Goal: Information Seeking & Learning: Learn about a topic

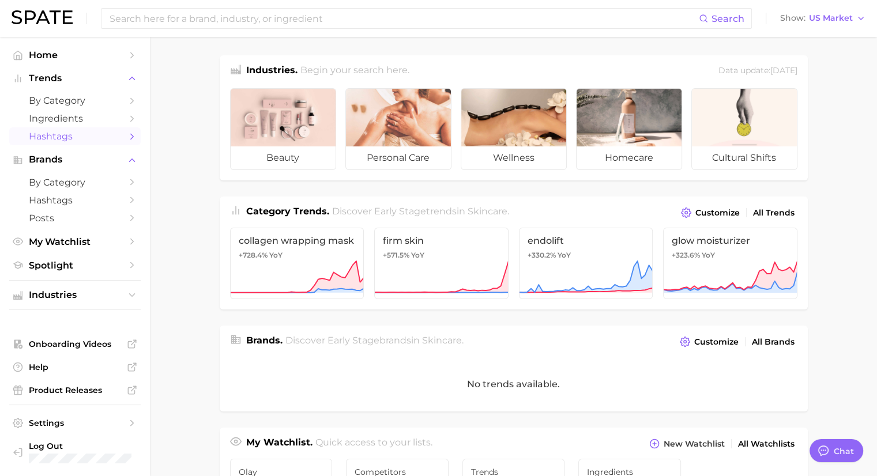
click at [78, 137] on span "Hashtags" at bounding box center [75, 136] width 92 height 11
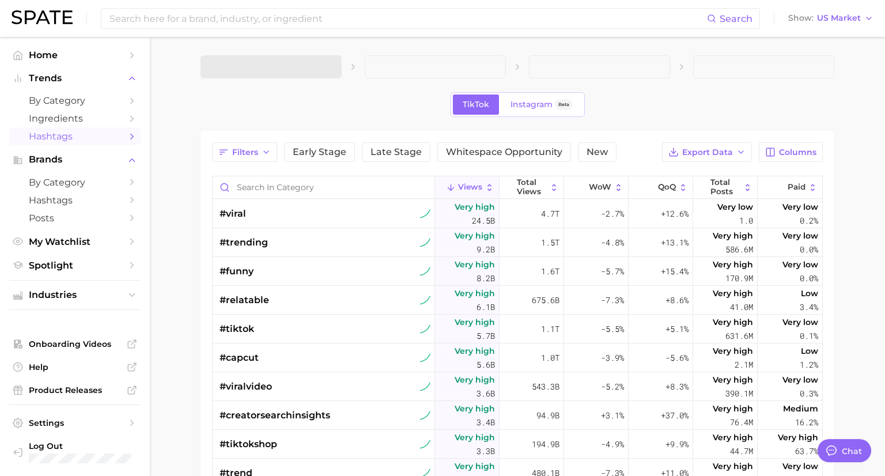
type textarea "x"
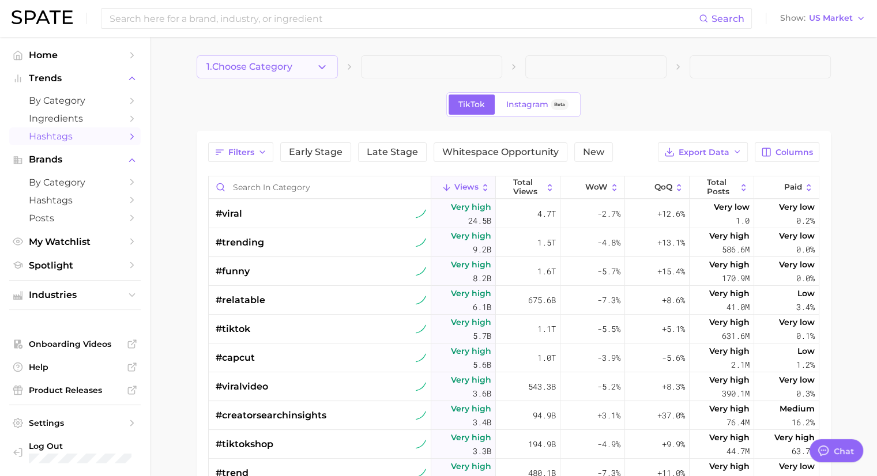
click at [310, 70] on button "1. Choose Category" at bounding box center [267, 66] width 141 height 23
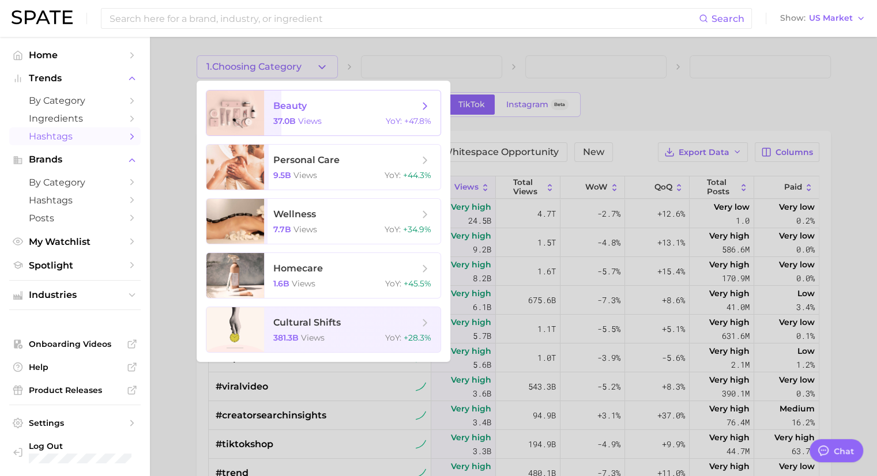
click at [278, 110] on span "beauty" at bounding box center [289, 105] width 33 height 11
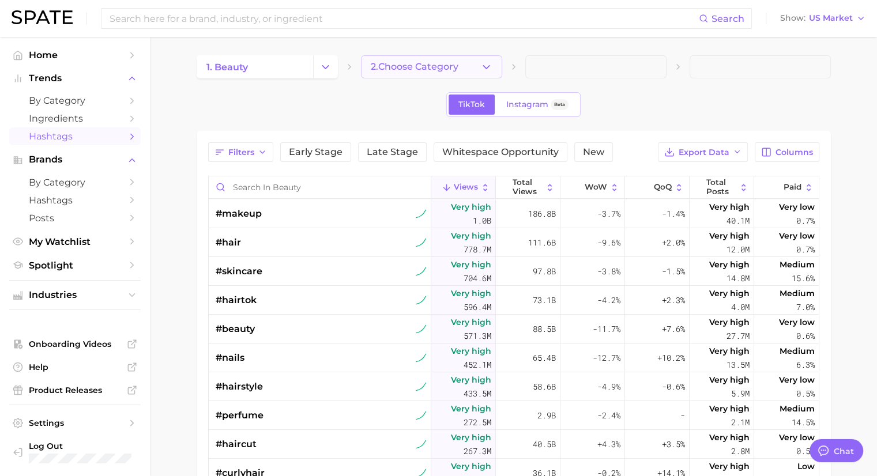
click at [471, 69] on button "2. Choose Category" at bounding box center [431, 66] width 141 height 23
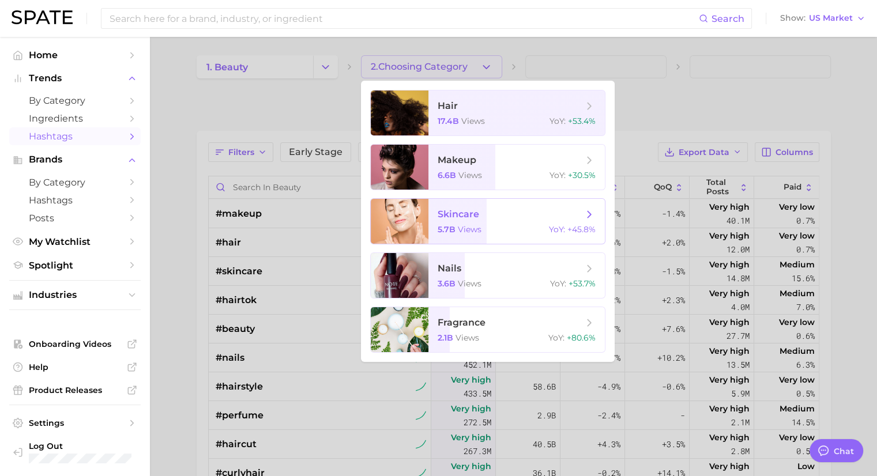
click at [486, 213] on span "skincare" at bounding box center [509, 214] width 145 height 13
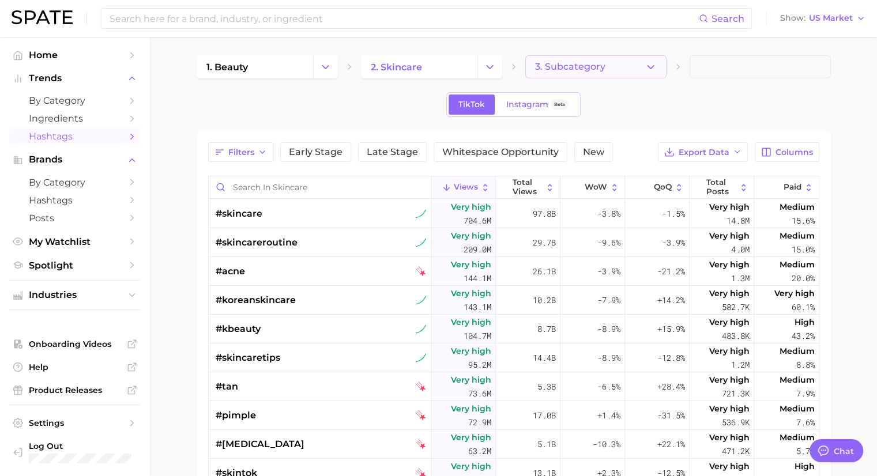
click at [648, 64] on icon "button" at bounding box center [650, 67] width 12 height 12
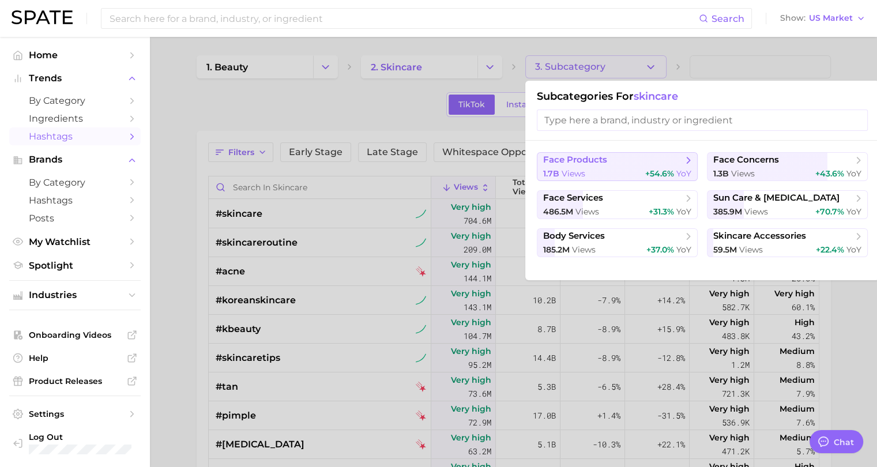
click at [626, 164] on span "face products" at bounding box center [613, 160] width 140 height 12
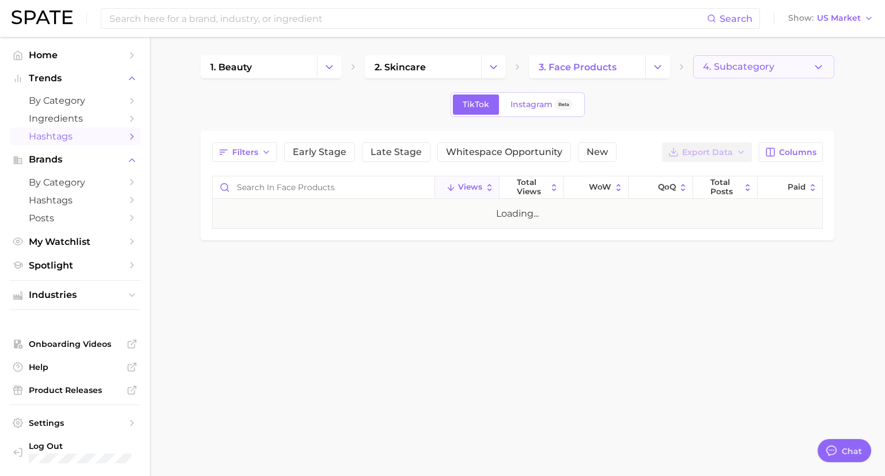
click at [757, 70] on span "4. Subcategory" at bounding box center [738, 67] width 71 height 10
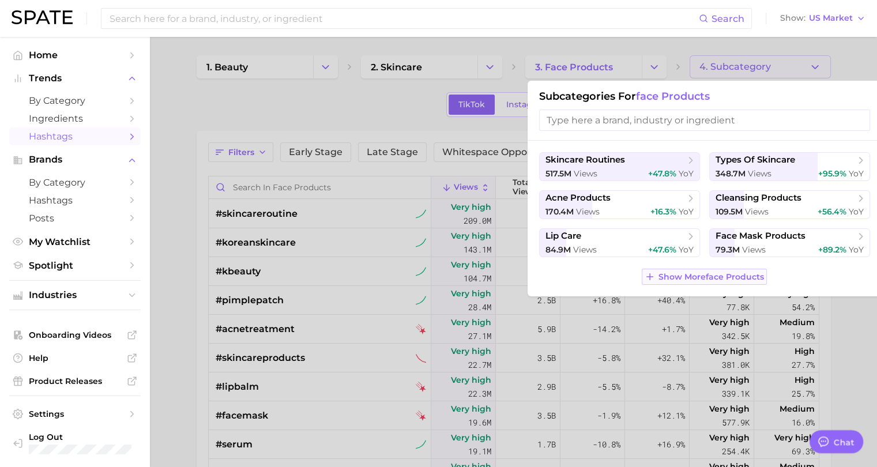
click at [715, 277] on span "Show More face products" at bounding box center [710, 277] width 105 height 10
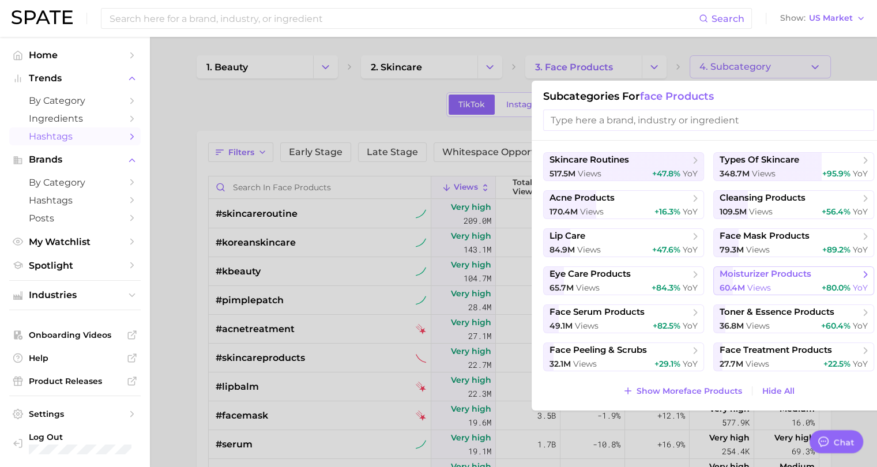
click at [779, 277] on span "moisturizer products" at bounding box center [765, 274] width 92 height 11
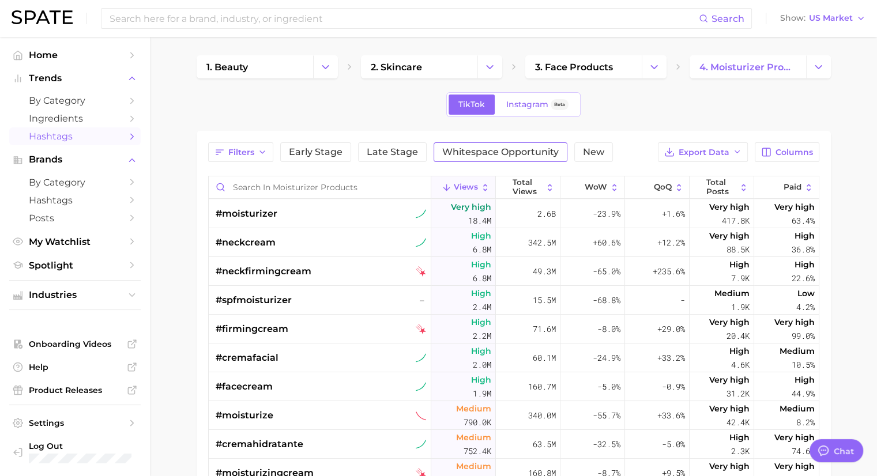
click at [518, 153] on span "Whitespace Opportunity" at bounding box center [500, 152] width 116 height 9
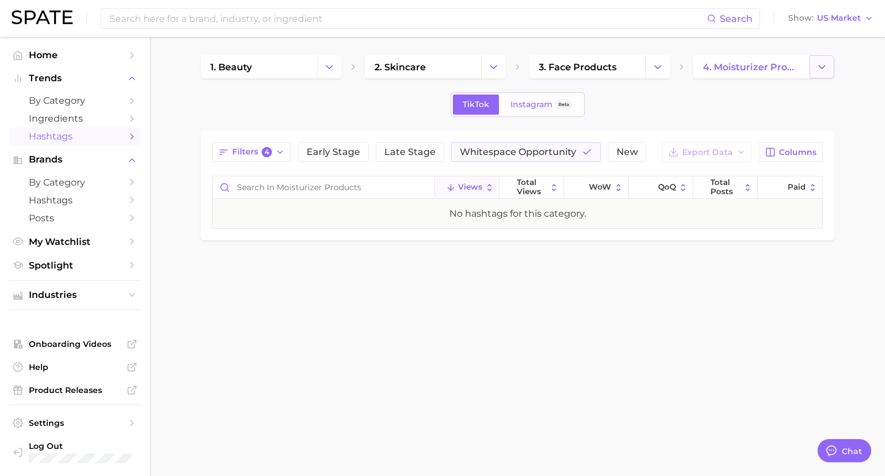
click at [832, 70] on button "Change Category" at bounding box center [822, 66] width 25 height 23
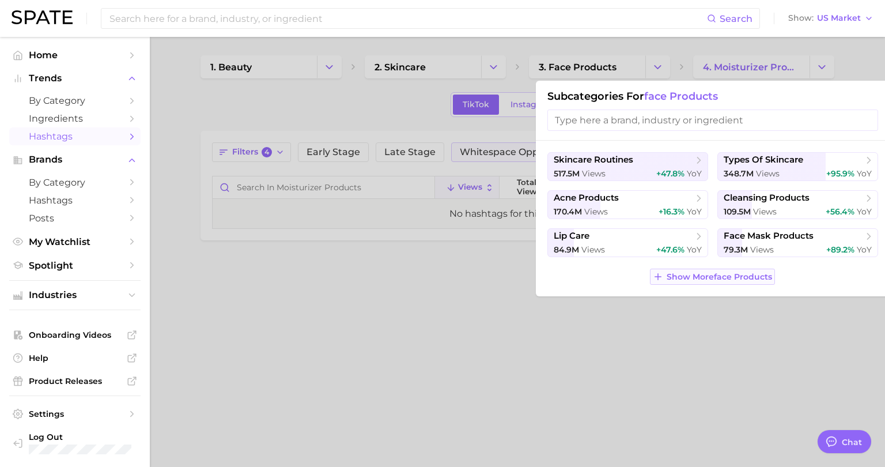
click at [670, 278] on span "Show More face products" at bounding box center [719, 277] width 105 height 10
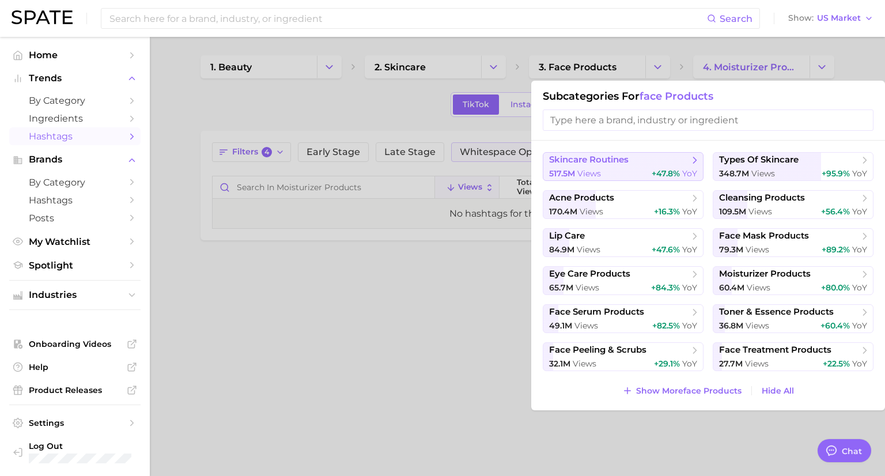
click at [648, 169] on div "517.5m views +47.8% YoY" at bounding box center [623, 173] width 148 height 11
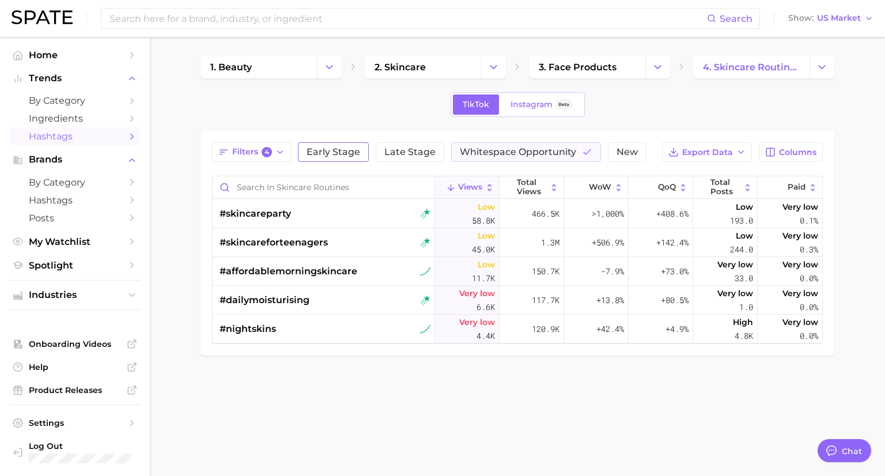
click at [341, 153] on span "Early Stage" at bounding box center [334, 152] width 54 height 9
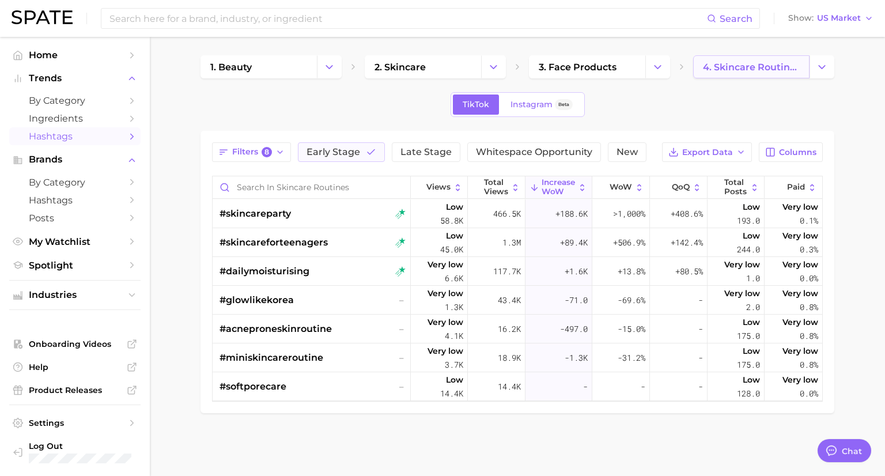
click at [736, 69] on span "4. skincare routines" at bounding box center [751, 67] width 97 height 11
click at [667, 110] on div "TikTok Instagram Beta" at bounding box center [518, 104] width 634 height 25
click at [816, 68] on icon "Change Category" at bounding box center [822, 67] width 12 height 12
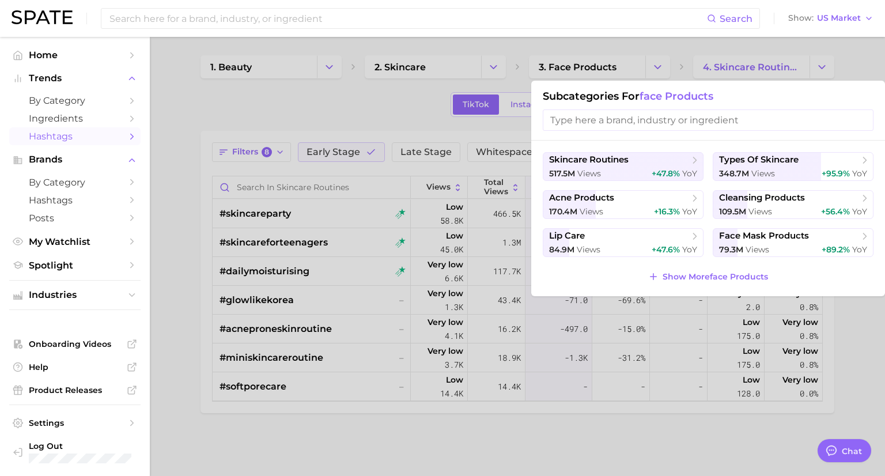
click at [707, 113] on input "search" at bounding box center [708, 119] width 331 height 21
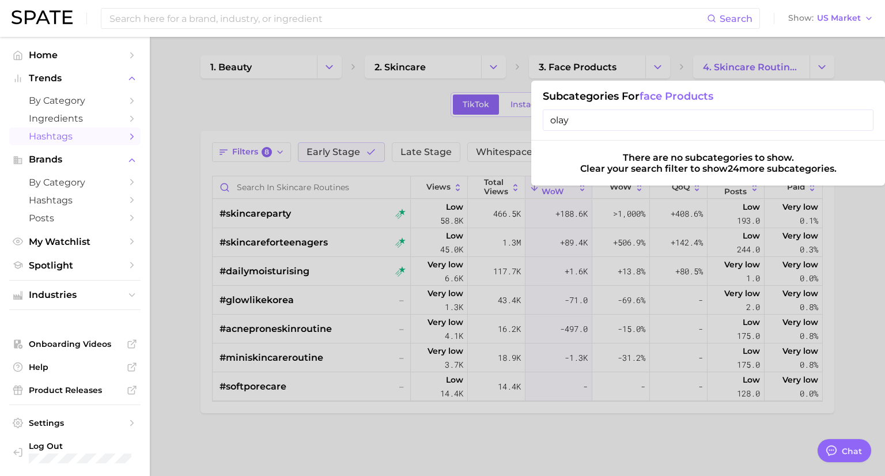
type input "olay"
click at [865, 228] on div at bounding box center [442, 238] width 885 height 476
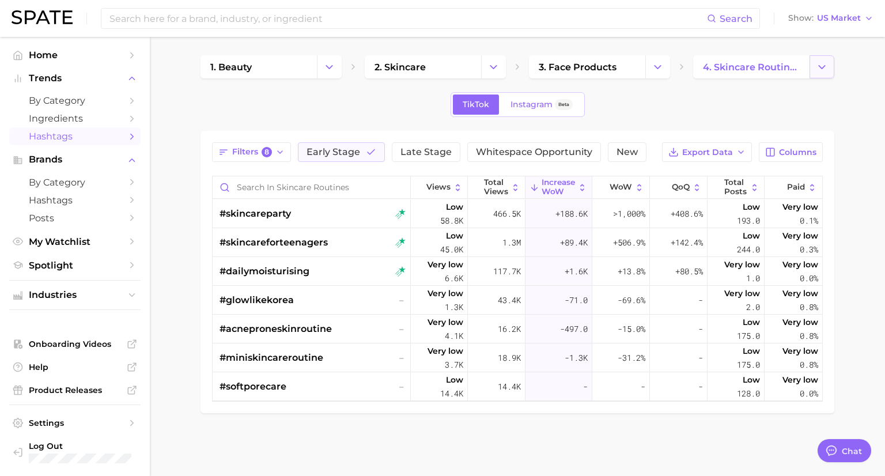
click at [818, 69] on icon "Change Category" at bounding box center [822, 67] width 12 height 12
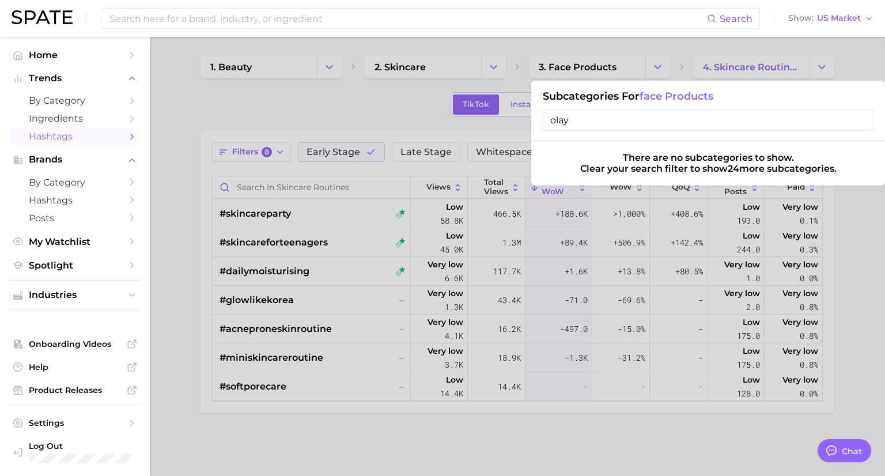
click at [360, 109] on div at bounding box center [442, 238] width 885 height 476
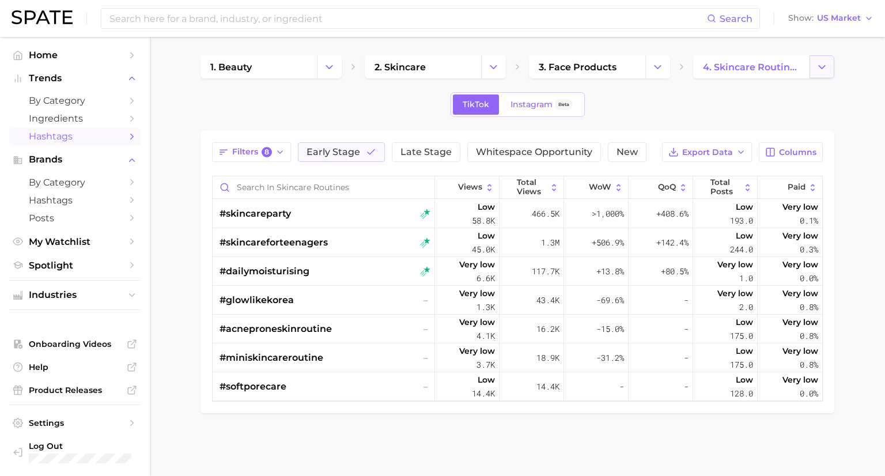
click at [820, 67] on icon "Change Category" at bounding box center [822, 67] width 12 height 12
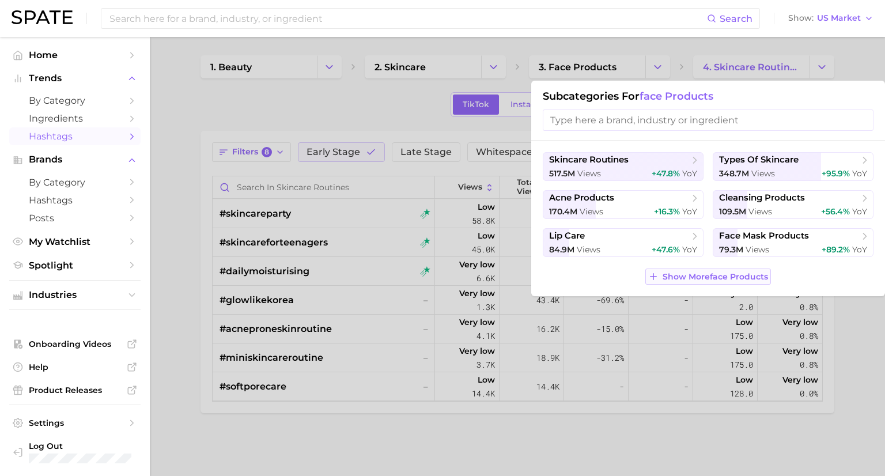
click at [663, 277] on span "Show More face products" at bounding box center [715, 277] width 105 height 10
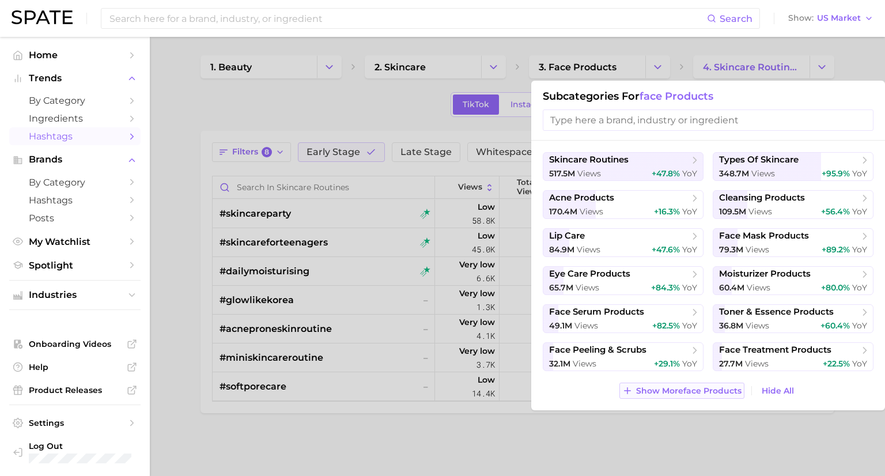
click at [666, 392] on span "Show More face products" at bounding box center [688, 391] width 105 height 10
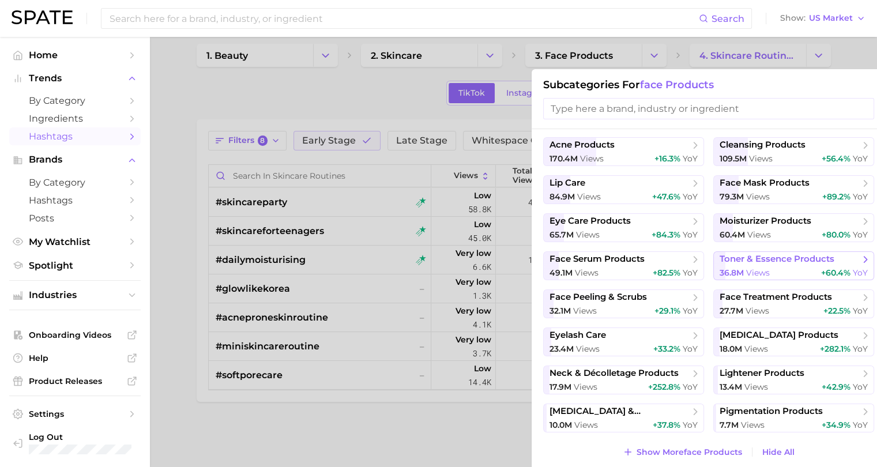
scroll to position [15, 0]
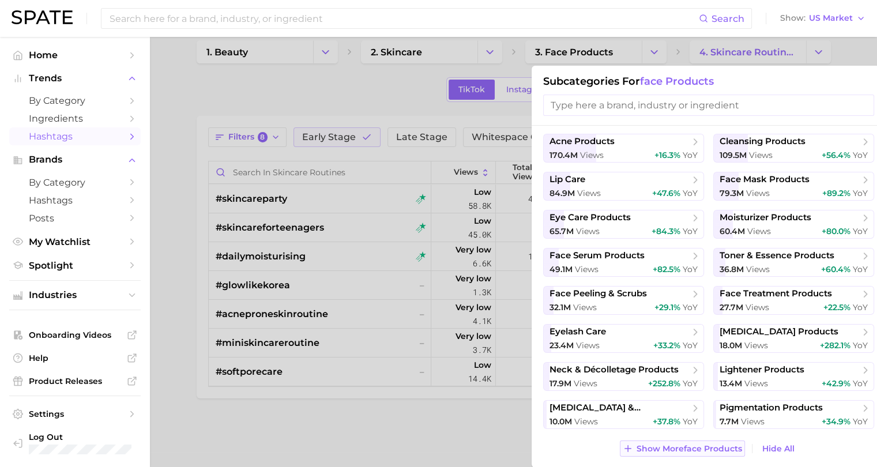
click at [678, 451] on span "Show More face products" at bounding box center [688, 449] width 105 height 10
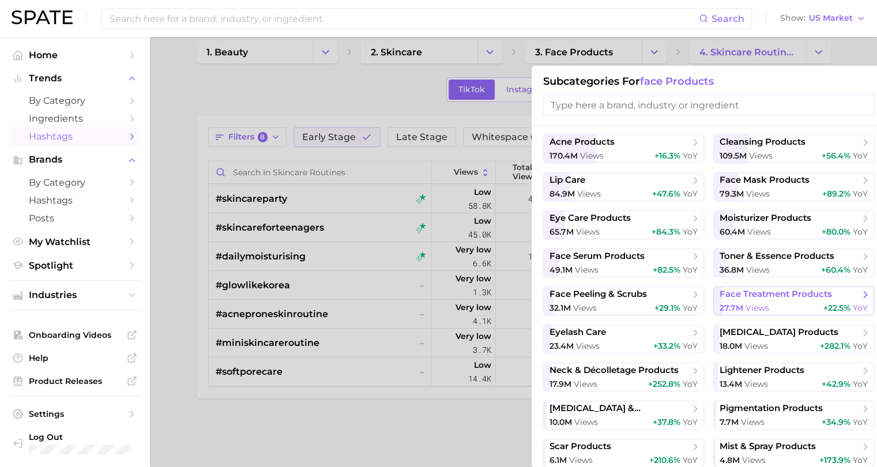
scroll to position [0, 0]
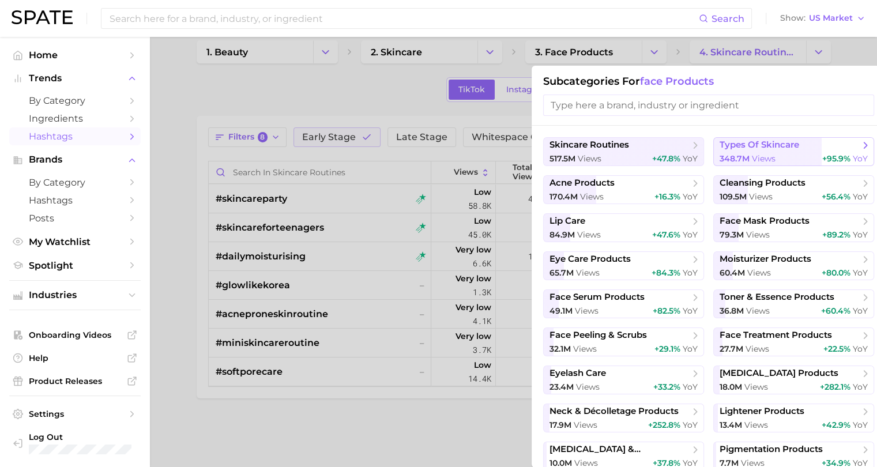
click at [778, 146] on span "types of skincare" at bounding box center [759, 144] width 80 height 11
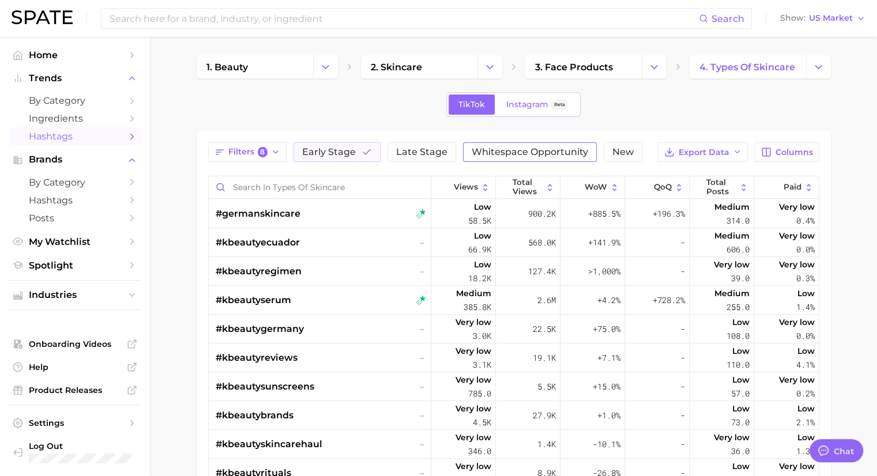
click at [511, 150] on span "Whitespace Opportunity" at bounding box center [529, 152] width 116 height 9
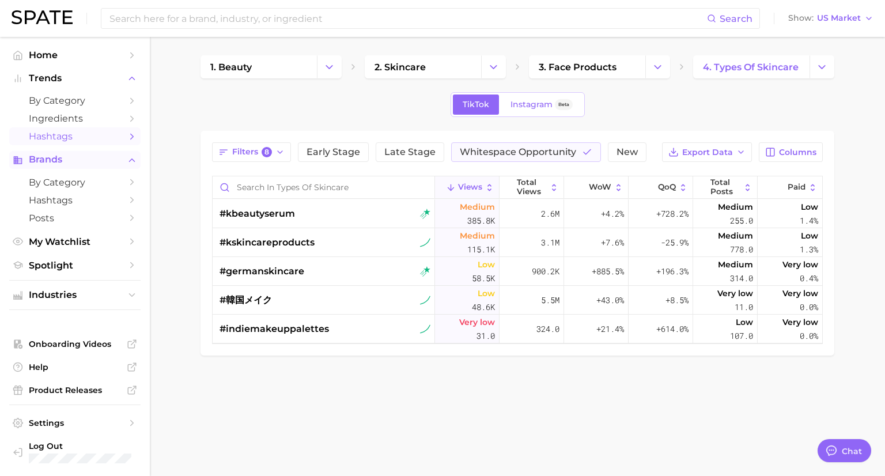
click at [63, 163] on span "Brands" at bounding box center [75, 159] width 92 height 10
click at [62, 162] on span "Brands" at bounding box center [75, 159] width 92 height 10
click at [77, 184] on span "by Category" at bounding box center [75, 182] width 92 height 11
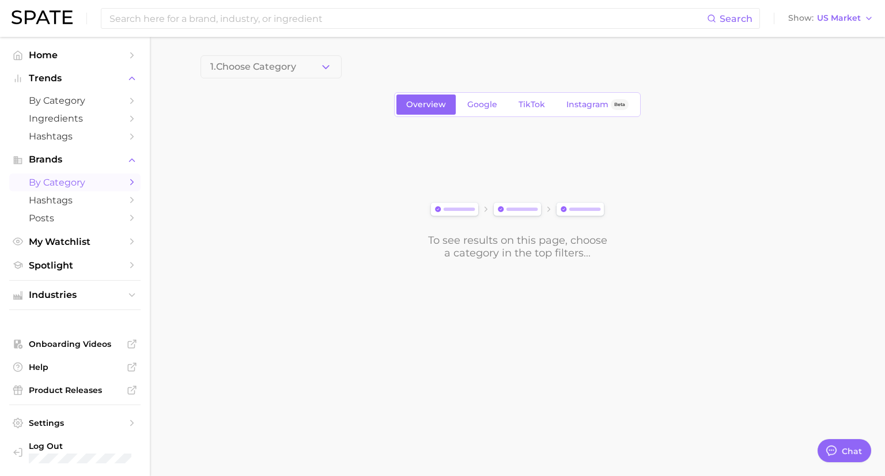
click at [292, 71] on span "1. Choose Category" at bounding box center [253, 67] width 86 height 10
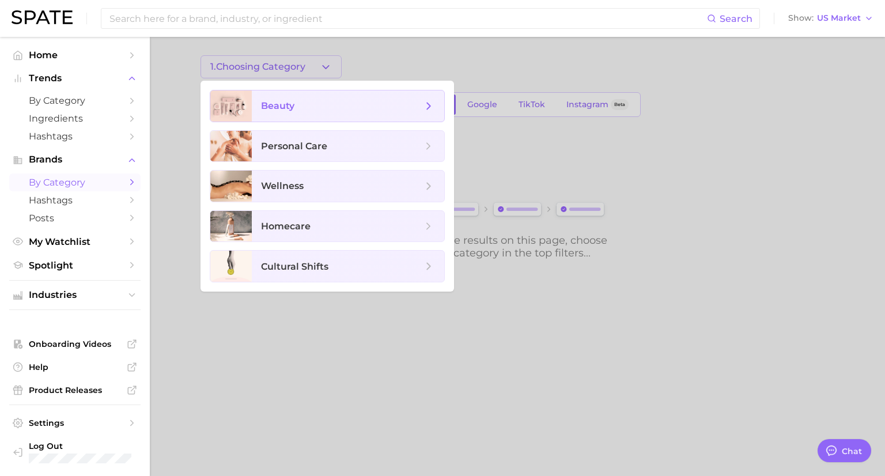
click at [279, 104] on span "beauty" at bounding box center [277, 105] width 33 height 11
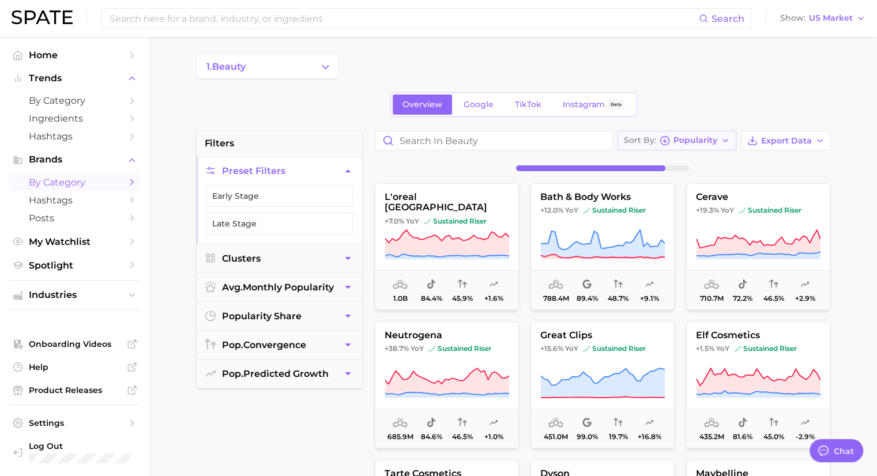
click at [712, 141] on span "Popularity" at bounding box center [695, 140] width 44 height 6
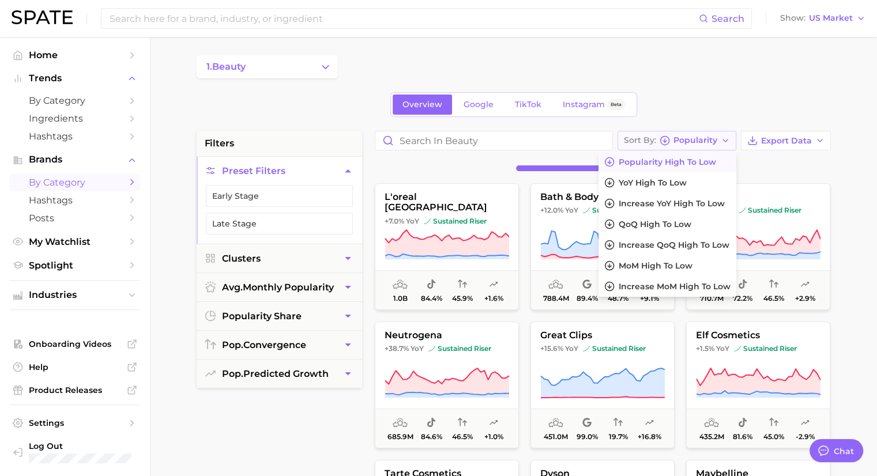
click at [712, 141] on span "Popularity" at bounding box center [695, 140] width 44 height 6
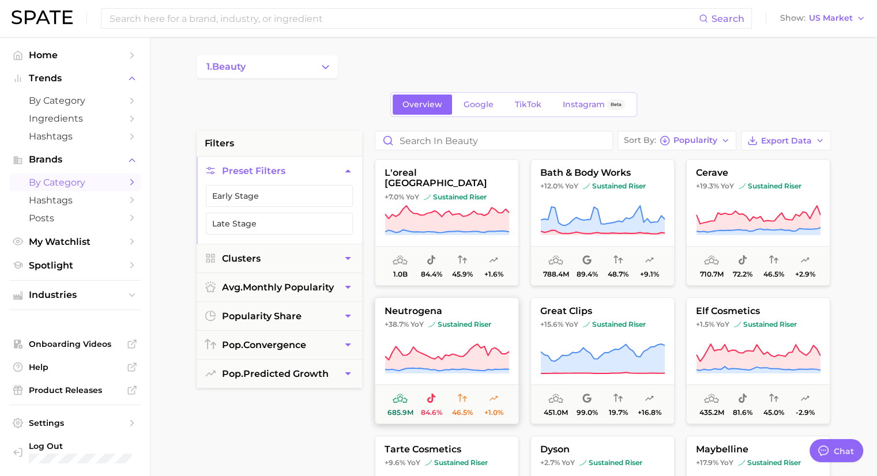
click at [459, 337] on button "neutrogena +38.7% YoY sustained riser 685.9m 84.6% 46.5% +1.0%" at bounding box center [447, 360] width 144 height 127
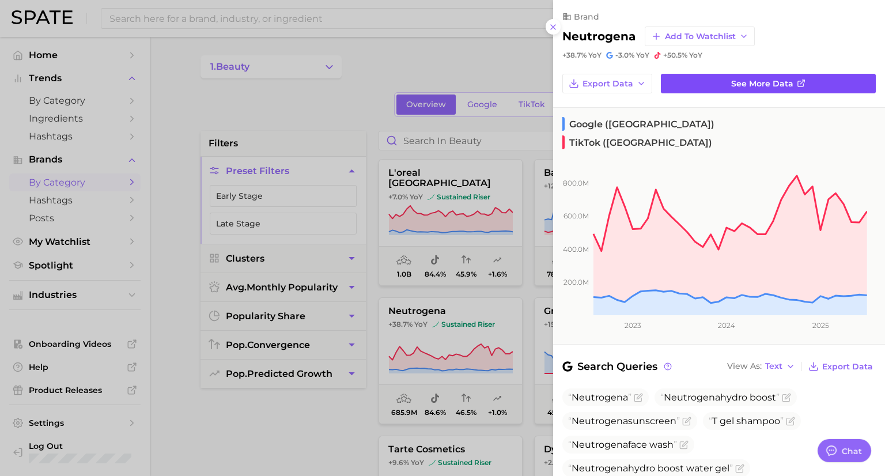
click at [766, 82] on span "See more data" at bounding box center [762, 84] width 62 height 10
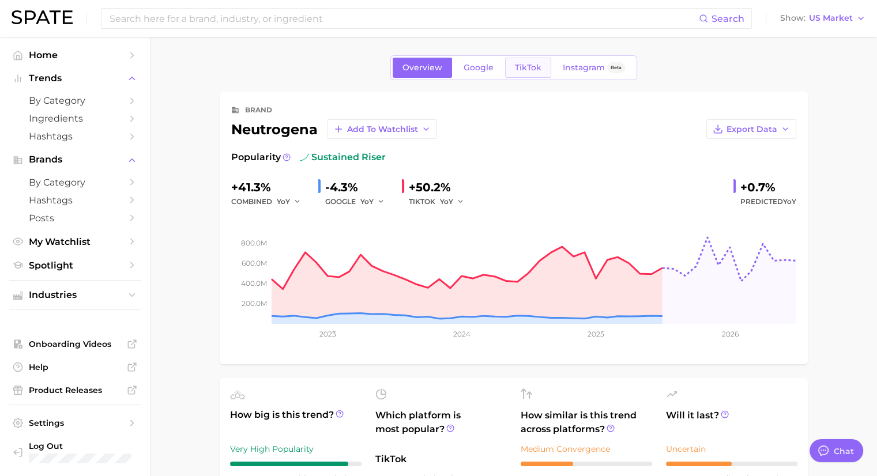
click at [528, 69] on span "TikTok" at bounding box center [528, 68] width 27 height 10
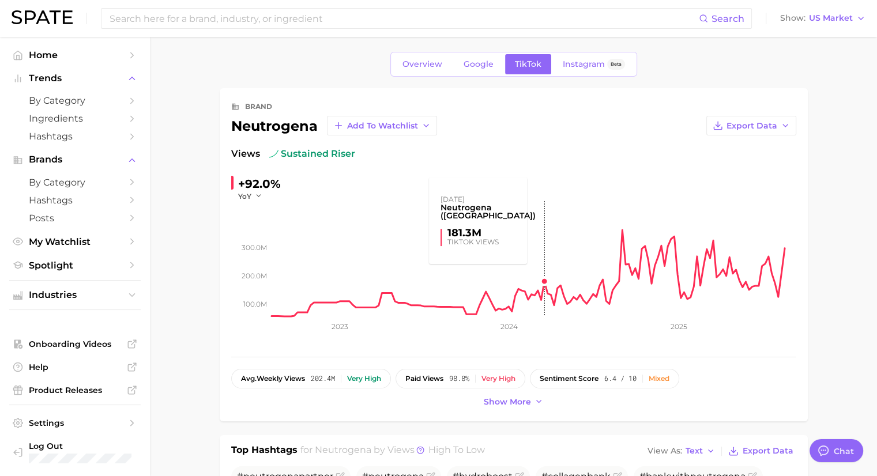
scroll to position [58, 0]
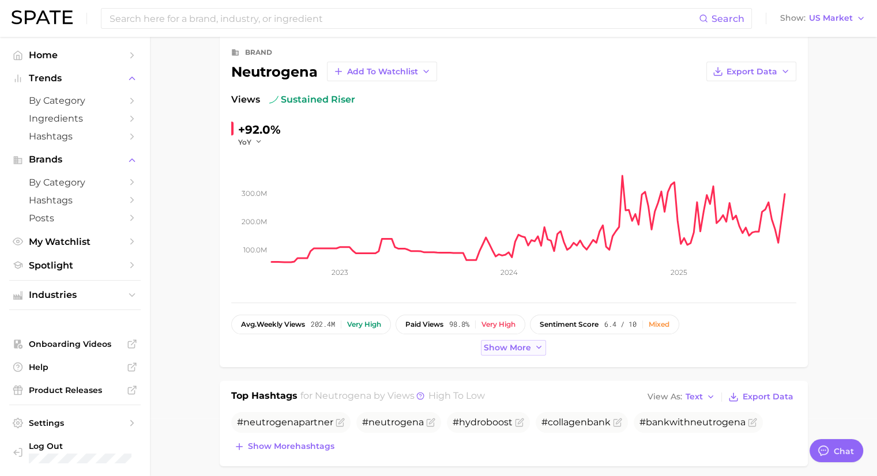
click at [523, 348] on span "Show more" at bounding box center [507, 348] width 47 height 10
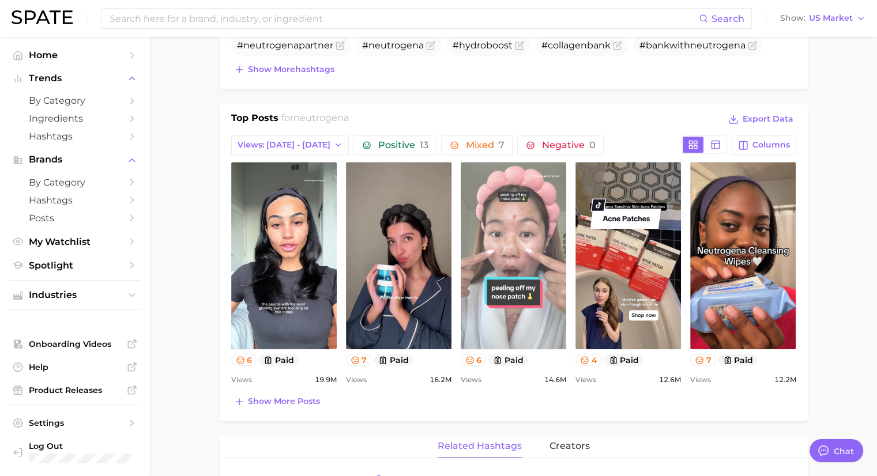
scroll to position [519, 0]
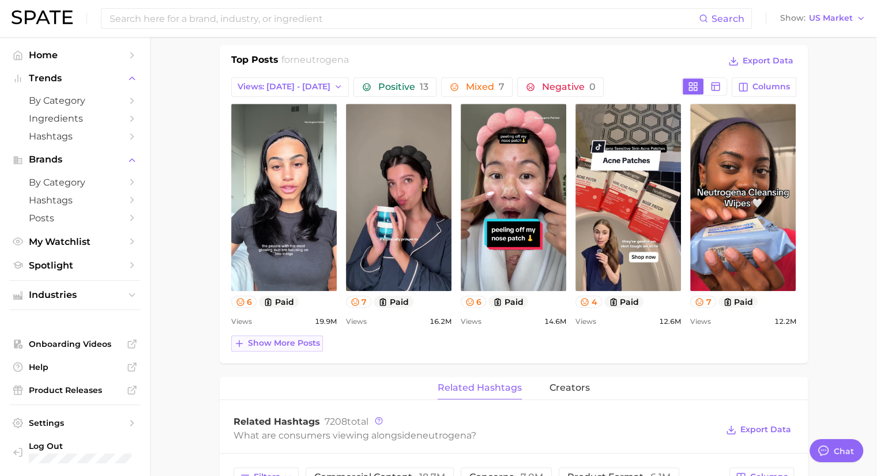
click at [303, 345] on span "Show more posts" at bounding box center [284, 343] width 72 height 10
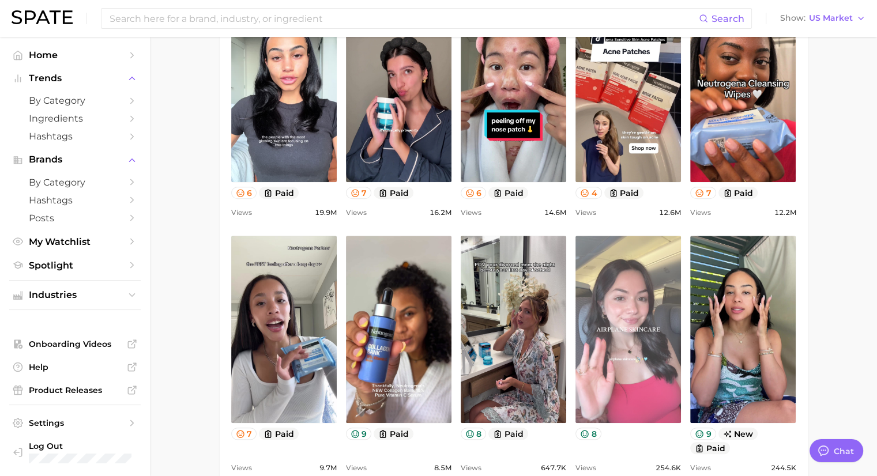
scroll to position [692, 0]
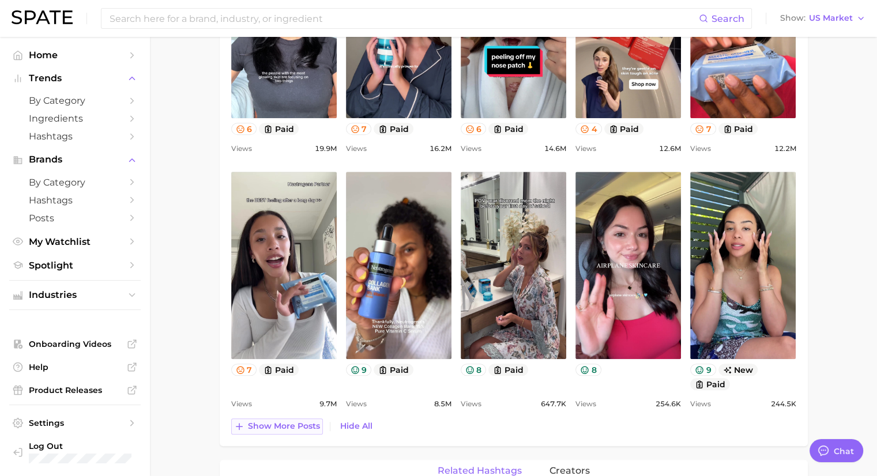
click at [300, 425] on span "Show more posts" at bounding box center [284, 426] width 72 height 10
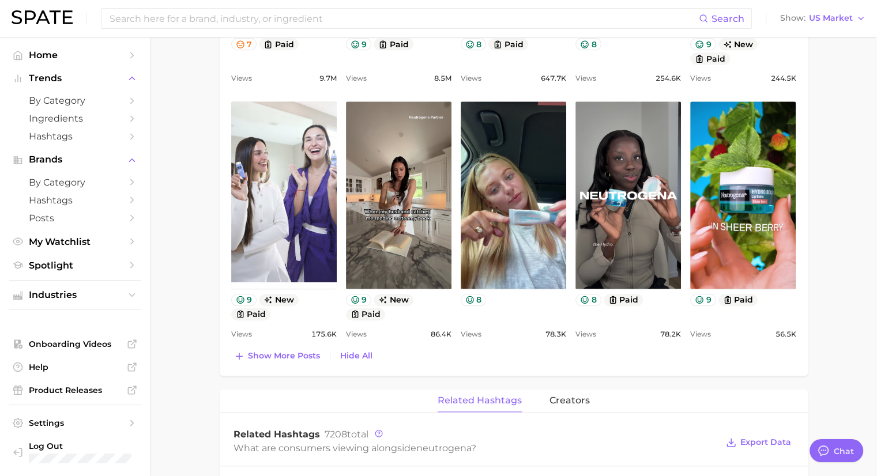
scroll to position [1037, 0]
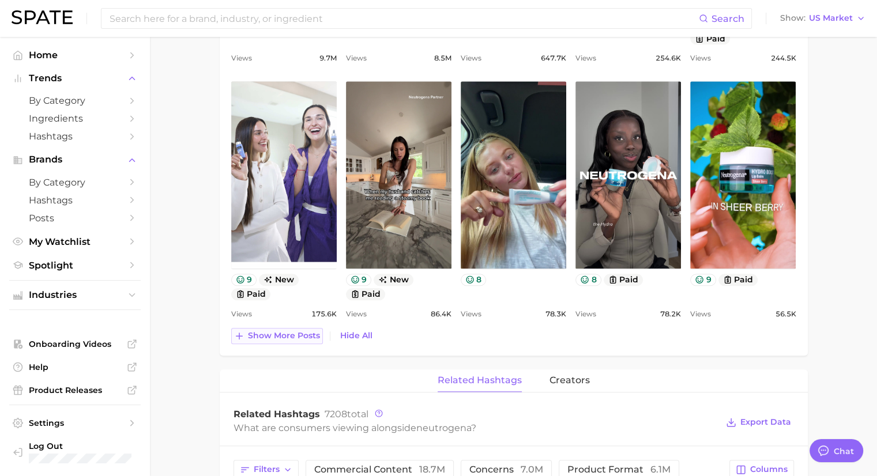
click at [307, 341] on button "Show more posts" at bounding box center [277, 336] width 92 height 16
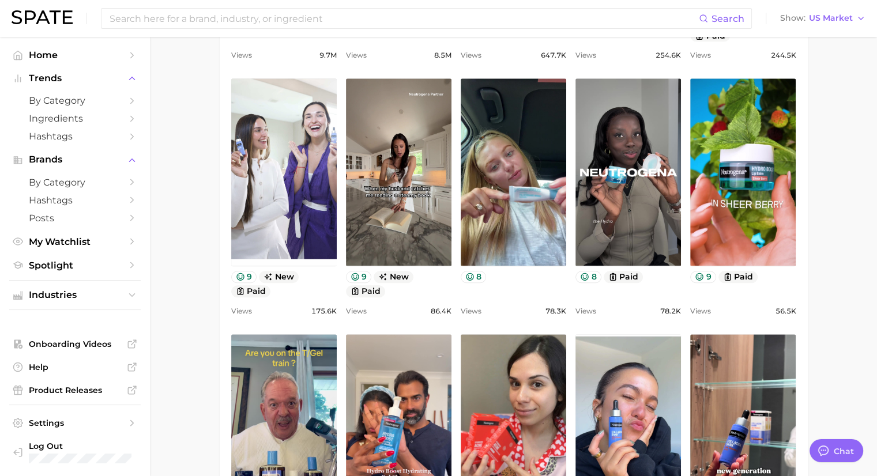
scroll to position [0, 0]
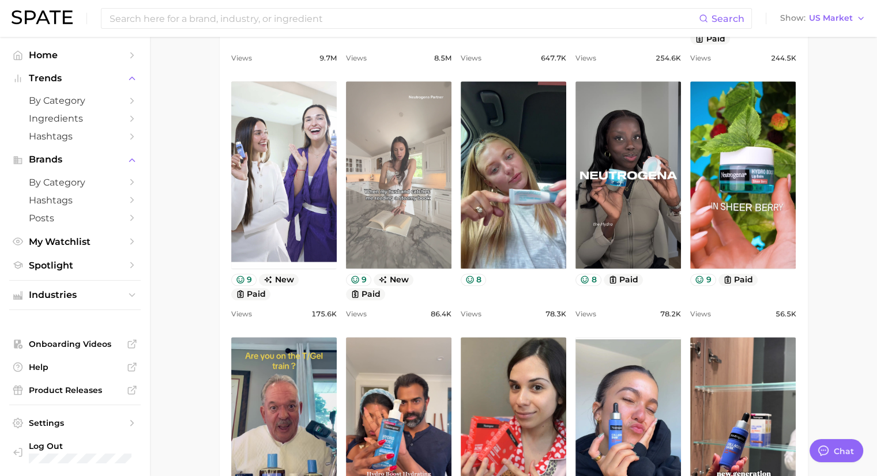
click at [420, 183] on link "view post on TikTok" at bounding box center [398, 174] width 105 height 187
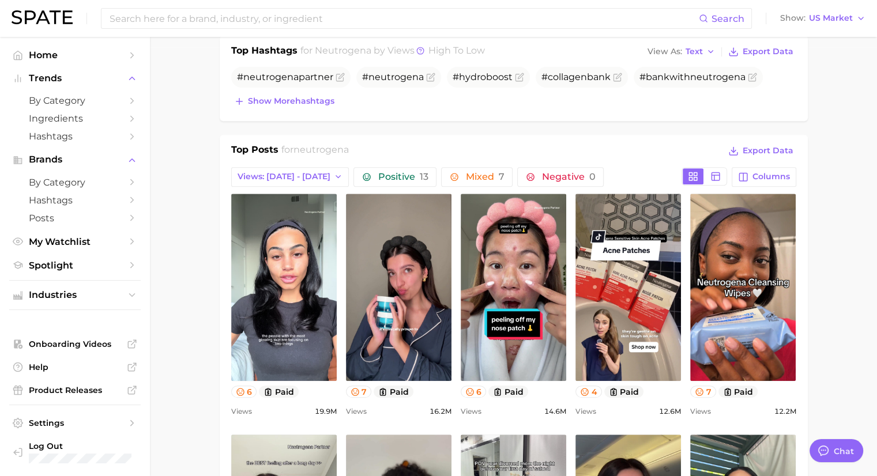
scroll to position [403, 0]
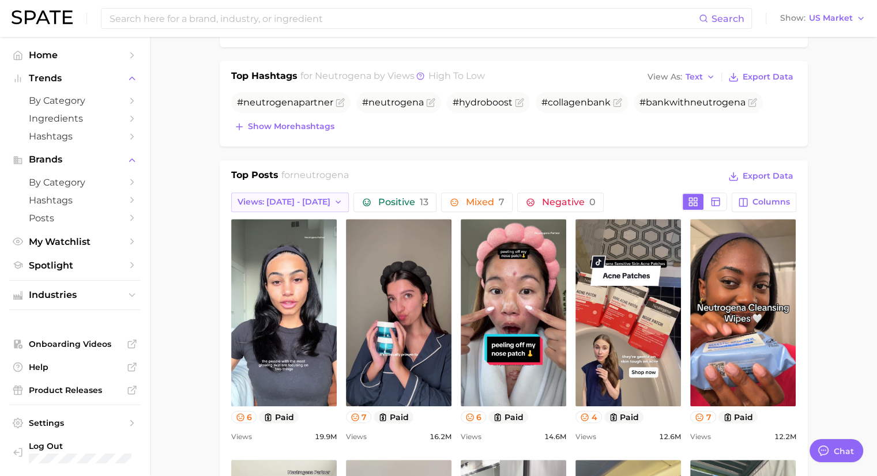
click at [307, 198] on span "Views: [DATE] - [DATE]" at bounding box center [283, 202] width 93 height 10
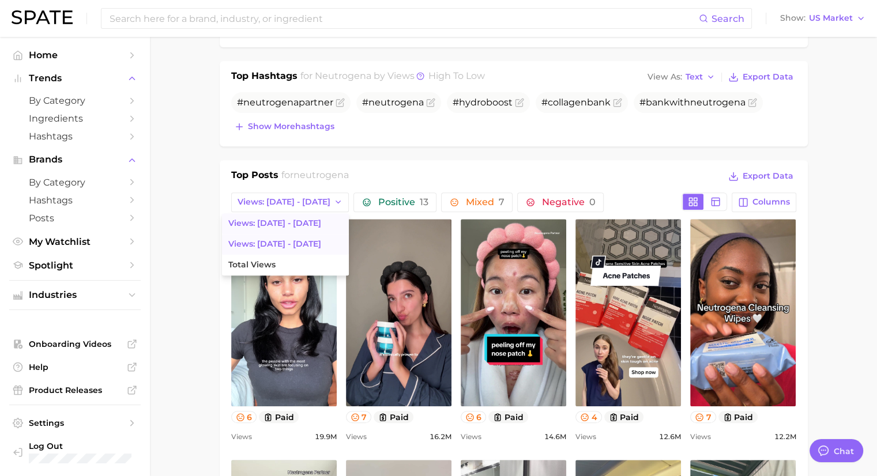
click at [271, 240] on span "Views: [DATE] - [DATE]" at bounding box center [274, 244] width 93 height 10
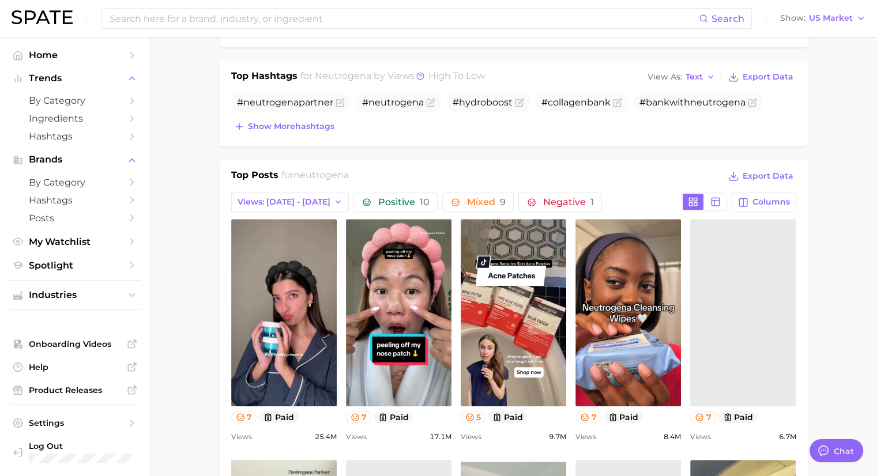
scroll to position [0, 0]
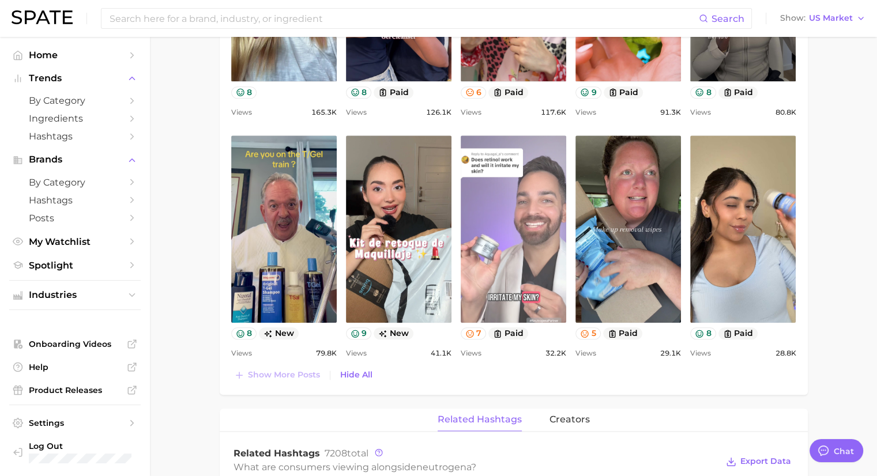
click at [530, 203] on link "view post on TikTok" at bounding box center [512, 228] width 105 height 187
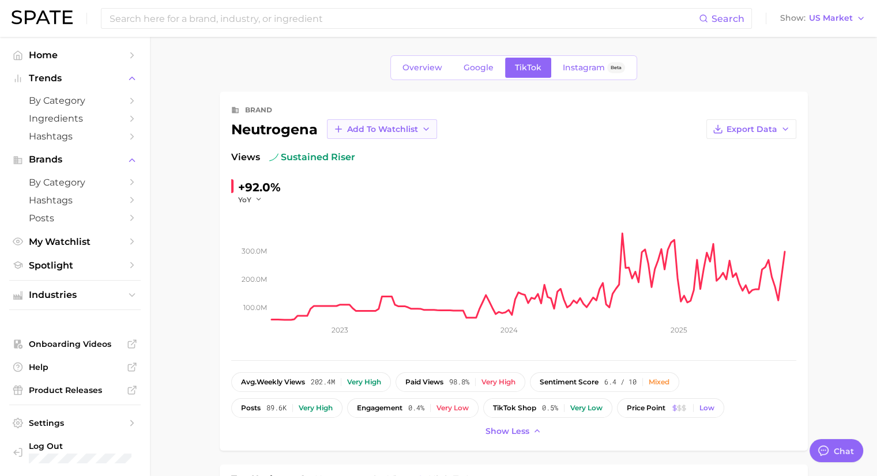
click at [352, 130] on span "Add to Watchlist" at bounding box center [382, 129] width 71 height 10
click at [348, 233] on span "Competitors" at bounding box center [372, 234] width 52 height 10
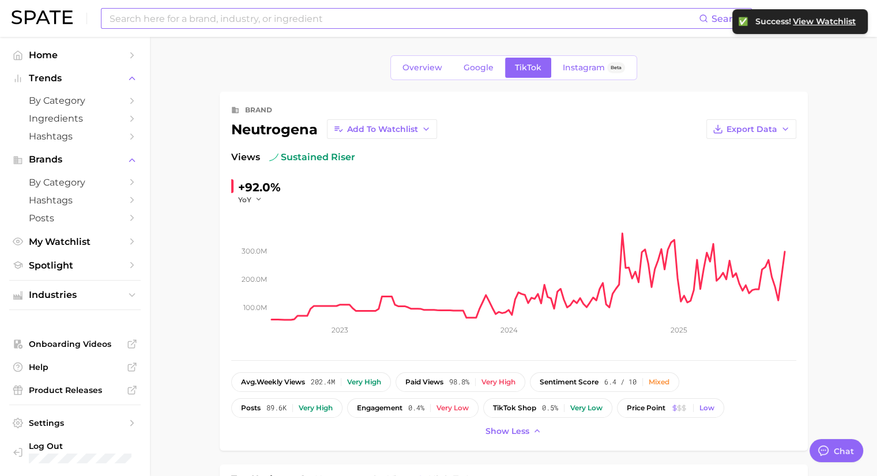
click at [191, 28] on input at bounding box center [403, 19] width 590 height 20
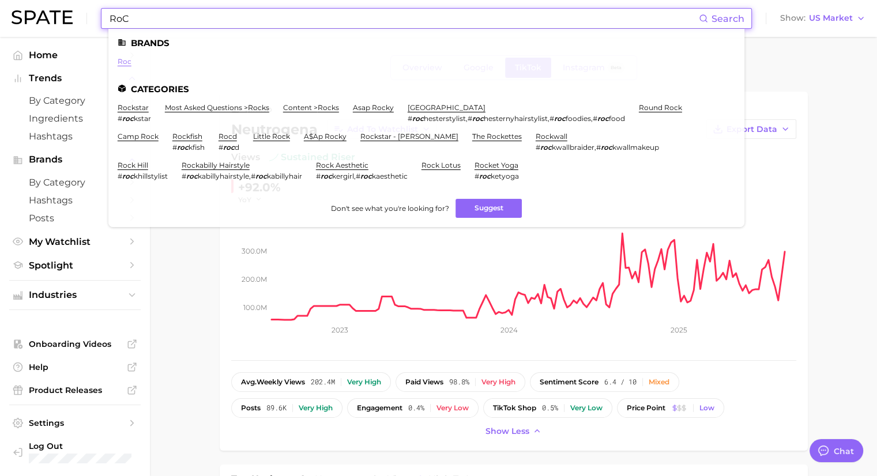
type input "RoC"
click at [126, 65] on link "roc" at bounding box center [125, 61] width 14 height 9
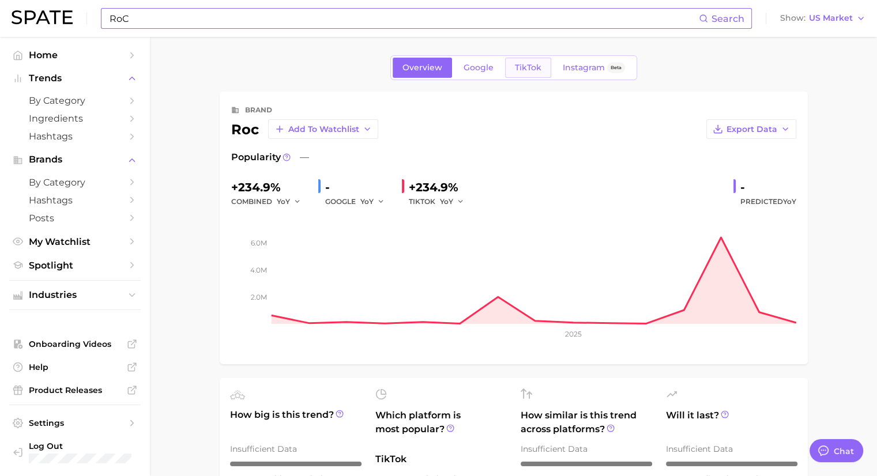
click at [520, 66] on span "TikTok" at bounding box center [528, 68] width 27 height 10
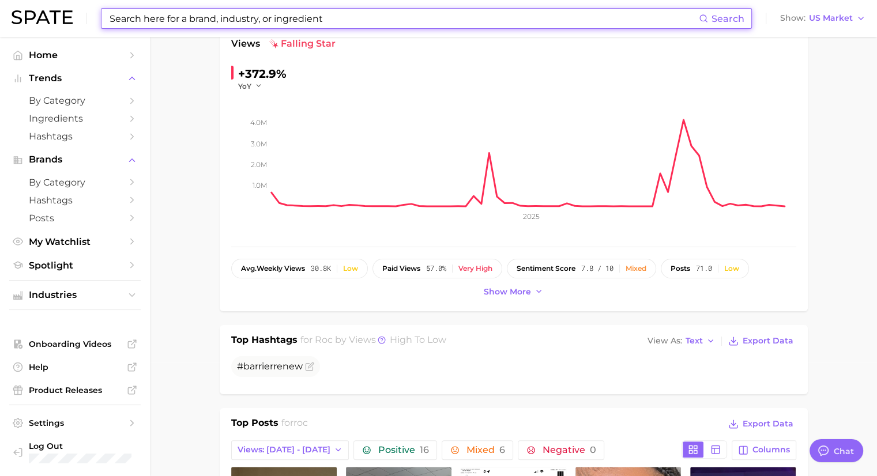
scroll to position [115, 0]
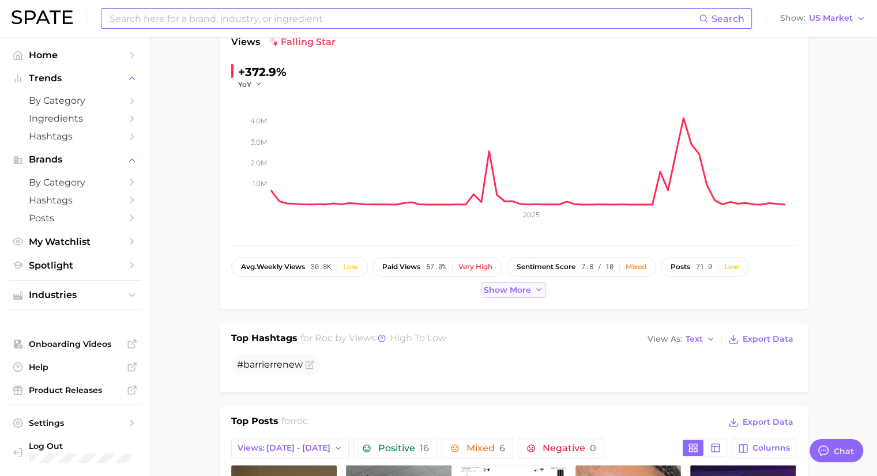
click at [509, 290] on span "Show more" at bounding box center [507, 290] width 47 height 10
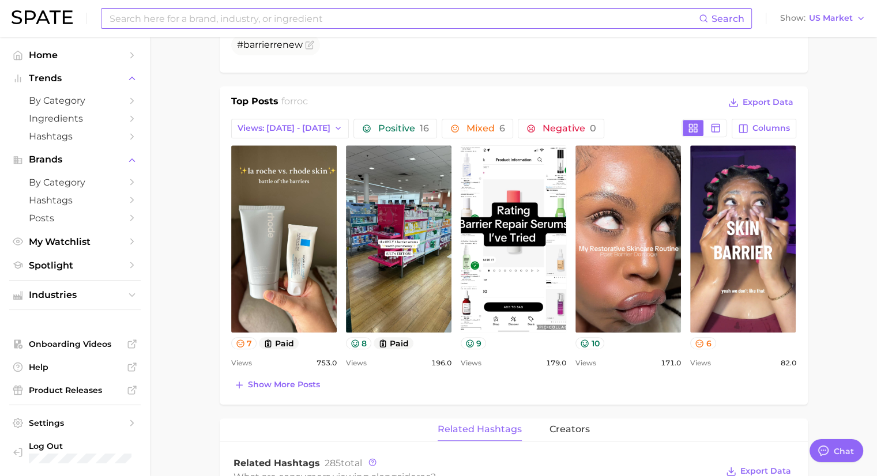
scroll to position [519, 0]
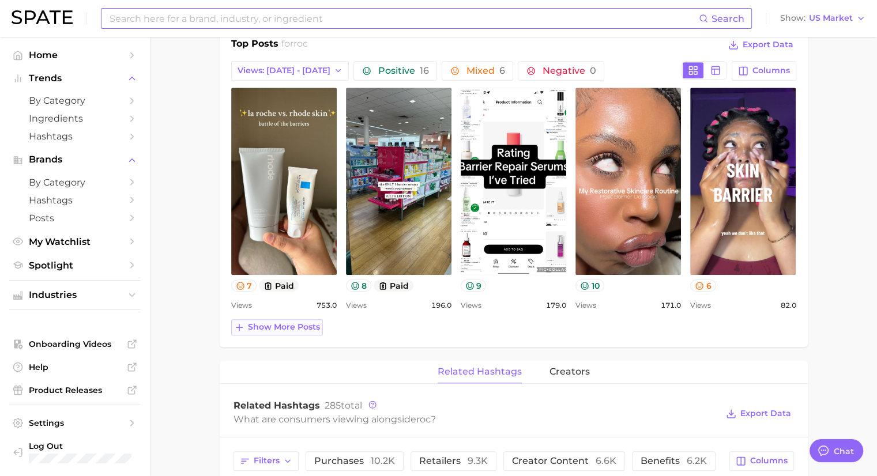
click at [244, 324] on icon at bounding box center [239, 327] width 10 height 10
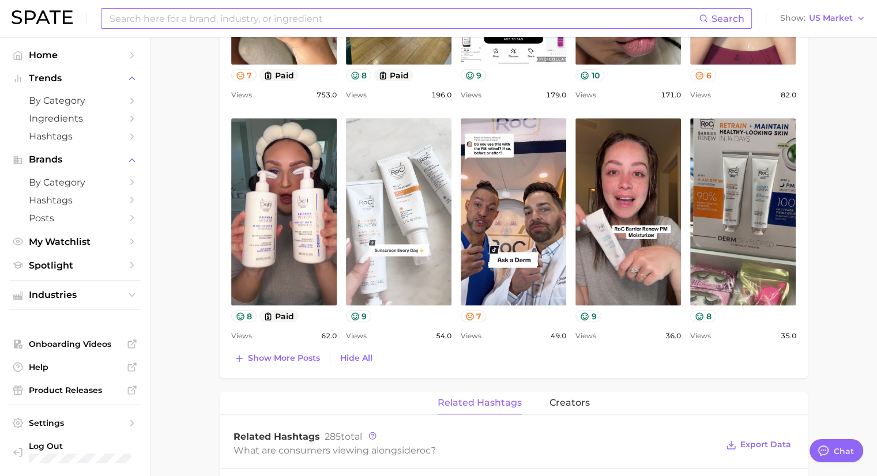
scroll to position [749, 0]
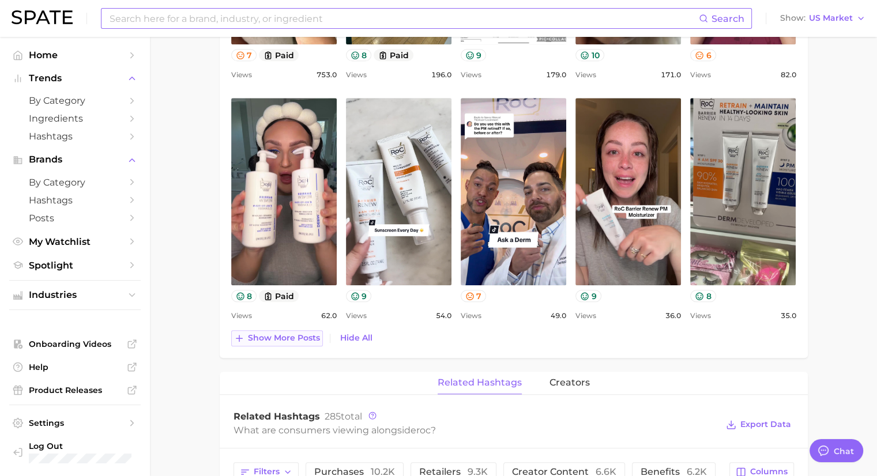
click at [242, 338] on icon at bounding box center [239, 338] width 10 height 10
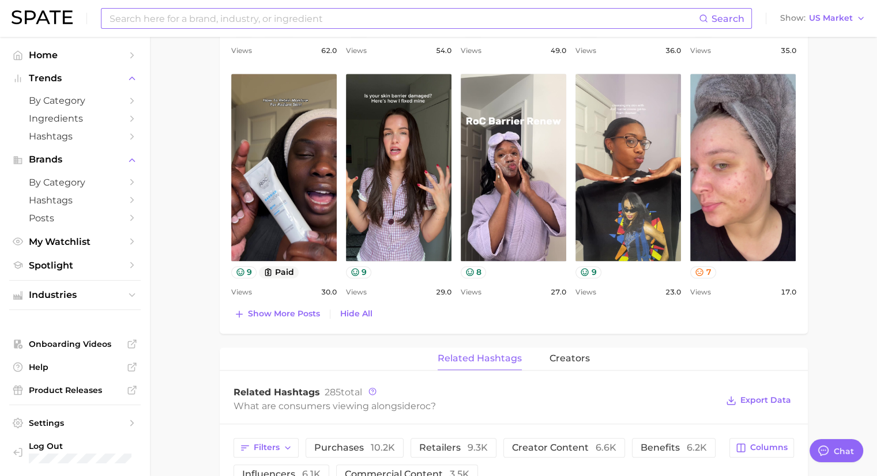
scroll to position [1037, 0]
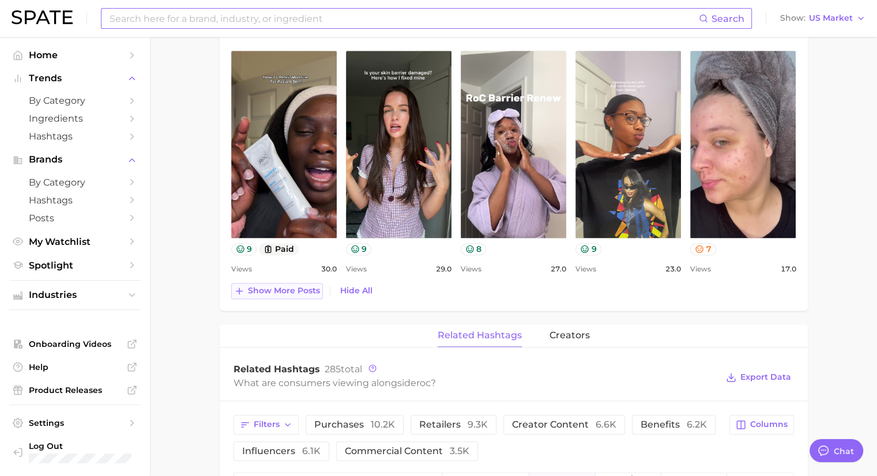
click at [263, 293] on span "Show more posts" at bounding box center [284, 291] width 72 height 10
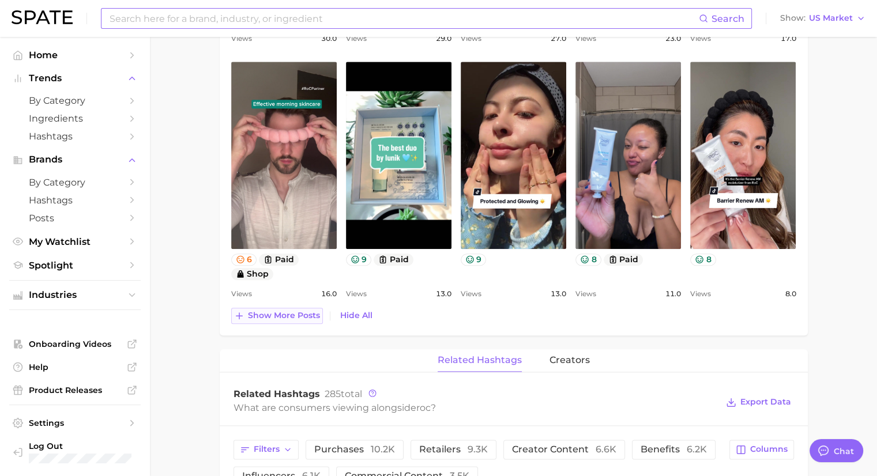
click at [277, 315] on span "Show more posts" at bounding box center [284, 316] width 72 height 10
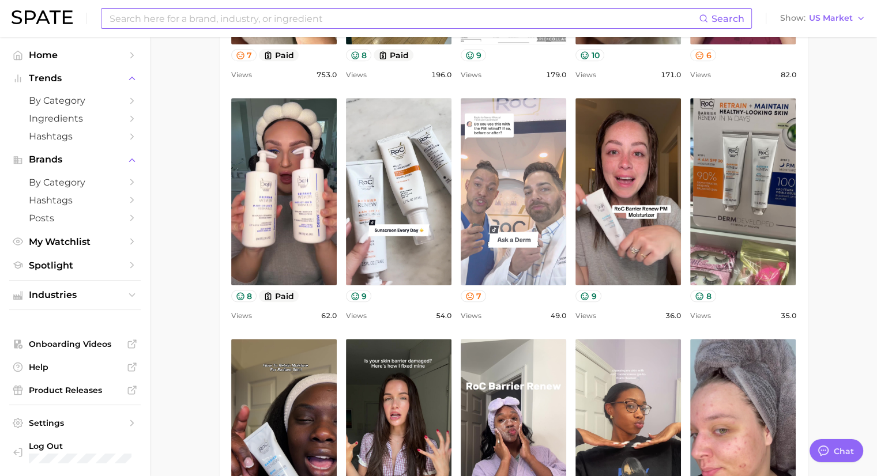
click at [510, 210] on link "view post on TikTok" at bounding box center [512, 191] width 105 height 187
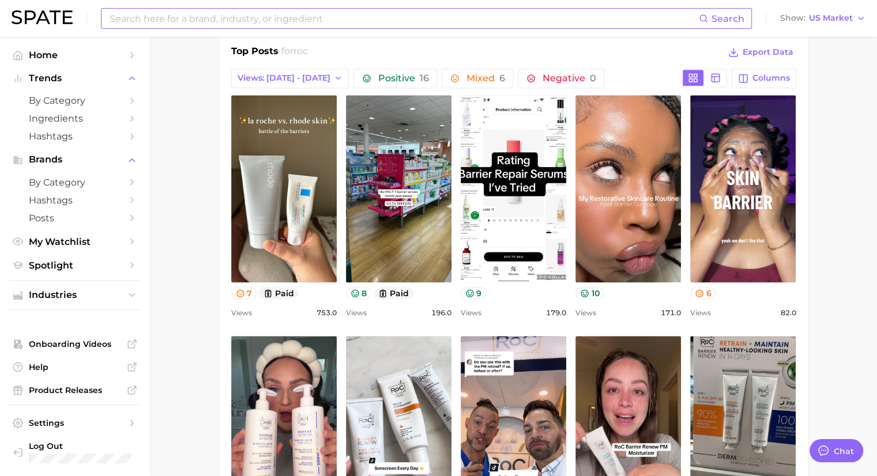
scroll to position [403, 0]
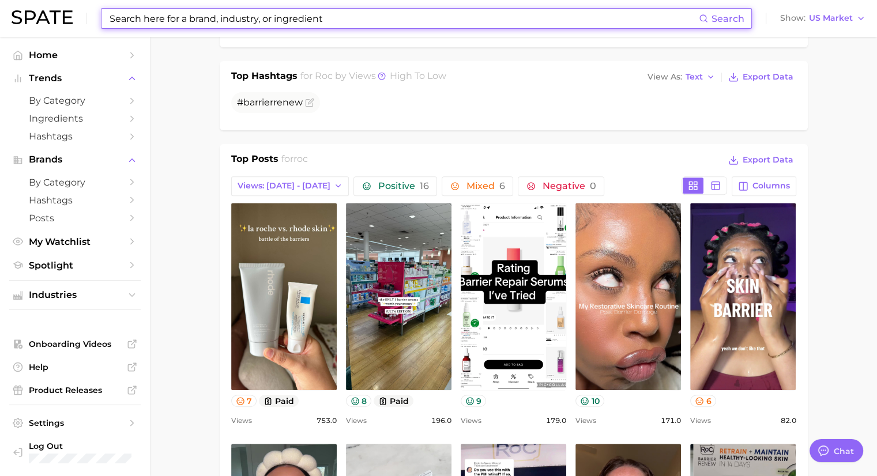
click at [212, 26] on input at bounding box center [403, 19] width 590 height 20
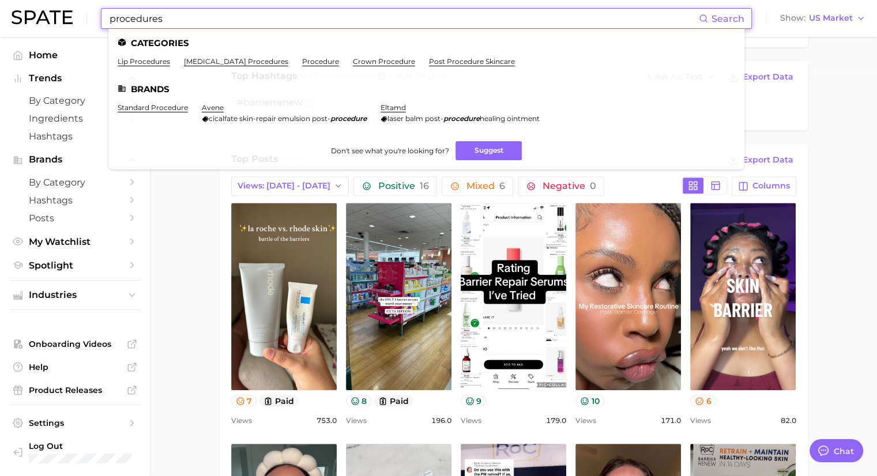
drag, startPoint x: 226, startPoint y: 23, endPoint x: 35, endPoint y: 24, distance: 191.3
click at [35, 24] on div "procedures Search Categories lip procedures [MEDICAL_DATA] procedures procedure…" at bounding box center [439, 18] width 854 height 37
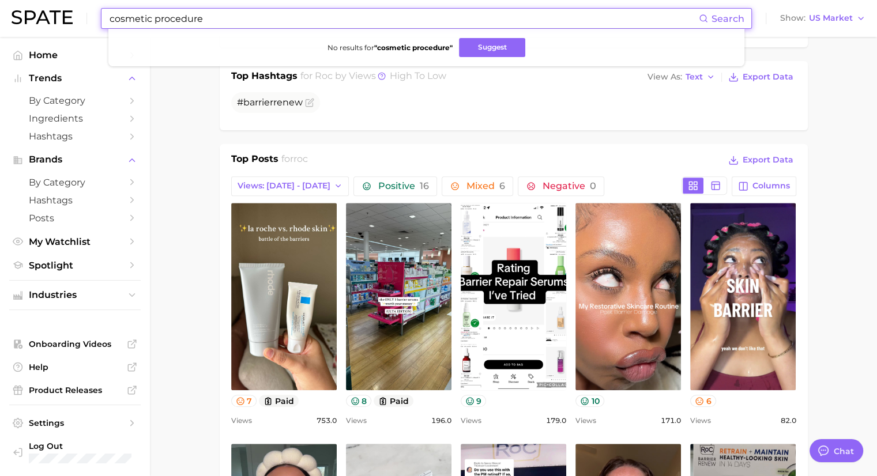
click at [262, 25] on input "cosmetic procedure" at bounding box center [403, 19] width 590 height 20
drag, startPoint x: 197, startPoint y: 24, endPoint x: 74, endPoint y: 10, distance: 124.1
click at [74, 10] on div "cosmetic procedure Search No results for " cosmetic procedure " Suggest Show US…" at bounding box center [439, 18] width 854 height 37
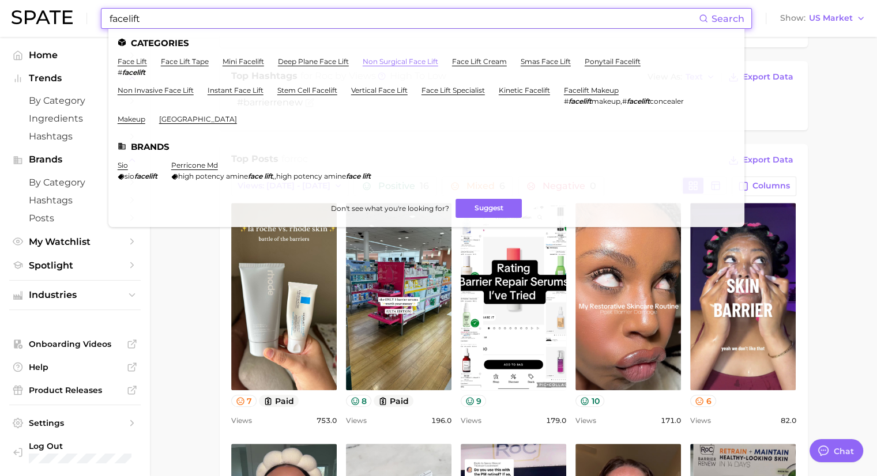
type input "facelift"
click at [383, 63] on link "non surgical face lift" at bounding box center [399, 61] width 75 height 9
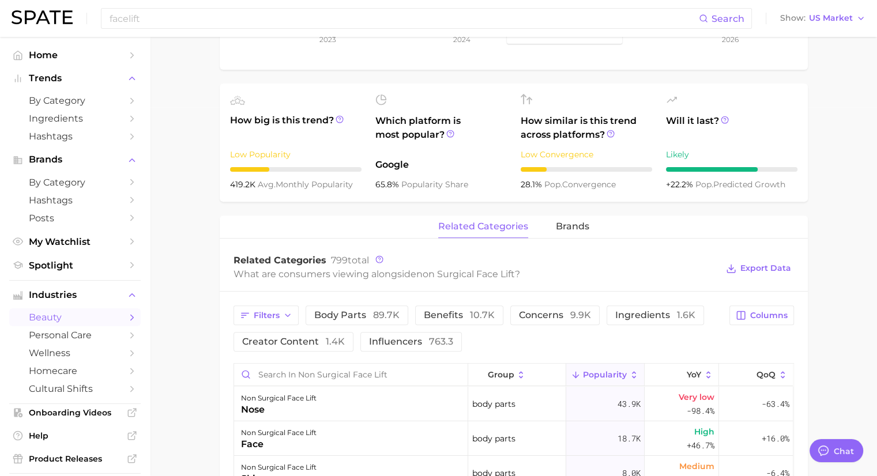
scroll to position [403, 0]
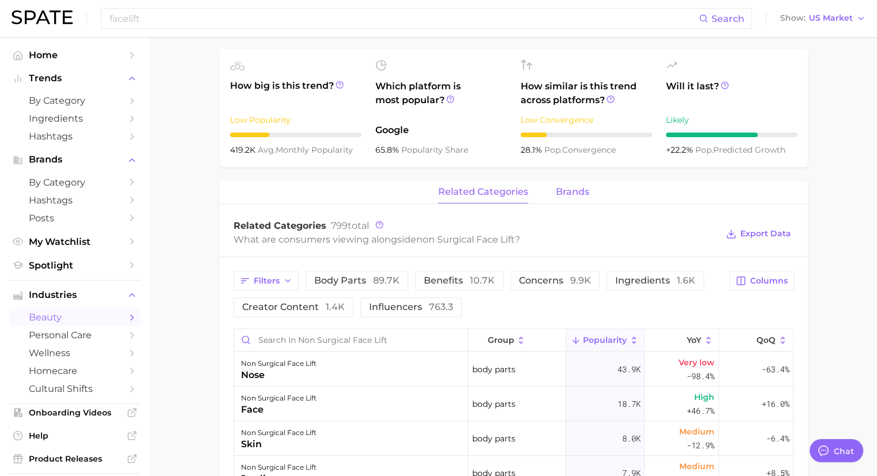
click at [579, 187] on span "brands" at bounding box center [572, 192] width 33 height 10
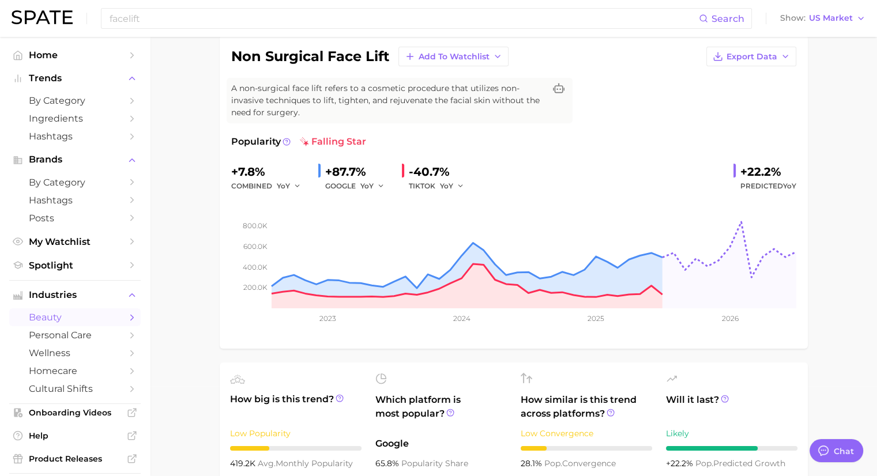
scroll to position [58, 0]
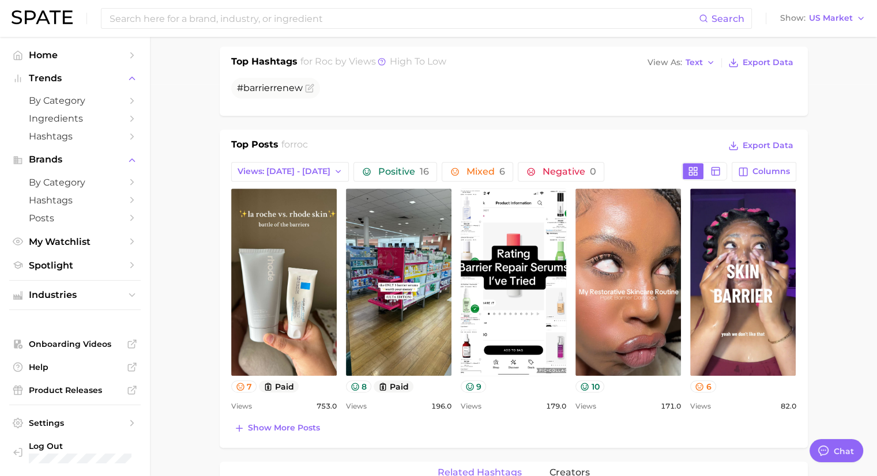
scroll to position [115, 0]
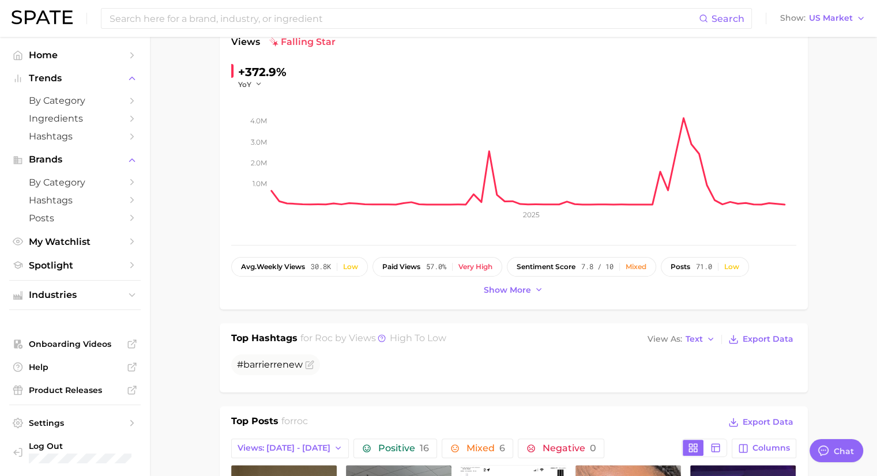
click at [288, 29] on div "Search Show US Market" at bounding box center [439, 18] width 854 height 37
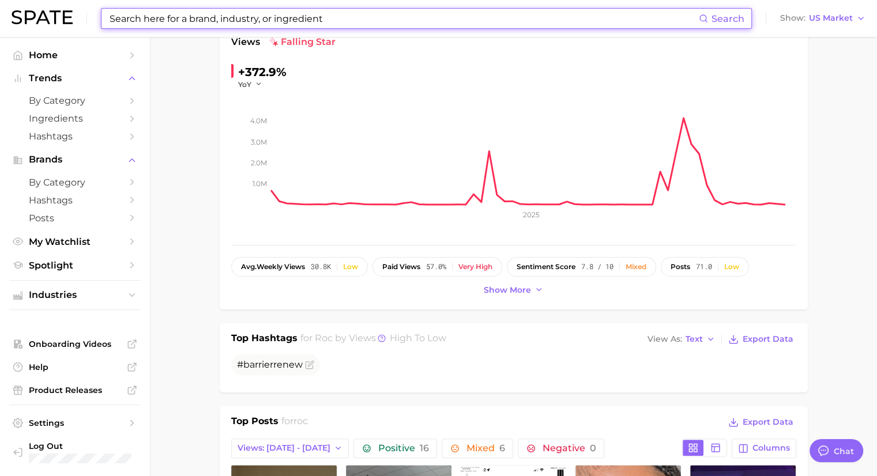
click at [288, 21] on input at bounding box center [403, 19] width 590 height 20
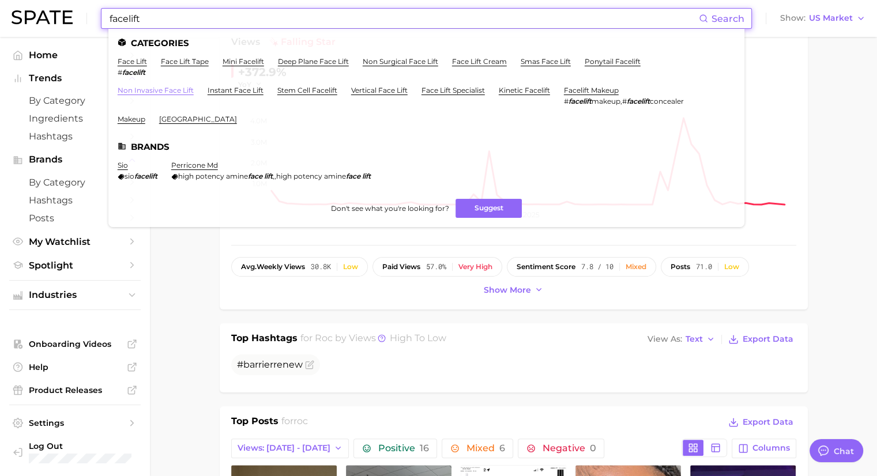
type input "facelift"
click at [148, 91] on link "non invasive face lift" at bounding box center [156, 90] width 76 height 9
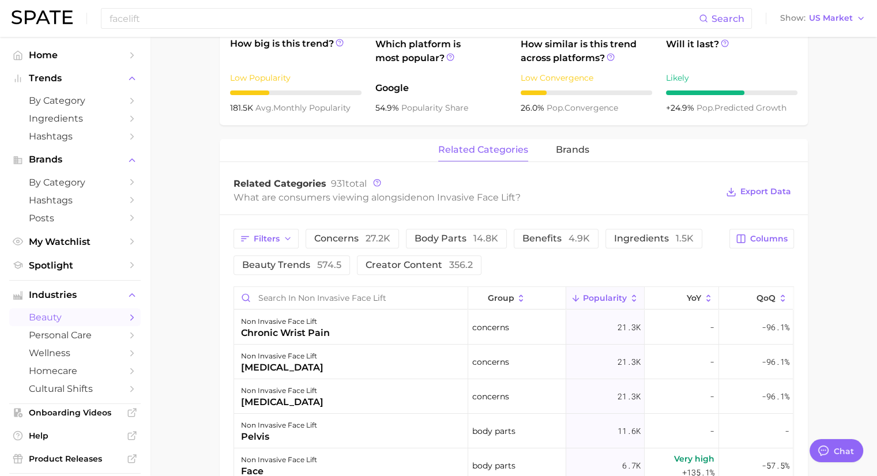
scroll to position [461, 0]
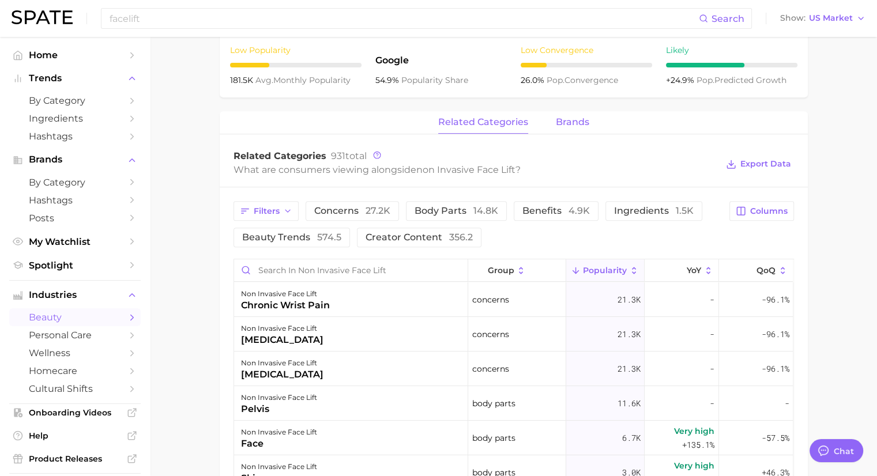
click at [558, 121] on span "brands" at bounding box center [572, 122] width 33 height 10
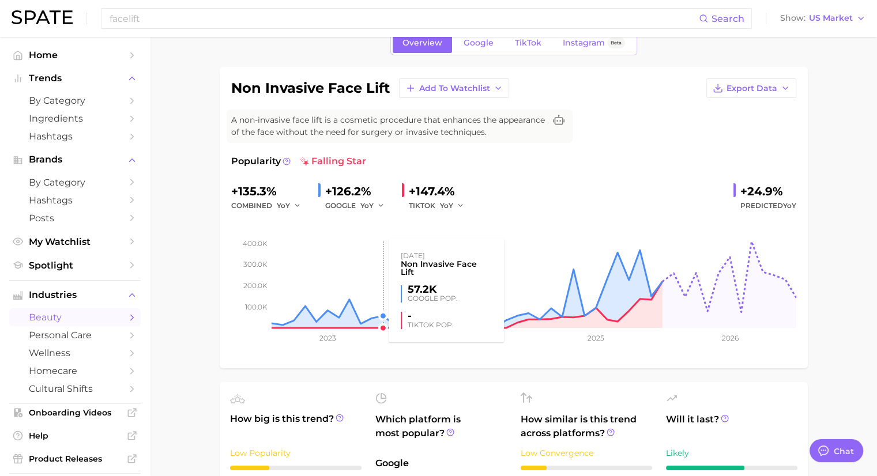
scroll to position [0, 0]
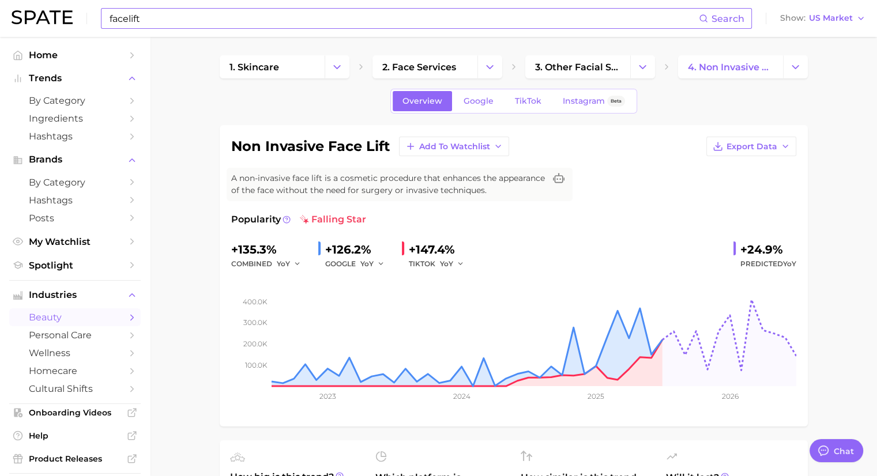
click at [290, 10] on input "facelift" at bounding box center [403, 19] width 590 height 20
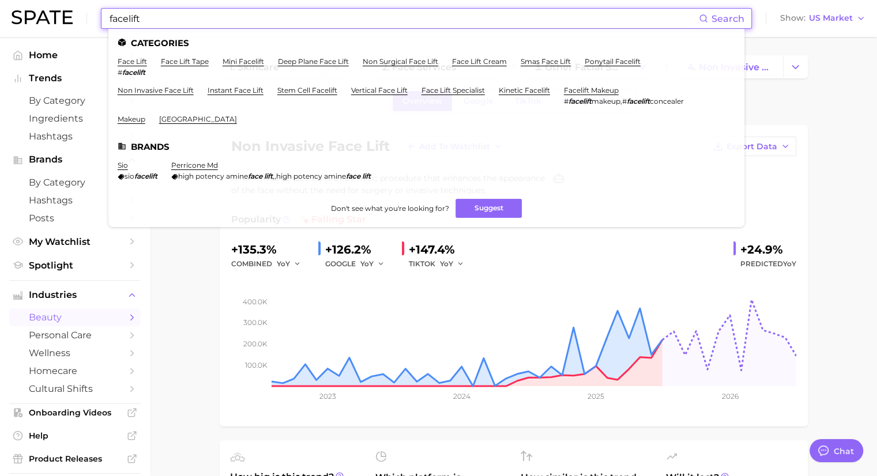
drag, startPoint x: 286, startPoint y: 10, endPoint x: 62, endPoint y: 20, distance: 224.4
click at [62, 20] on div "facelift Search Categories face lift # facelift face lift tape mini facelift de…" at bounding box center [439, 18] width 854 height 37
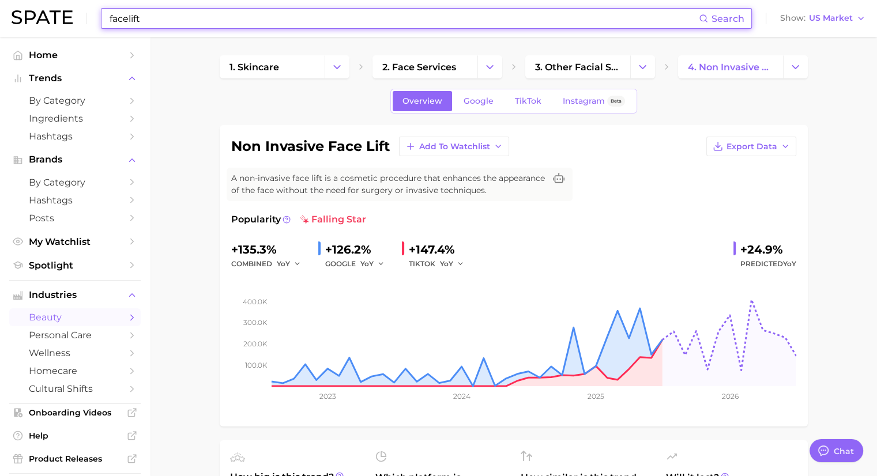
click at [48, 322] on span "beauty" at bounding box center [75, 317] width 92 height 11
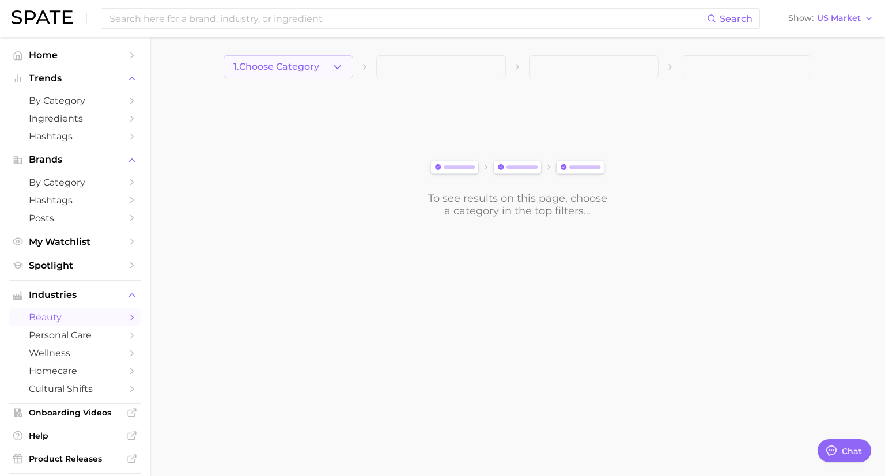
click at [326, 69] on button "1. Choose Category" at bounding box center [289, 66] width 130 height 23
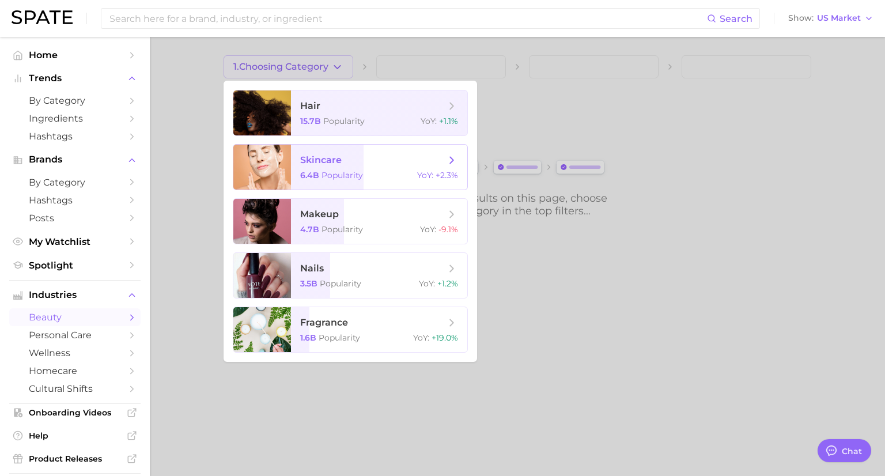
click at [322, 169] on span "skincare 6.4b Popularity YoY : +2.3%" at bounding box center [379, 167] width 176 height 45
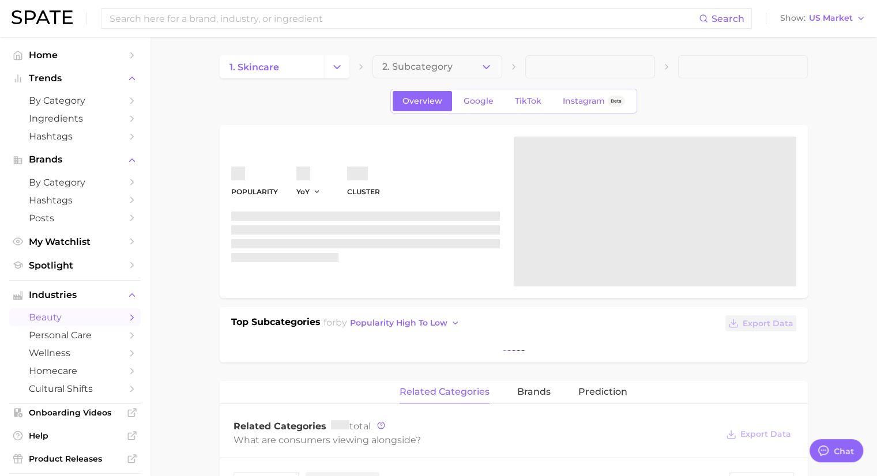
type textarea "x"
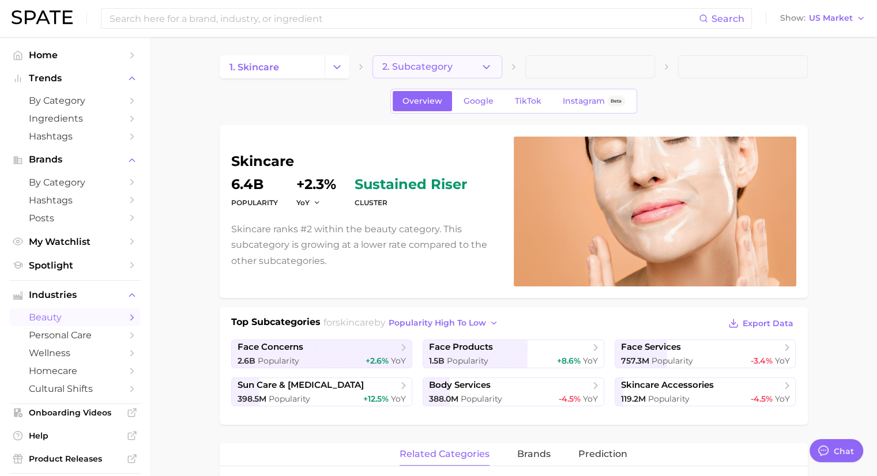
click at [458, 65] on button "2. Subcategory" at bounding box center [437, 66] width 130 height 23
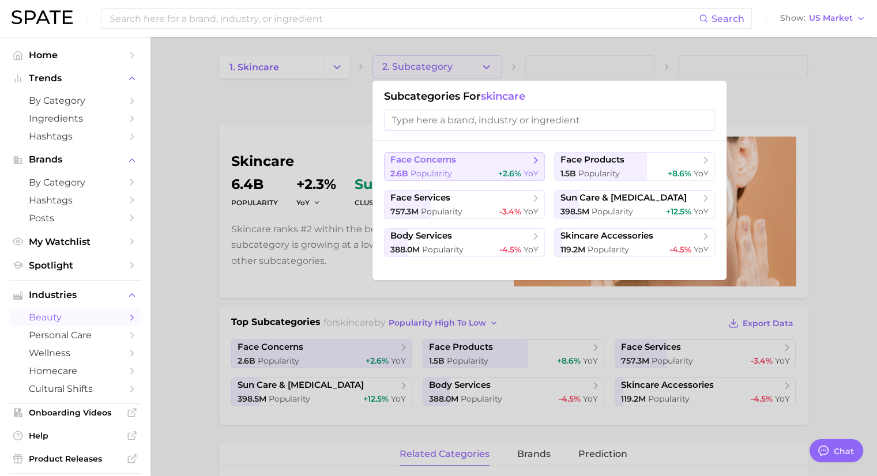
click at [445, 166] on button "face concerns 2.6b Popularity +2.6% YoY" at bounding box center [464, 166] width 161 height 29
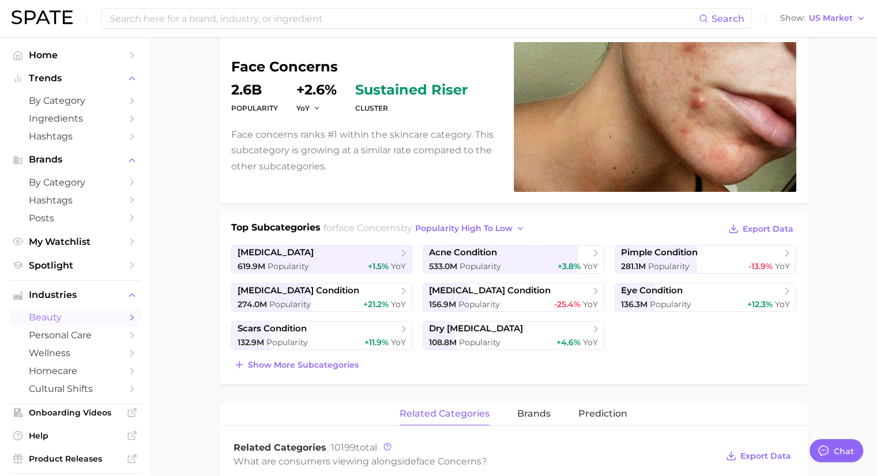
scroll to position [115, 0]
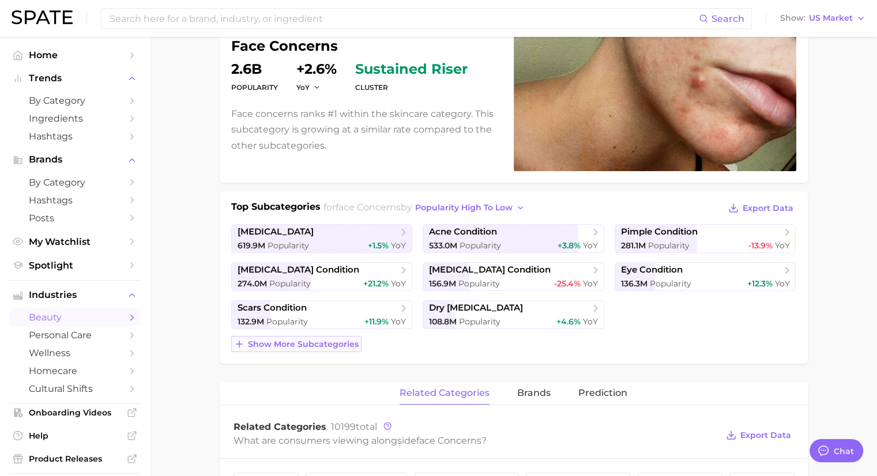
click at [307, 346] on span "Show more subcategories" at bounding box center [303, 344] width 111 height 10
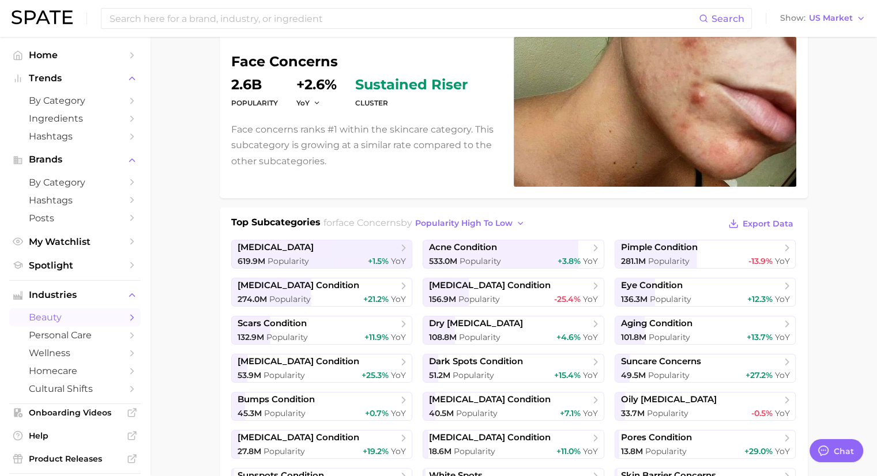
scroll to position [0, 0]
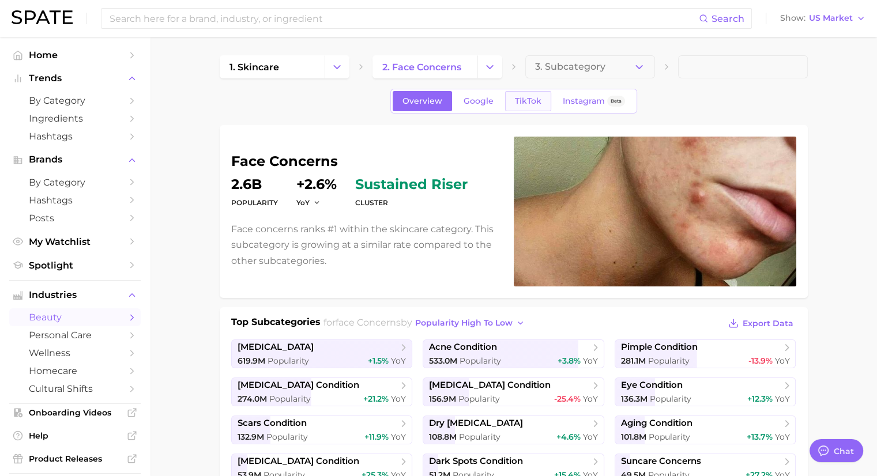
click at [524, 104] on span "TikTok" at bounding box center [528, 101] width 27 height 10
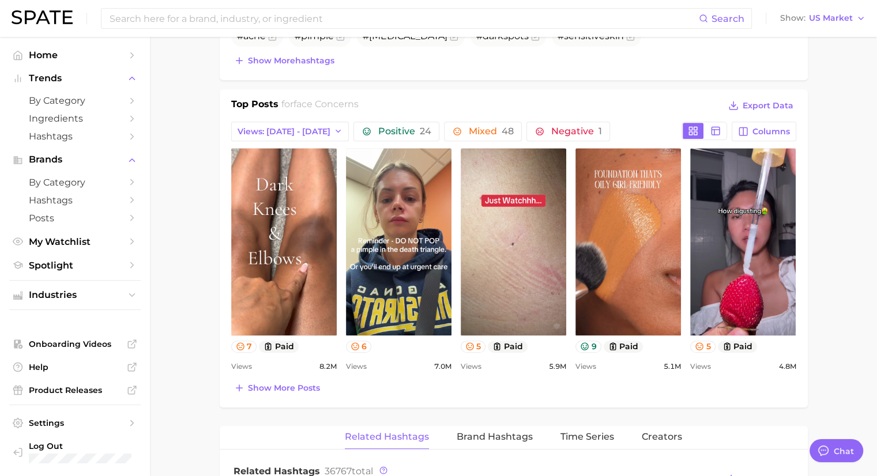
scroll to position [519, 0]
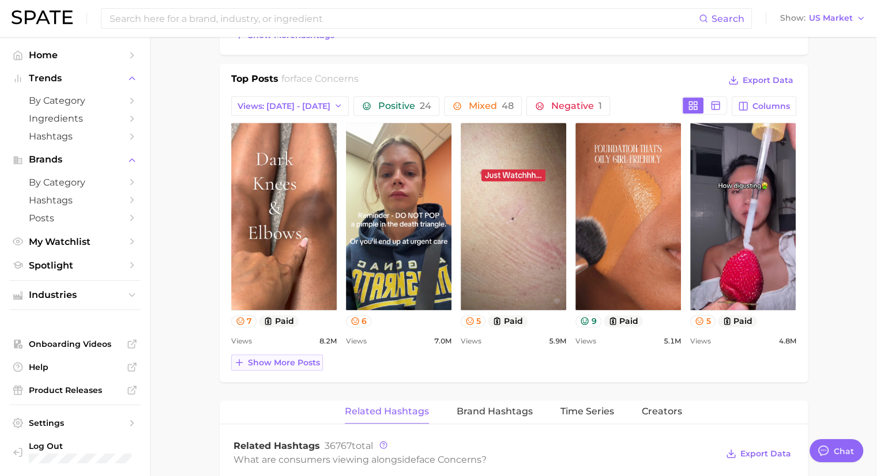
click at [267, 360] on span "Show more posts" at bounding box center [284, 363] width 72 height 10
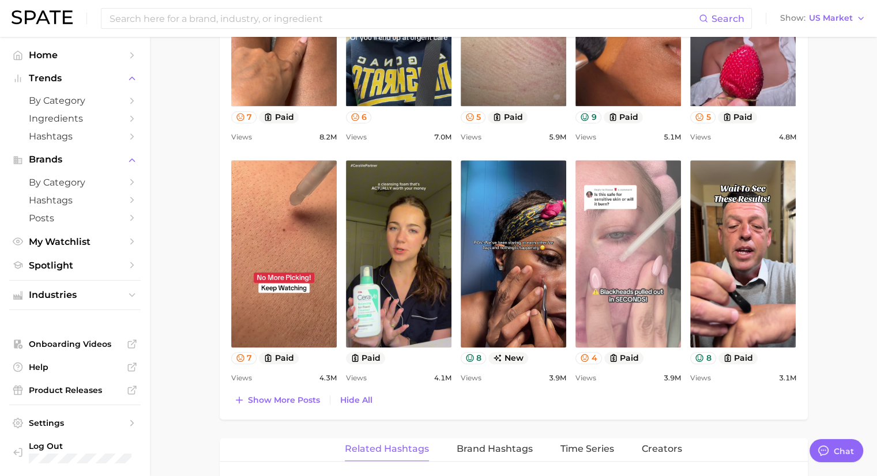
scroll to position [749, 0]
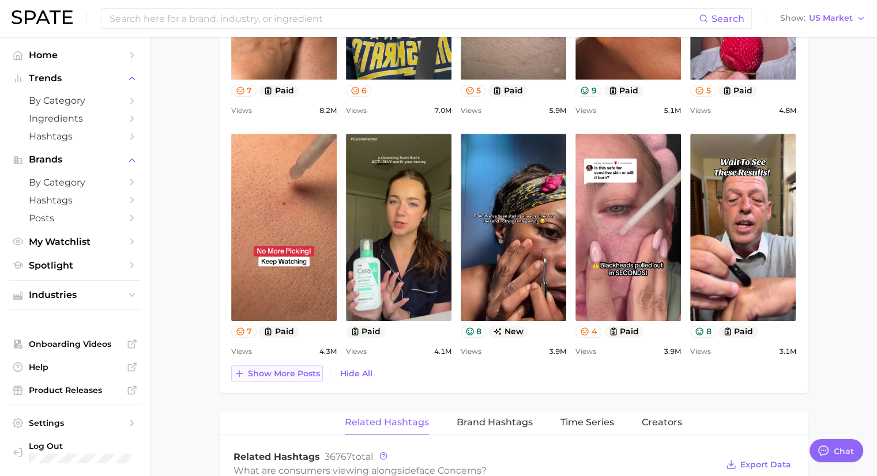
click at [293, 373] on span "Show more posts" at bounding box center [284, 374] width 72 height 10
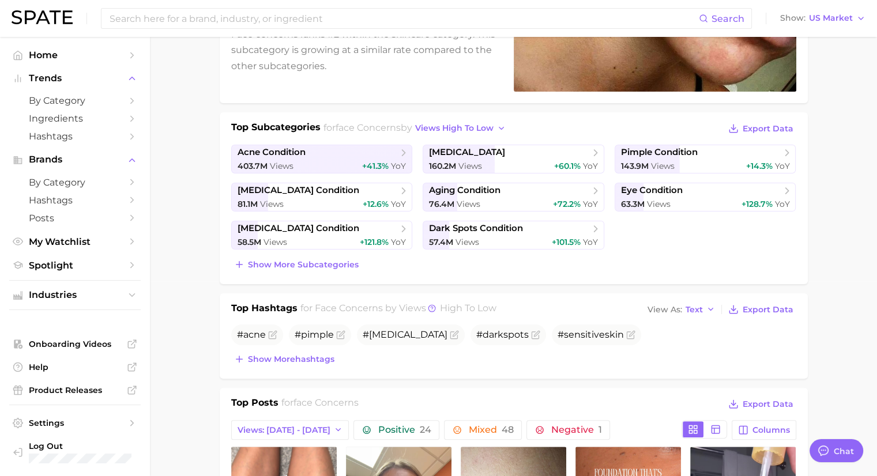
scroll to position [173, 0]
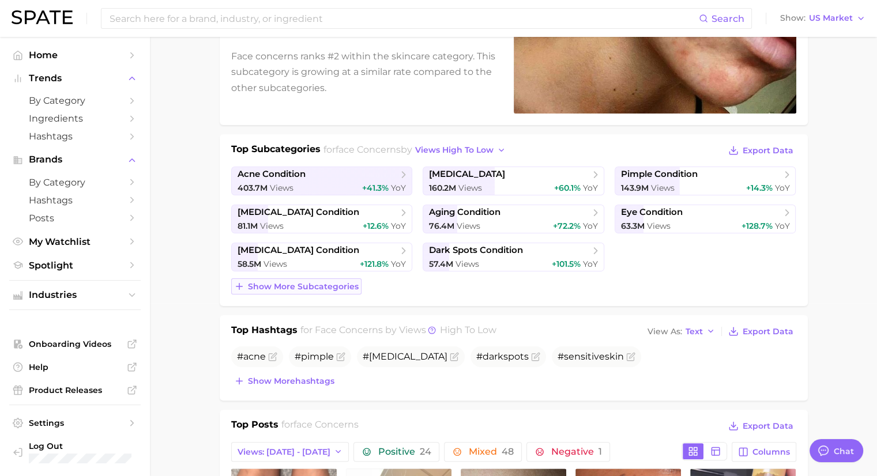
click at [299, 286] on span "Show more subcategories" at bounding box center [303, 287] width 111 height 10
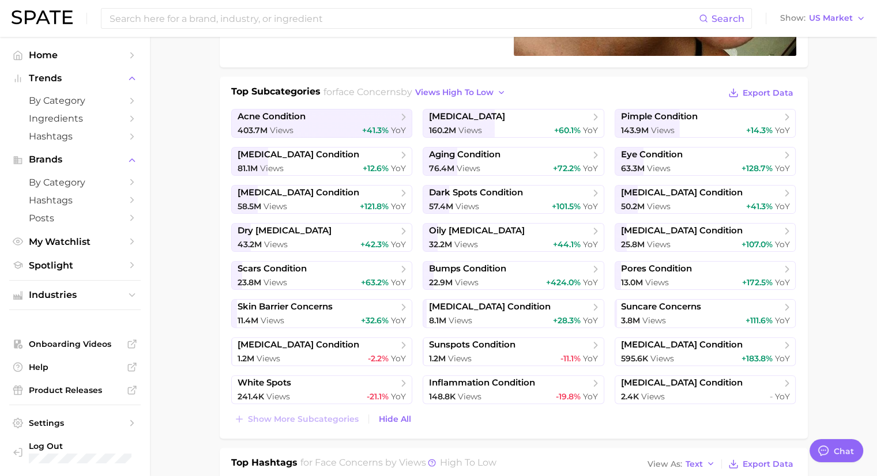
scroll to position [288, 0]
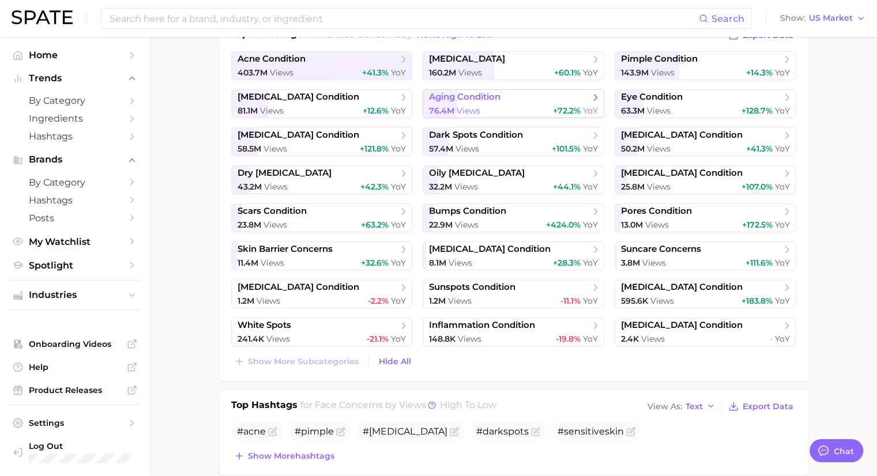
click at [447, 100] on span "aging condition" at bounding box center [464, 97] width 71 height 11
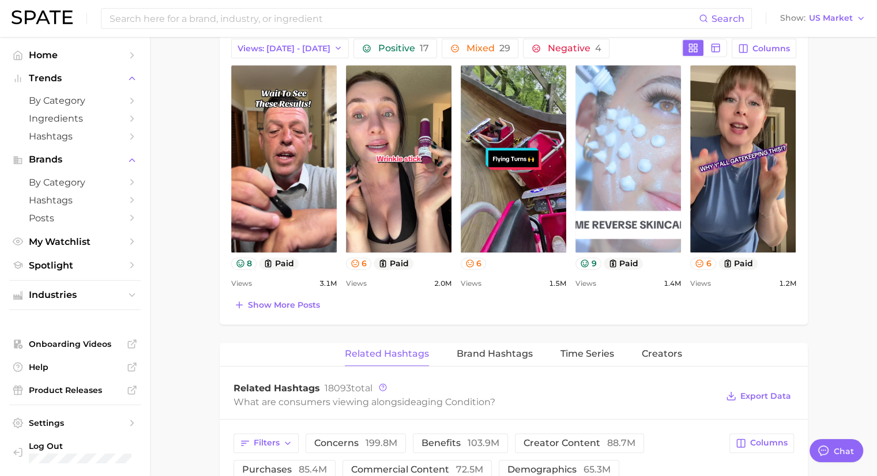
click at [620, 158] on link "view post on TikTok" at bounding box center [627, 158] width 105 height 187
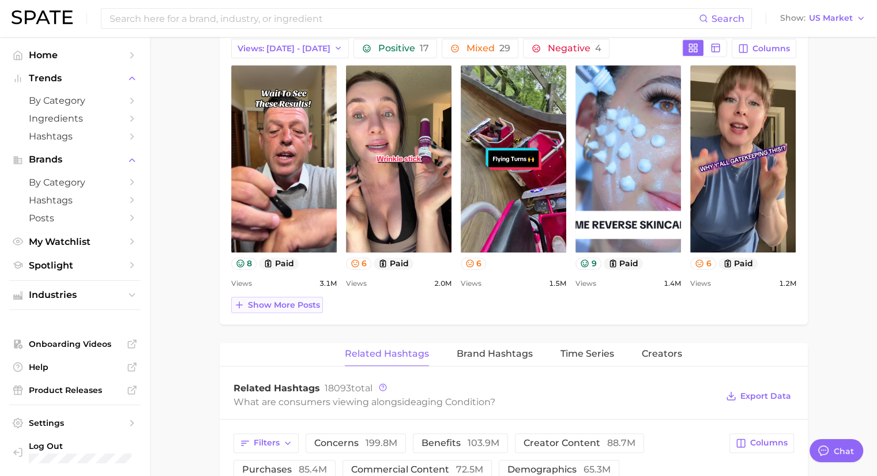
click at [240, 300] on icon at bounding box center [239, 305] width 10 height 10
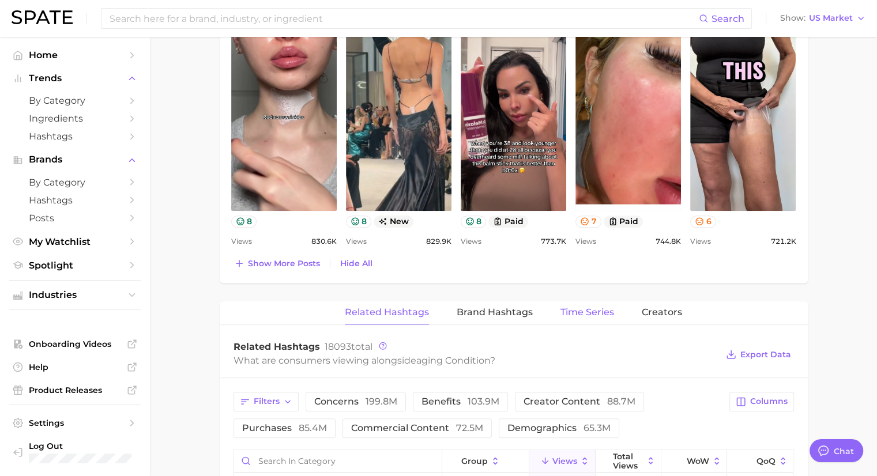
scroll to position [859, 0]
click at [516, 310] on span "Brand Hashtags" at bounding box center [494, 313] width 76 height 10
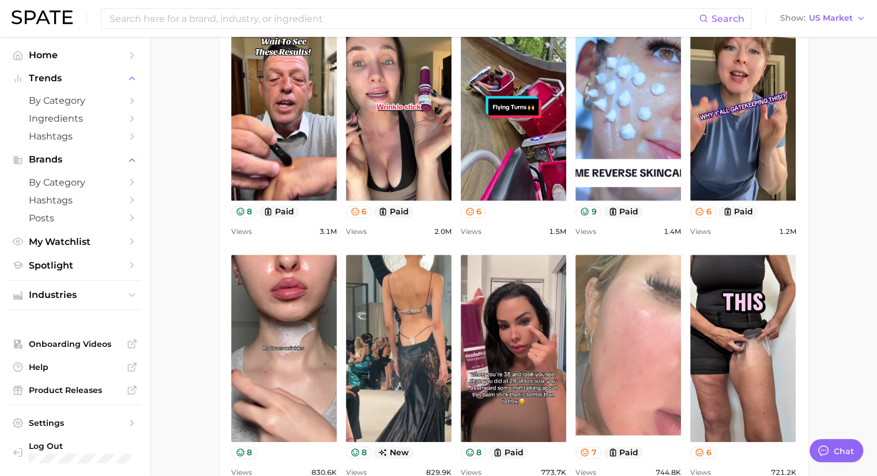
scroll to position [398, 0]
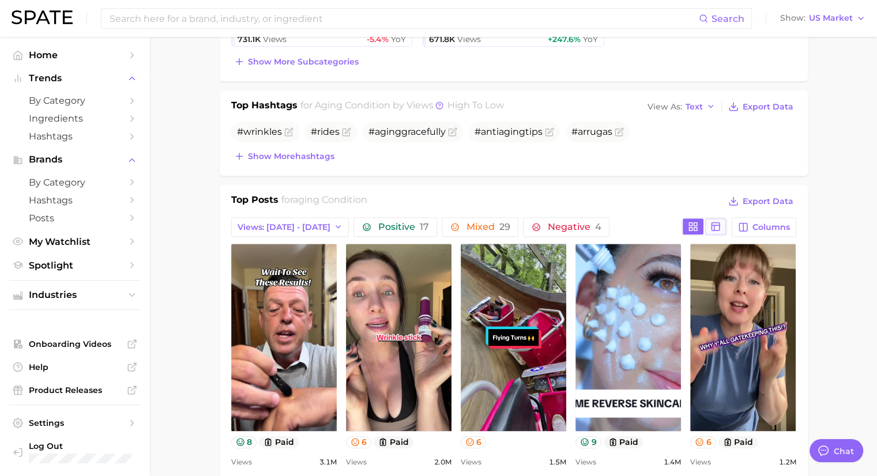
click at [713, 223] on icon at bounding box center [715, 226] width 10 height 10
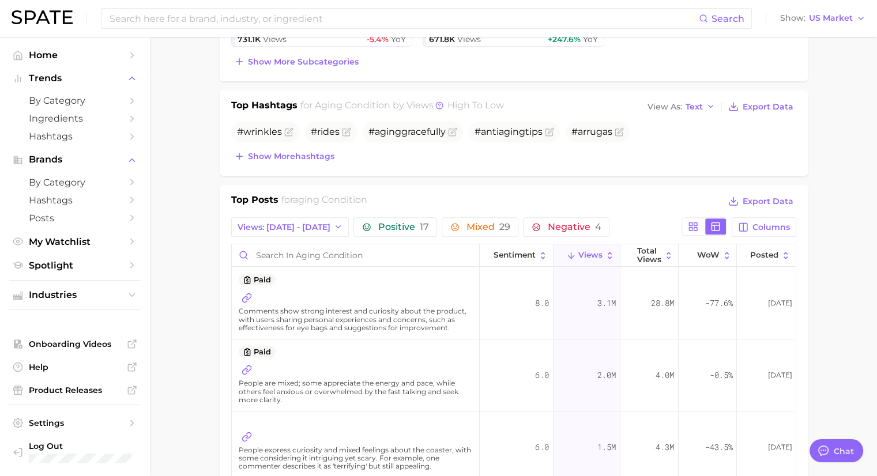
scroll to position [0, 0]
click at [197, 12] on input at bounding box center [403, 19] width 590 height 20
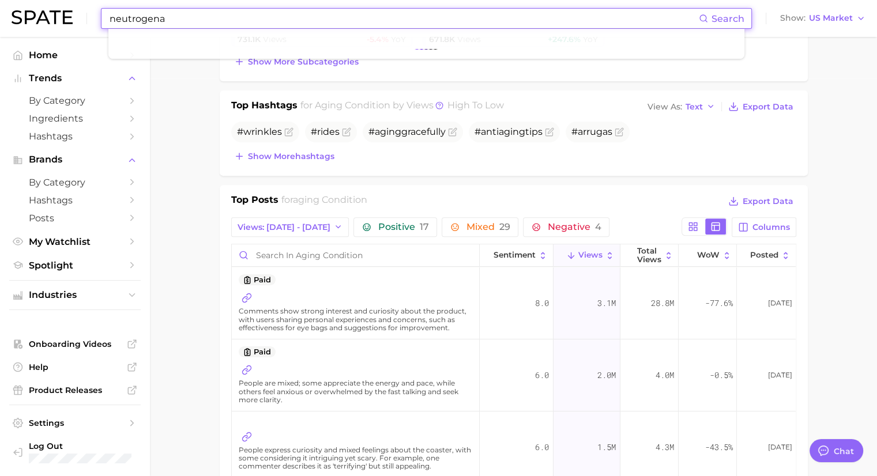
type input "neutrogena"
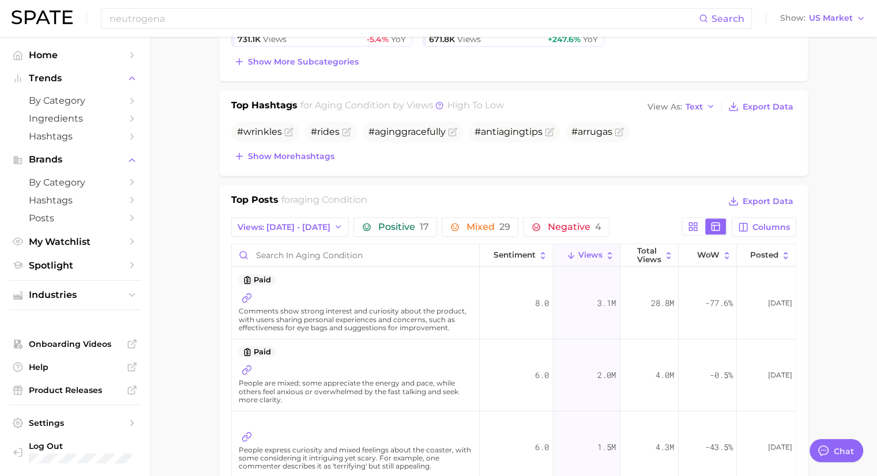
scroll to position [52, 0]
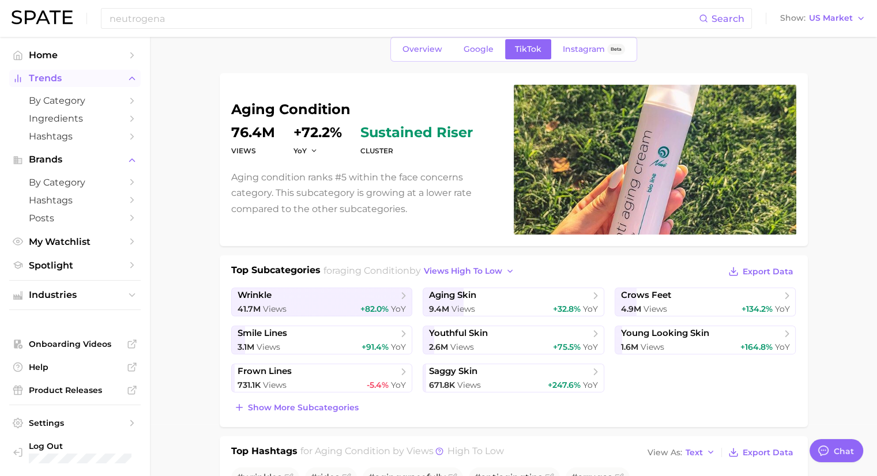
click at [43, 79] on span "Trends" at bounding box center [75, 78] width 92 height 10
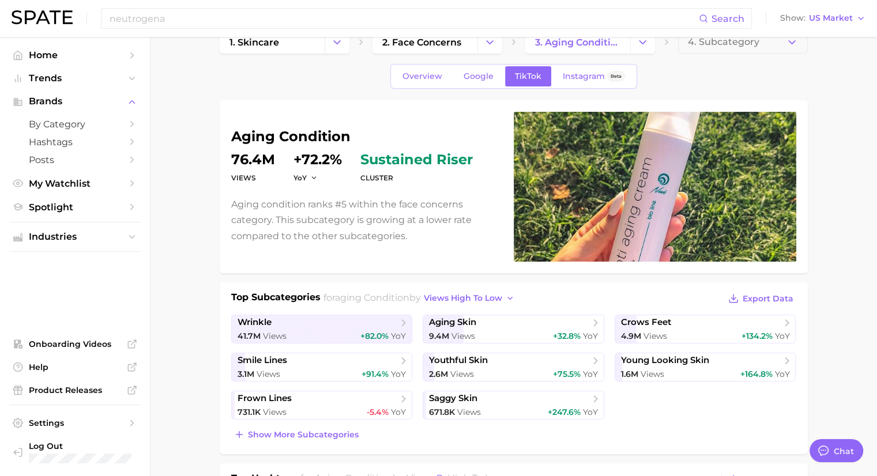
scroll to position [0, 0]
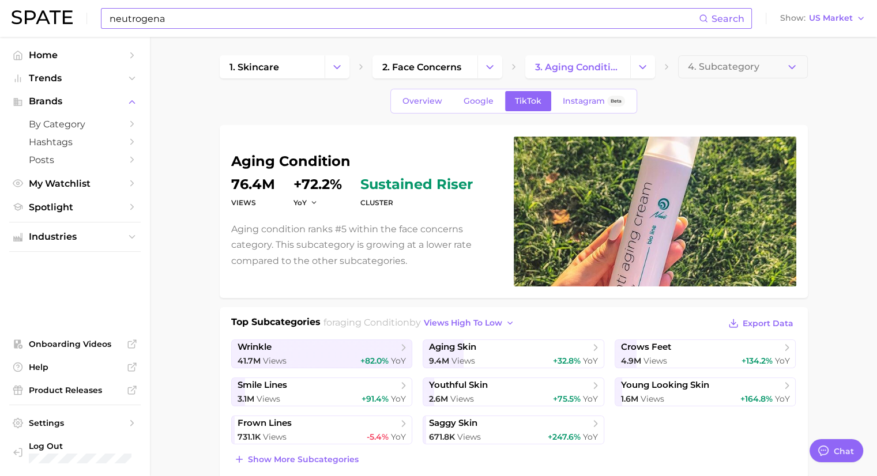
click at [179, 19] on input "neutrogena" at bounding box center [403, 19] width 590 height 20
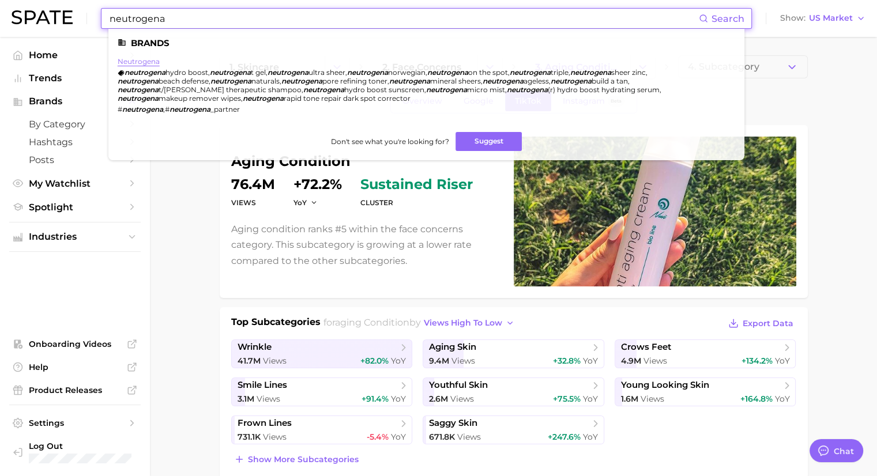
click at [142, 59] on link "neutrogena" at bounding box center [139, 61] width 42 height 9
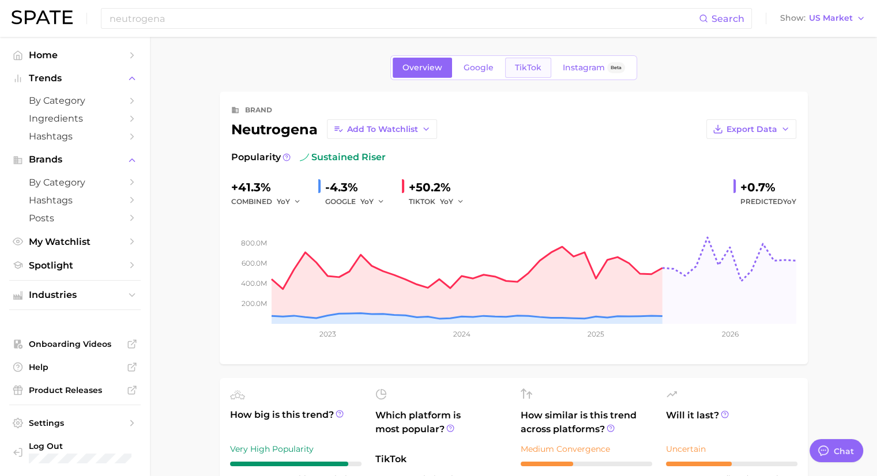
click at [519, 70] on span "TikTok" at bounding box center [528, 68] width 27 height 10
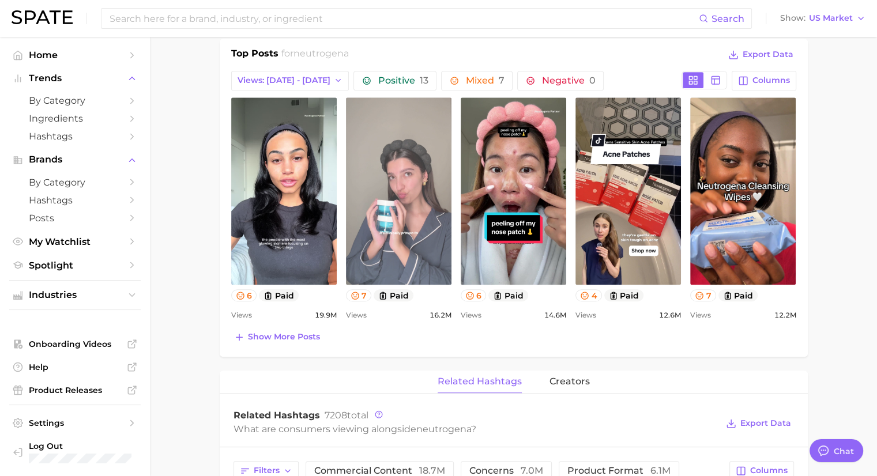
scroll to position [519, 0]
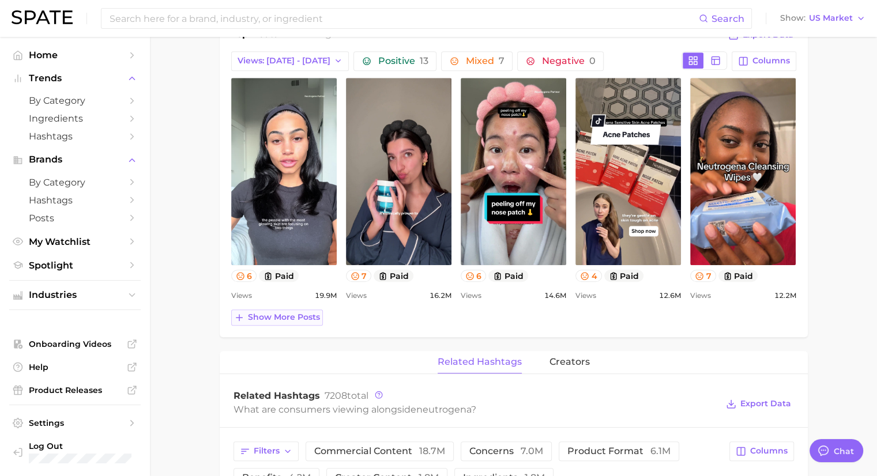
click at [242, 319] on icon at bounding box center [239, 317] width 10 height 10
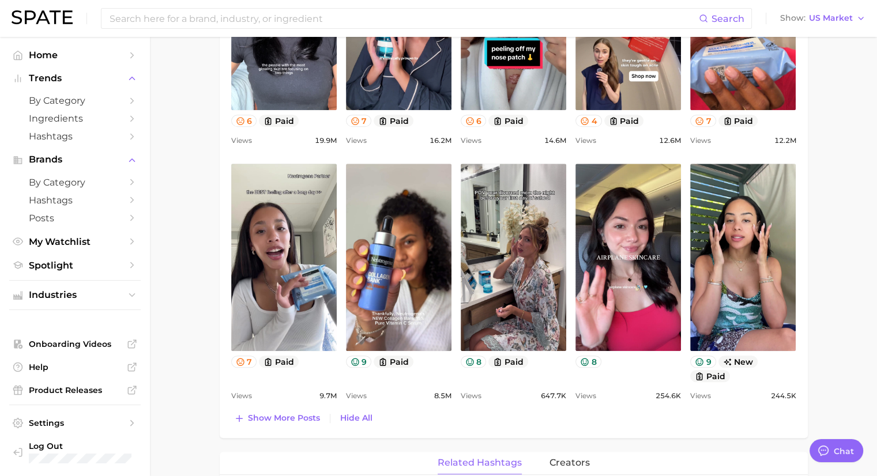
scroll to position [692, 0]
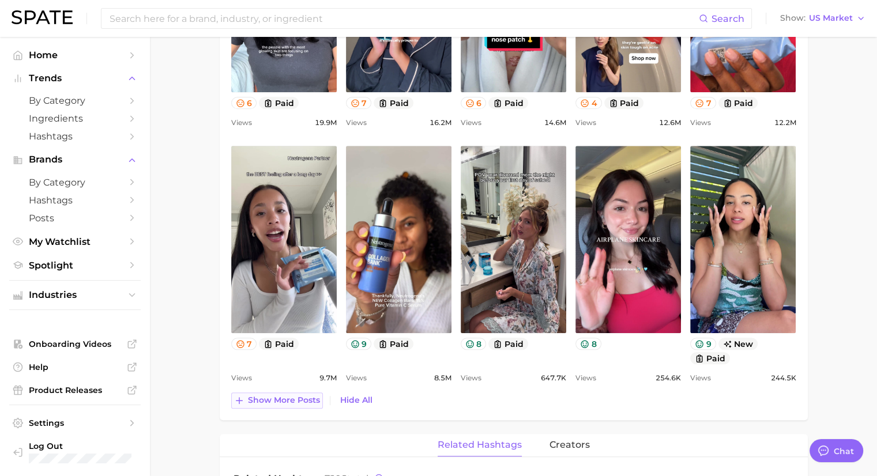
click at [251, 399] on span "Show more posts" at bounding box center [284, 400] width 72 height 10
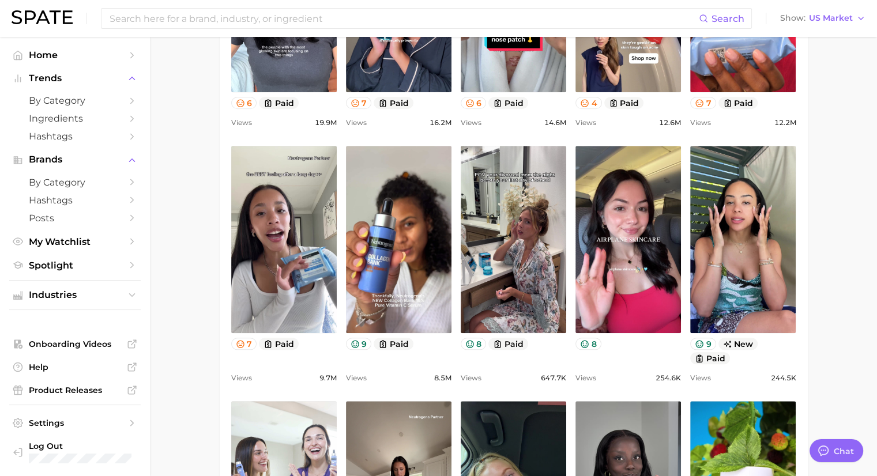
scroll to position [0, 0]
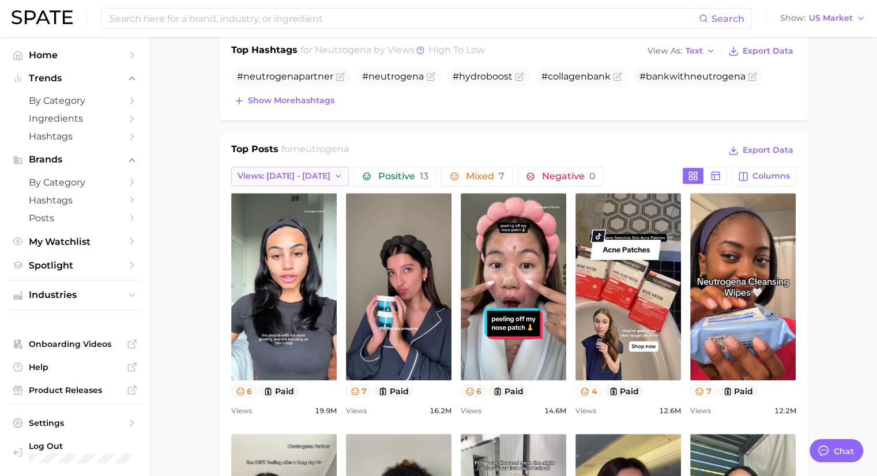
click at [309, 180] on button "Views: [DATE] - [DATE]" at bounding box center [290, 177] width 118 height 20
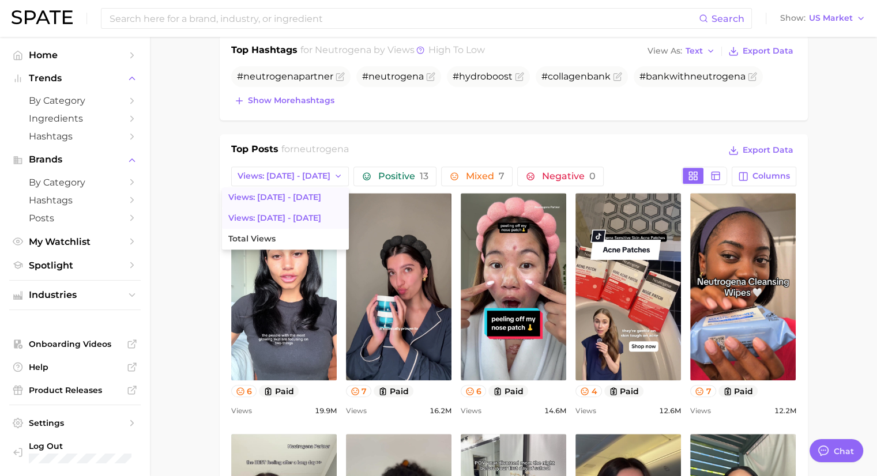
click at [292, 217] on button "Views: [DATE] - [DATE]" at bounding box center [285, 218] width 127 height 21
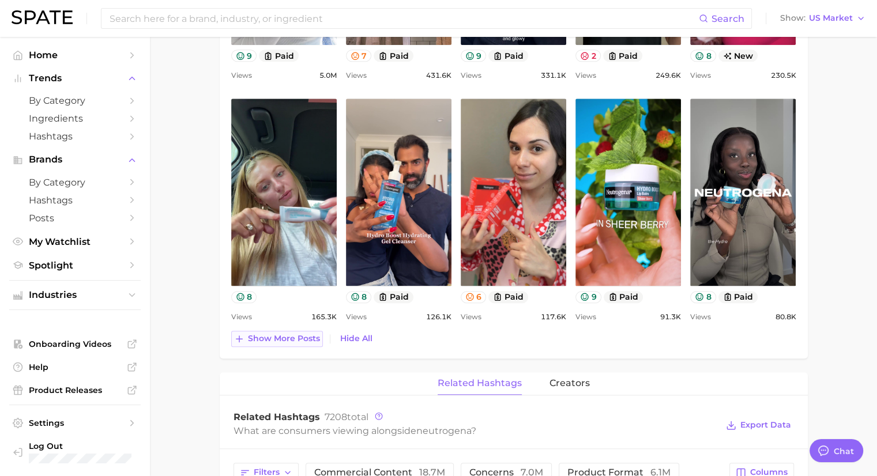
click at [255, 335] on span "Show more posts" at bounding box center [284, 339] width 72 height 10
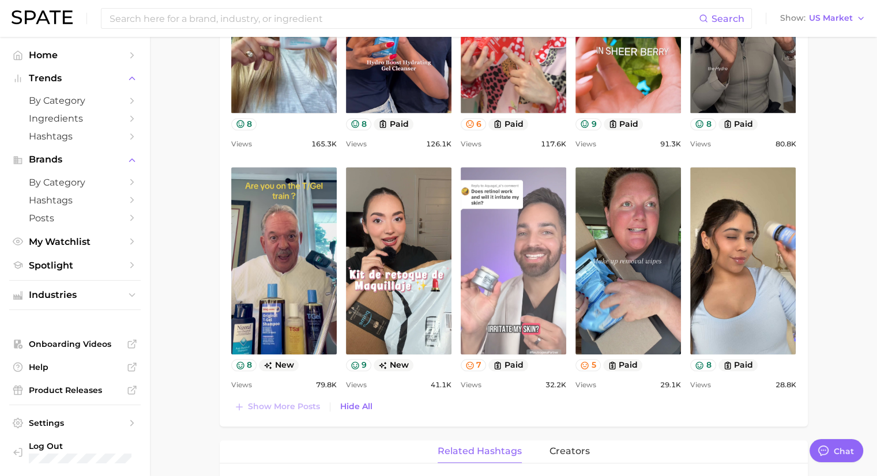
click at [501, 276] on link "view post on TikTok" at bounding box center [512, 260] width 105 height 187
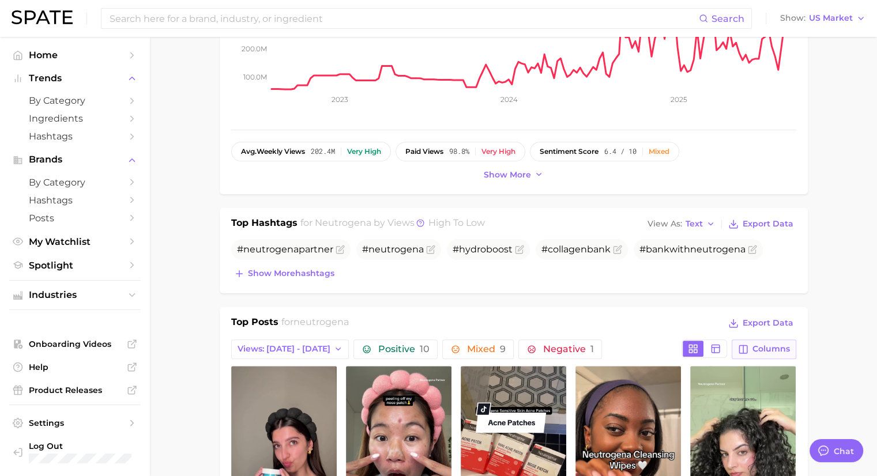
click at [768, 348] on span "Columns" at bounding box center [770, 349] width 37 height 10
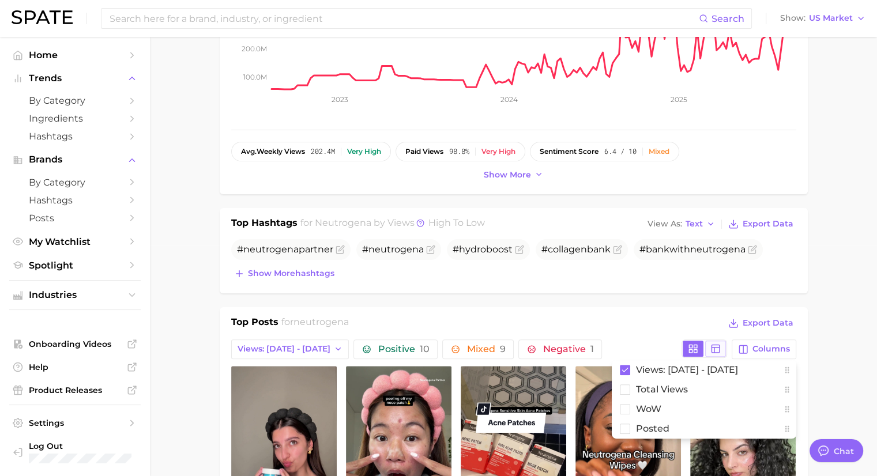
click at [710, 346] on button at bounding box center [715, 349] width 21 height 16
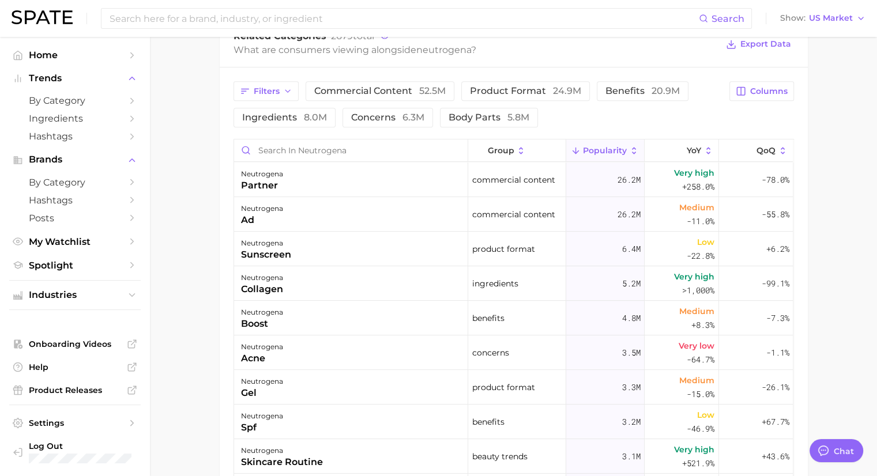
type input "neutrogena"
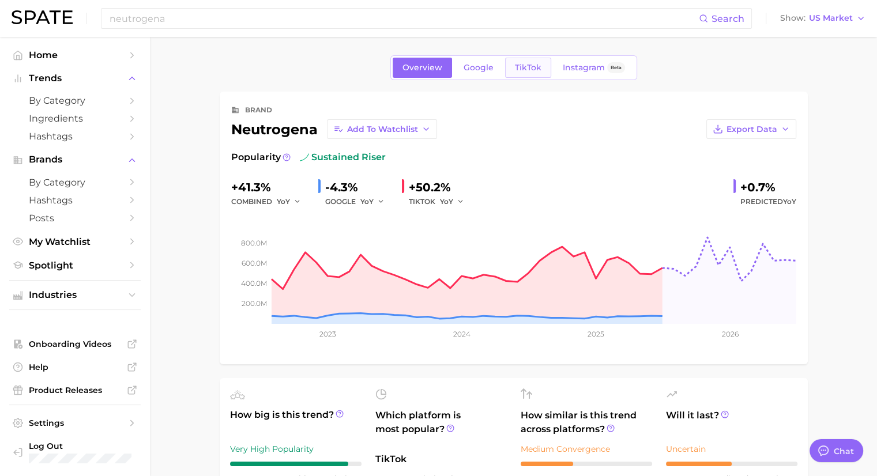
click at [519, 67] on span "TikTok" at bounding box center [528, 68] width 27 height 10
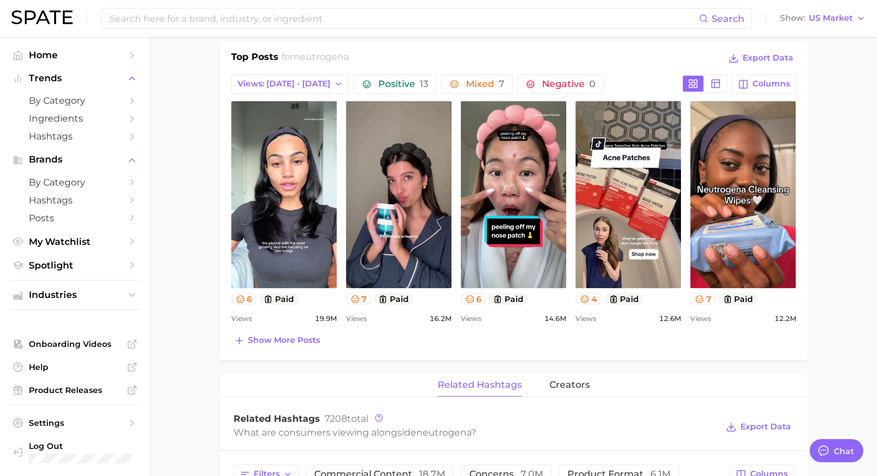
scroll to position [692, 0]
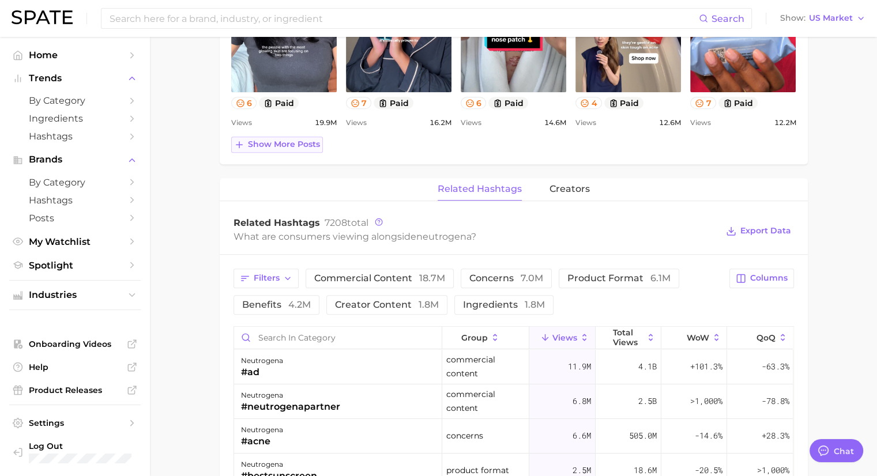
click at [297, 146] on span "Show more posts" at bounding box center [284, 144] width 72 height 10
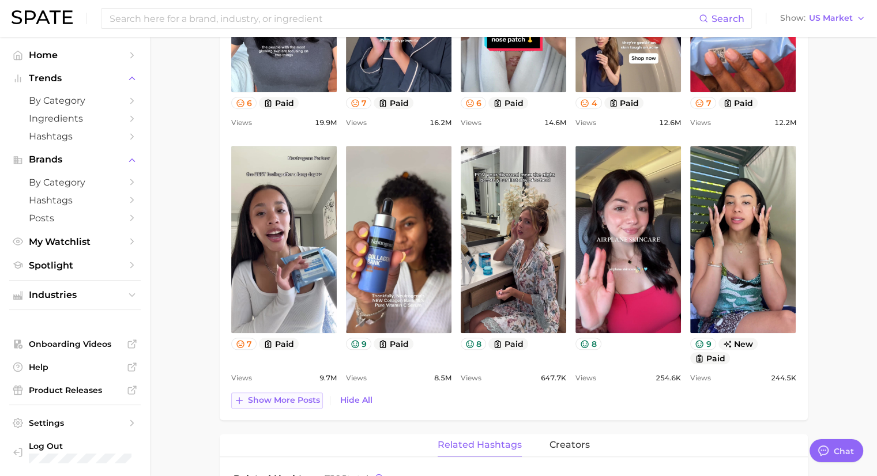
scroll to position [0, 0]
click at [270, 399] on span "Show more posts" at bounding box center [284, 400] width 72 height 10
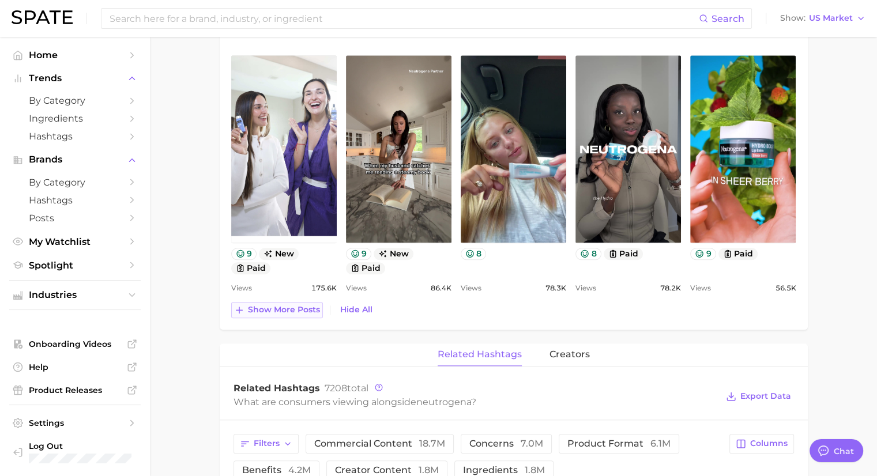
click at [304, 313] on button "Show more posts" at bounding box center [277, 310] width 92 height 16
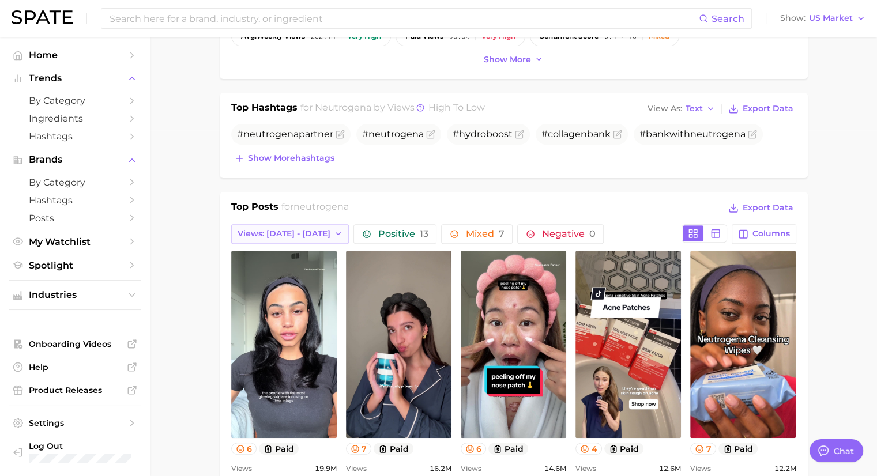
click at [335, 233] on polyline "button" at bounding box center [337, 234] width 5 height 2
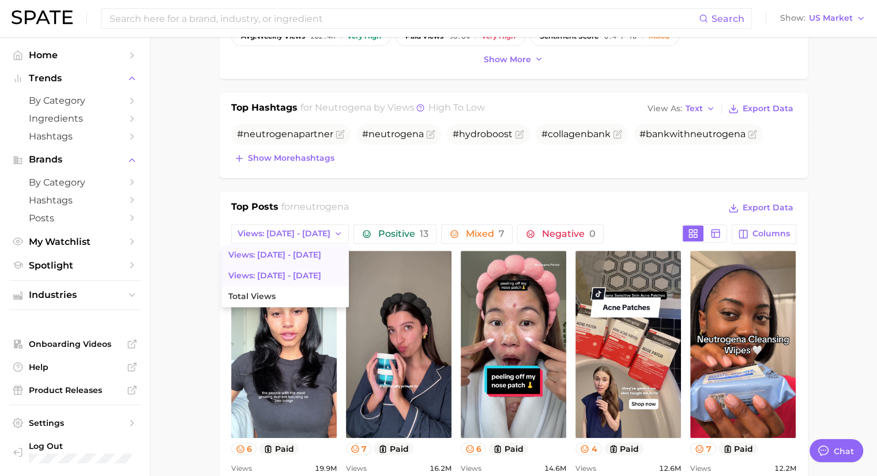
click at [288, 273] on button "Views: [DATE] - [DATE]" at bounding box center [285, 276] width 127 height 21
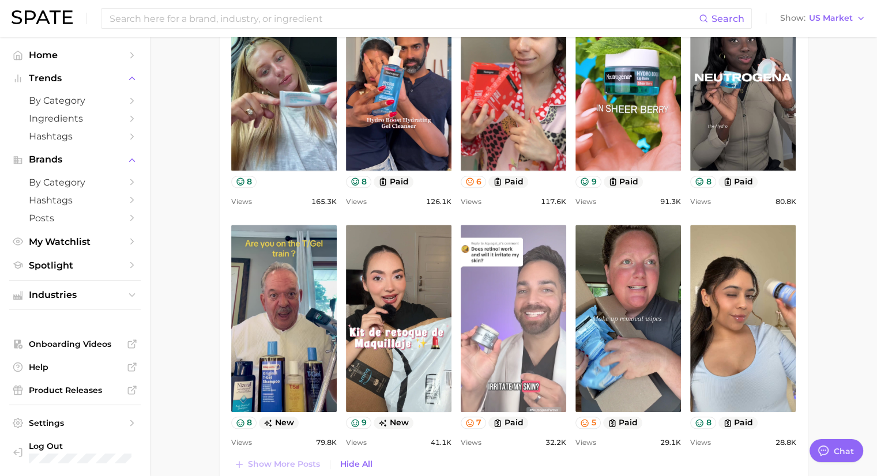
click at [545, 346] on link "view post on TikTok" at bounding box center [512, 318] width 105 height 187
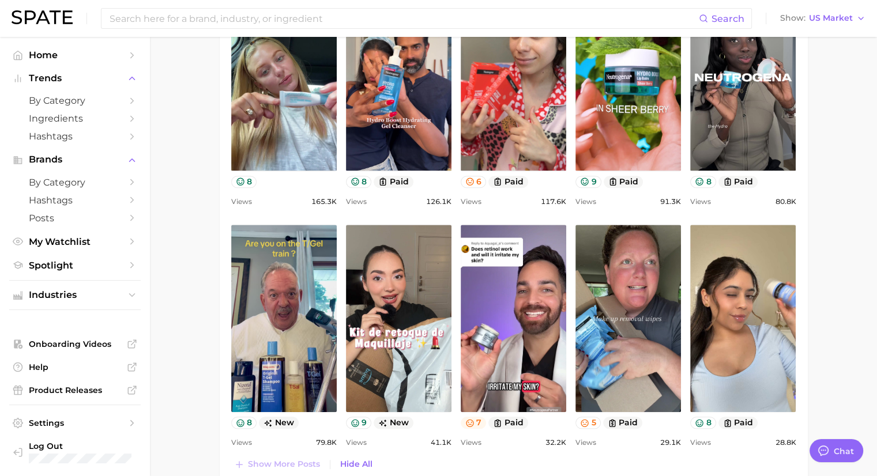
click at [474, 420] on button "7" at bounding box center [473, 423] width 26 height 12
click at [465, 420] on icon at bounding box center [469, 422] width 9 height 9
click at [468, 422] on icon at bounding box center [469, 422] width 7 height 7
click at [471, 422] on icon at bounding box center [469, 422] width 9 height 9
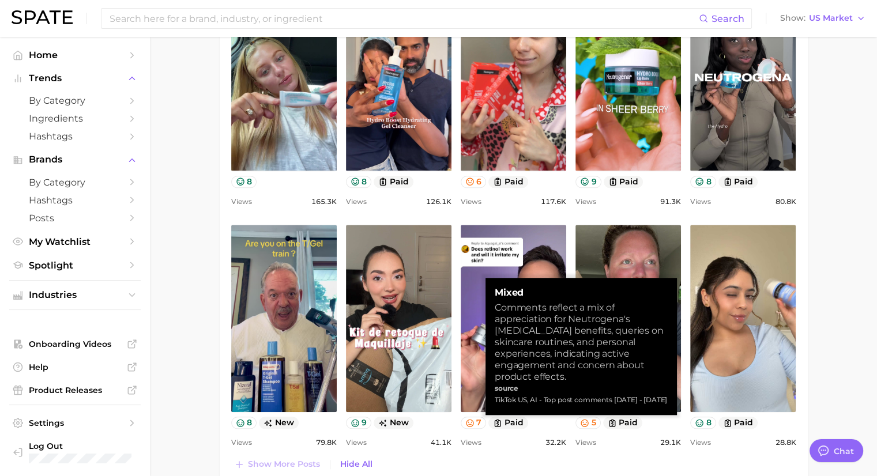
drag, startPoint x: 496, startPoint y: 291, endPoint x: 575, endPoint y: 399, distance: 133.7
click at [575, 399] on div "Mixed Comments reflect a mix of appreciation for Neutrogena's [MEDICAL_DATA] be…" at bounding box center [580, 346] width 173 height 119
copy div "Mixed Comments reflect a mix of appreciation for Neutrogena's [MEDICAL_DATA] be…"
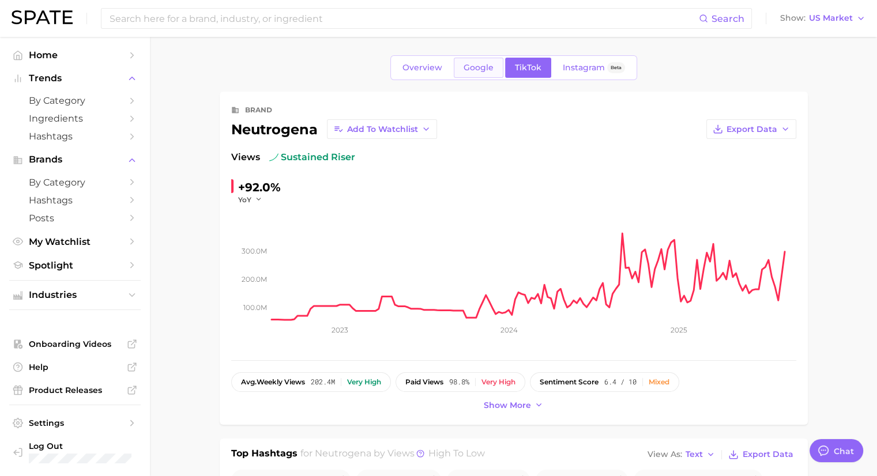
click at [485, 72] on link "Google" at bounding box center [479, 68] width 50 height 20
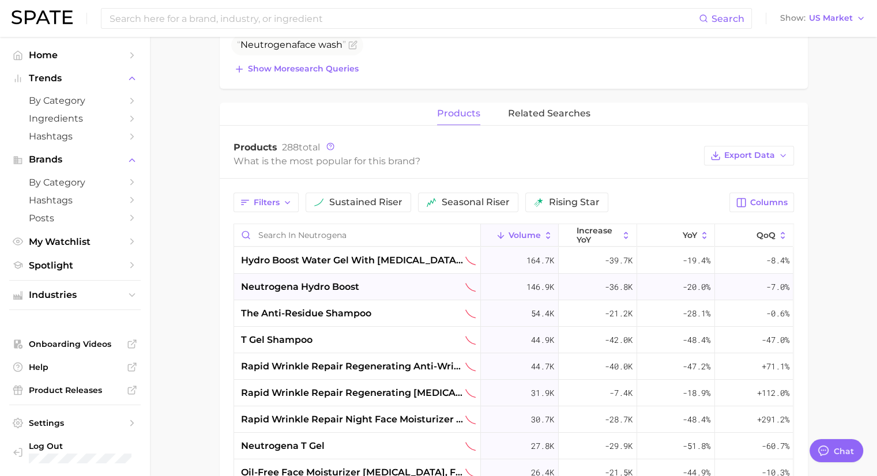
scroll to position [461, 0]
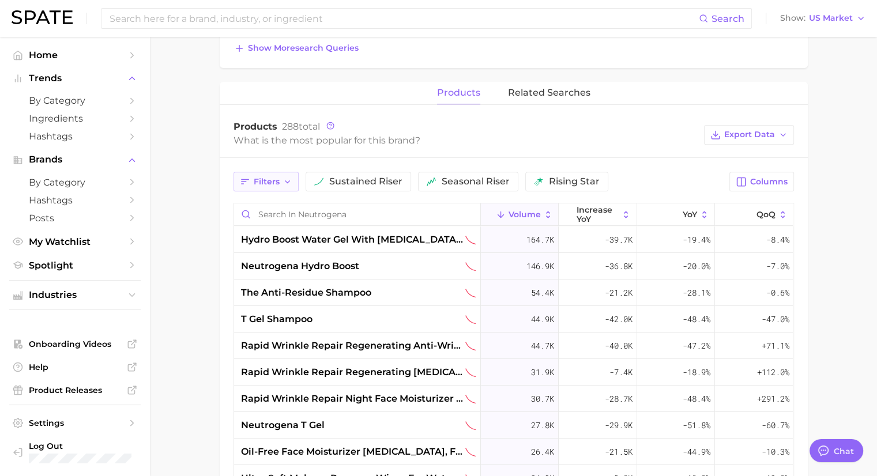
click at [285, 183] on icon "button" at bounding box center [287, 182] width 9 height 9
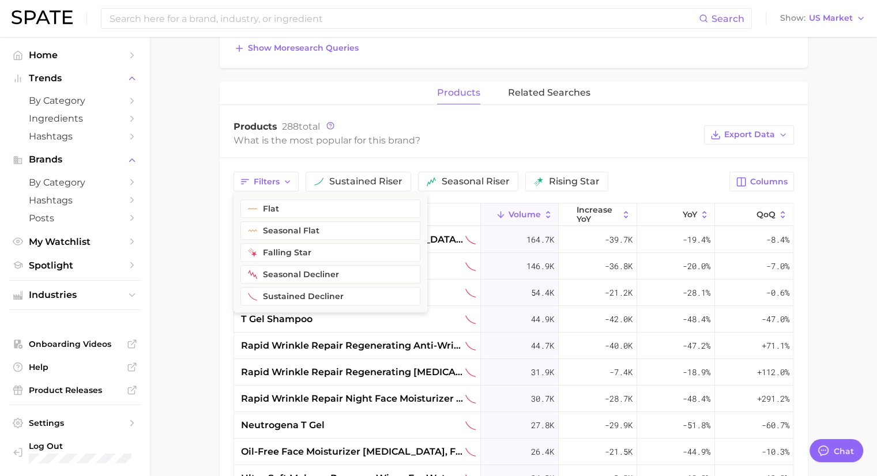
click at [496, 128] on div "Products 288 total" at bounding box center [465, 127] width 465 height 12
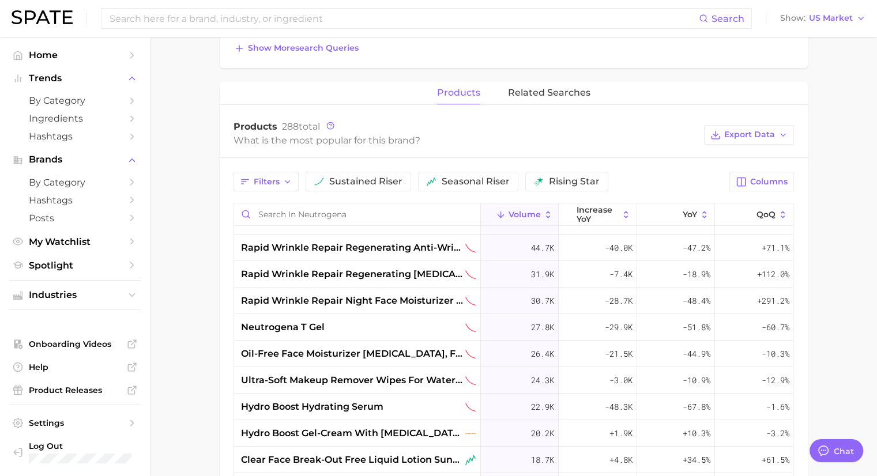
scroll to position [0, 0]
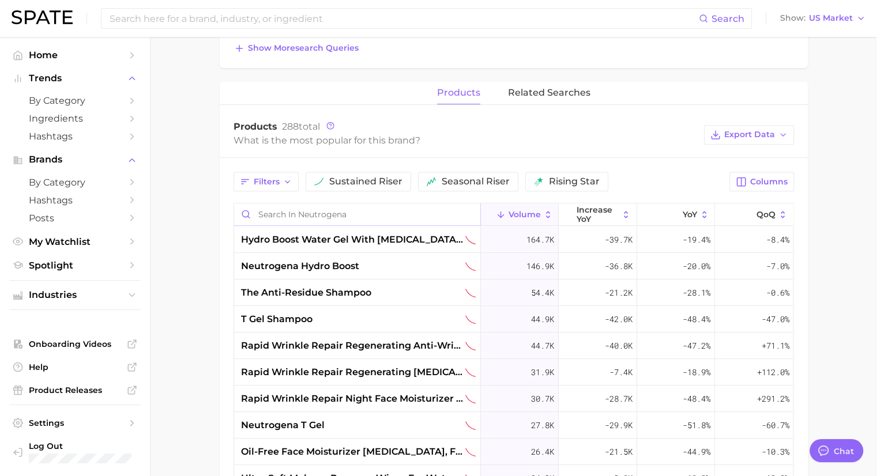
click at [312, 206] on input "Search in neutrogena" at bounding box center [357, 214] width 246 height 22
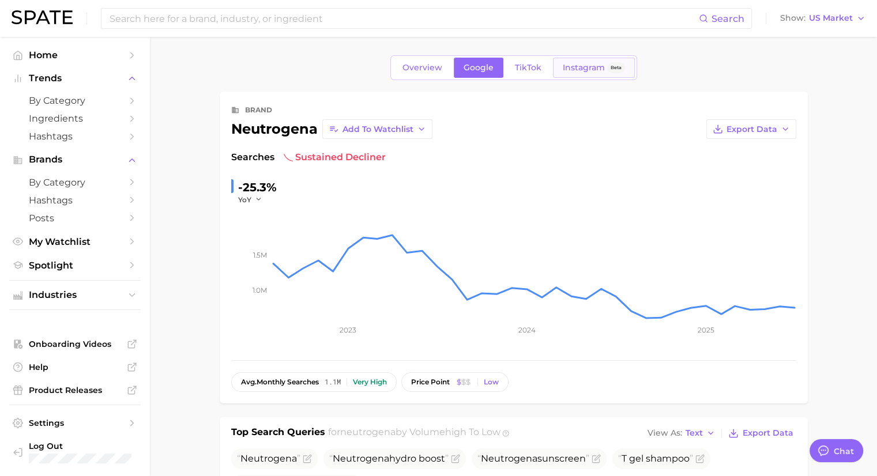
click at [587, 67] on span "Instagram" at bounding box center [583, 68] width 42 height 10
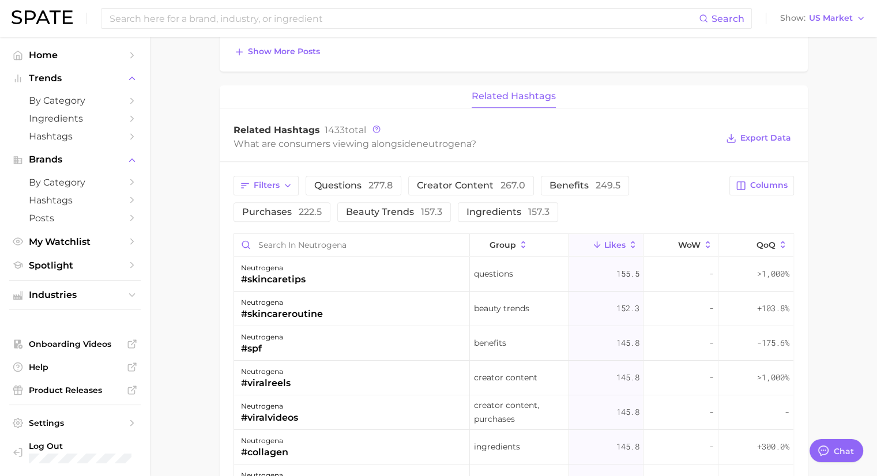
scroll to position [749, 0]
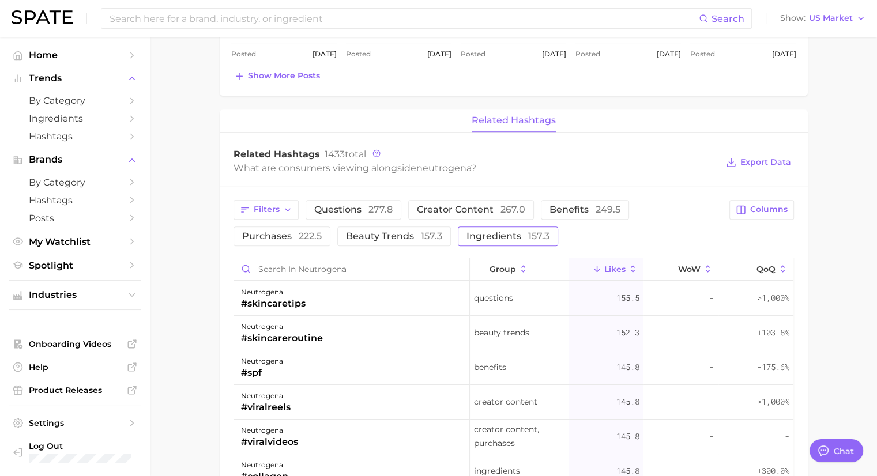
click at [516, 236] on span "Ingredients 157.3" at bounding box center [507, 236] width 83 height 9
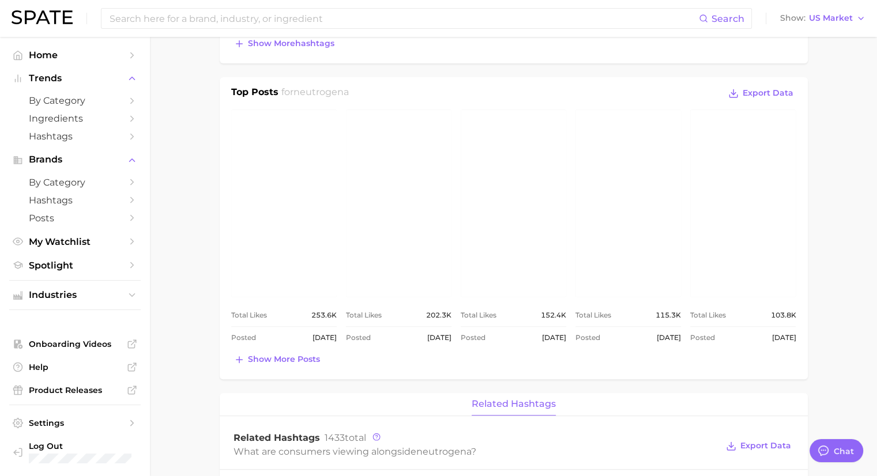
scroll to position [403, 0]
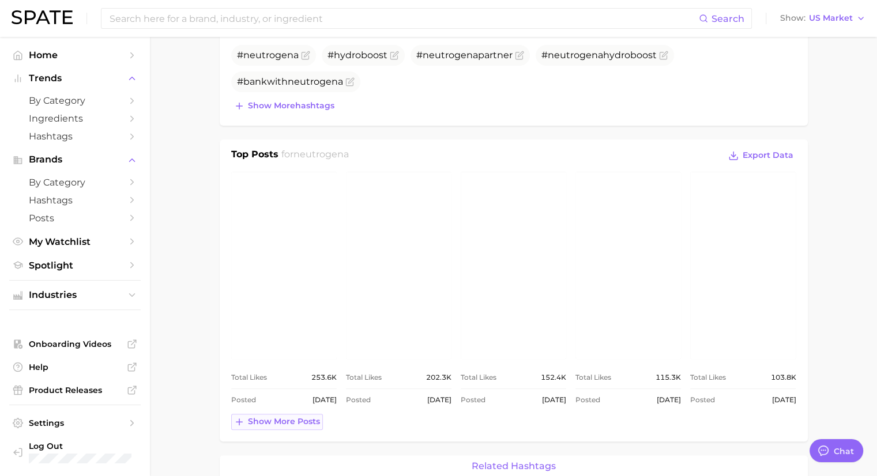
click at [270, 425] on span "Show more posts" at bounding box center [284, 422] width 72 height 10
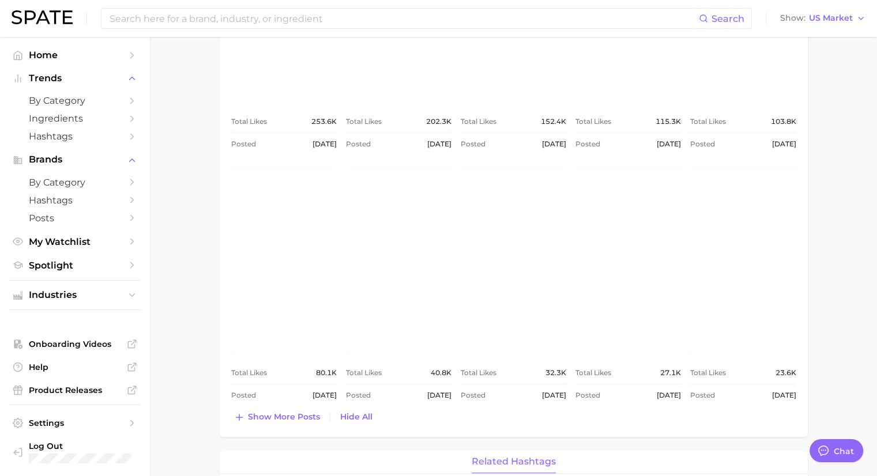
scroll to position [692, 0]
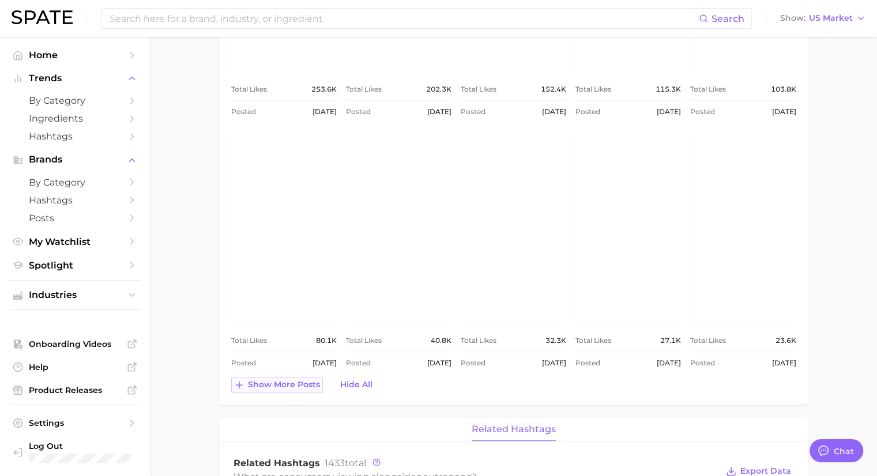
click at [286, 385] on span "Show more posts" at bounding box center [284, 385] width 72 height 10
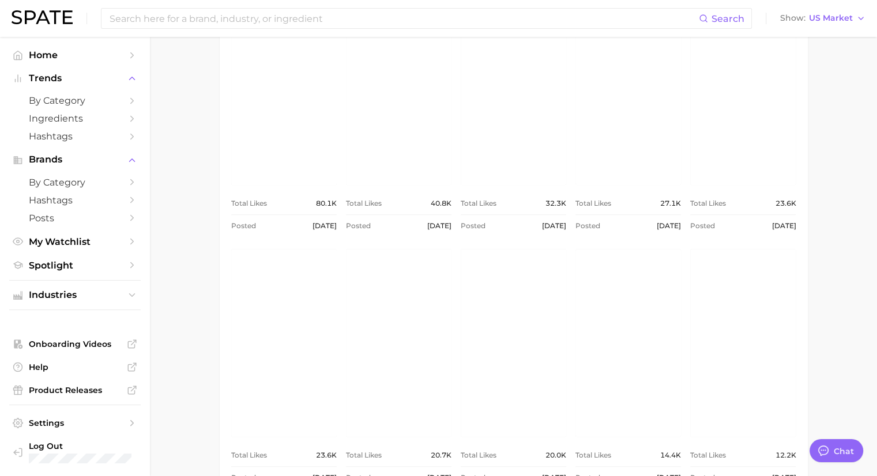
scroll to position [922, 0]
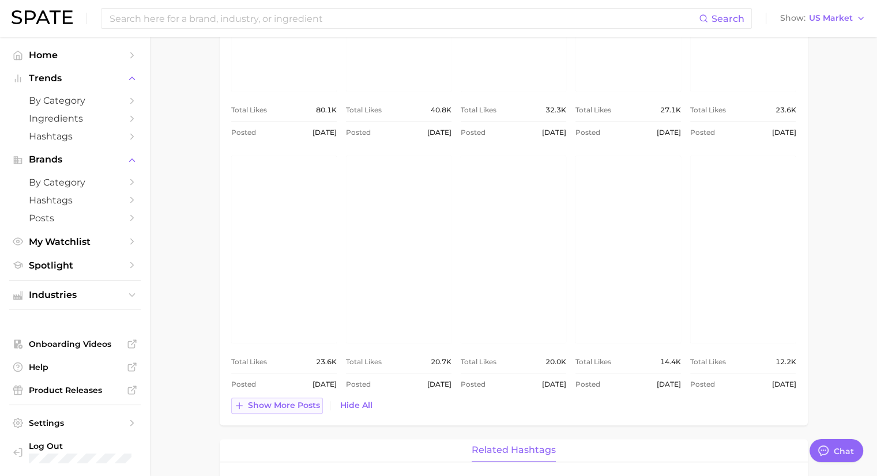
click at [304, 407] on span "Show more posts" at bounding box center [284, 406] width 72 height 10
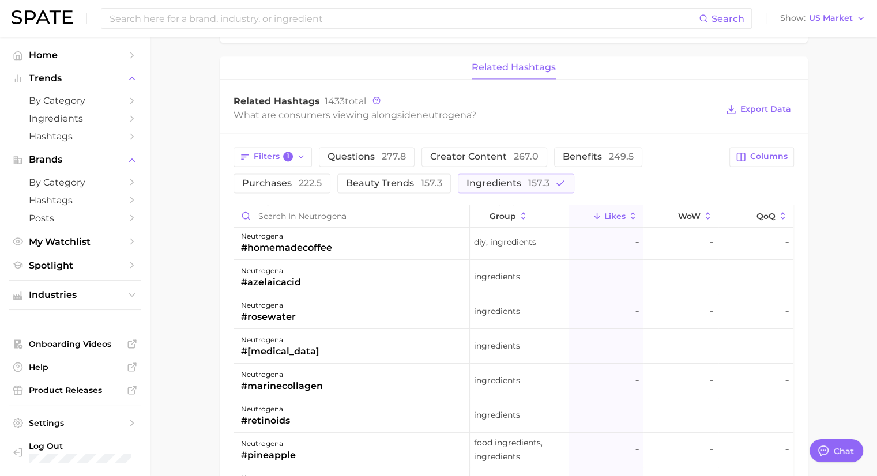
scroll to position [231, 0]
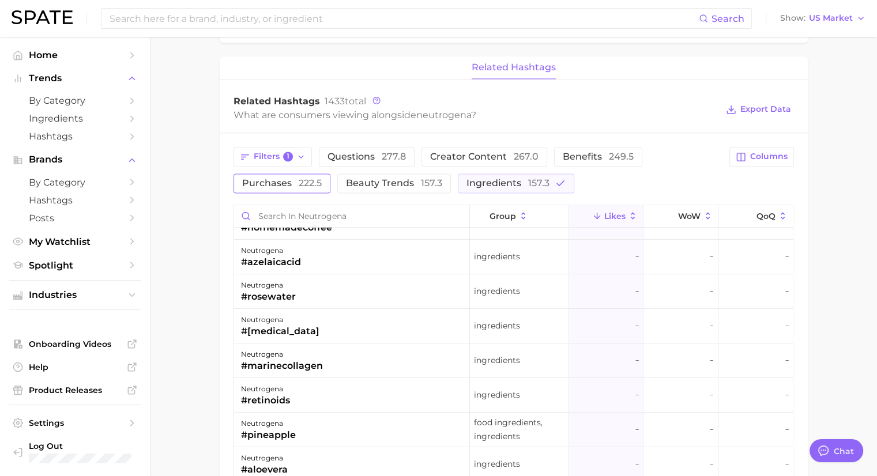
click at [293, 179] on span "Purchases 222.5" at bounding box center [282, 183] width 80 height 9
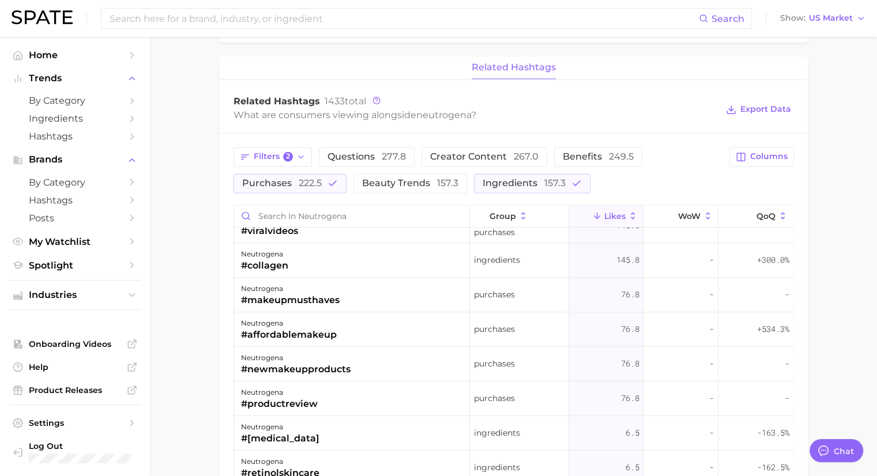
scroll to position [0, 0]
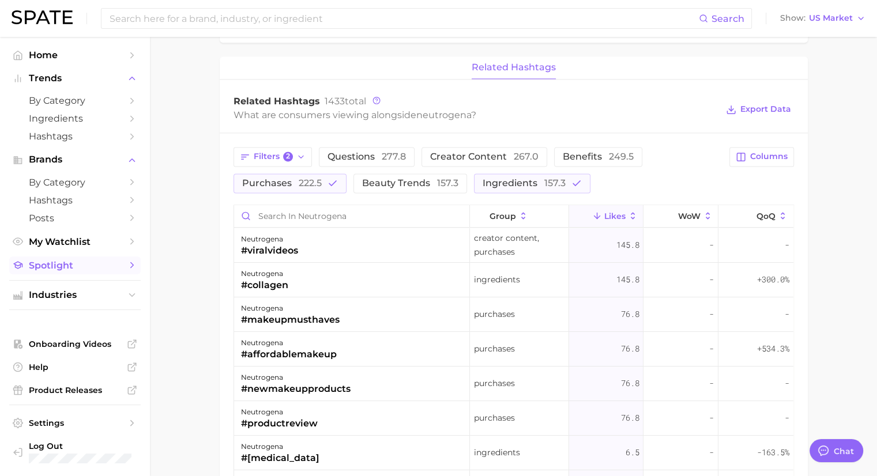
click at [68, 267] on span "Spotlight" at bounding box center [75, 265] width 92 height 11
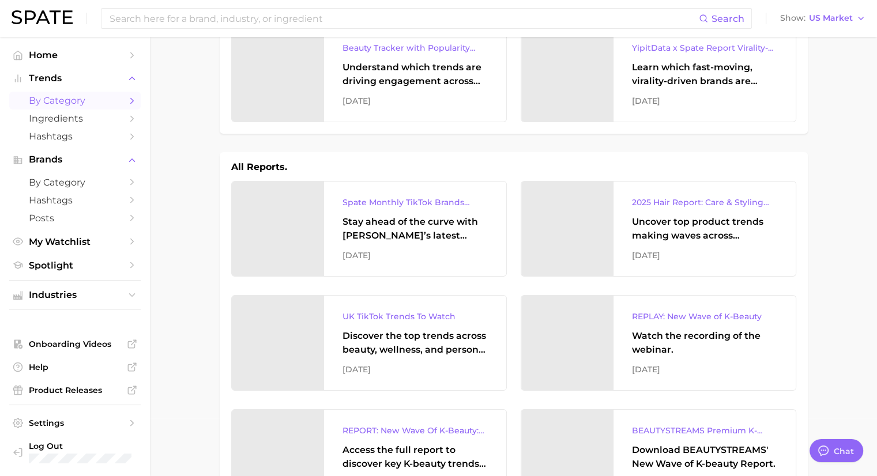
scroll to position [58, 0]
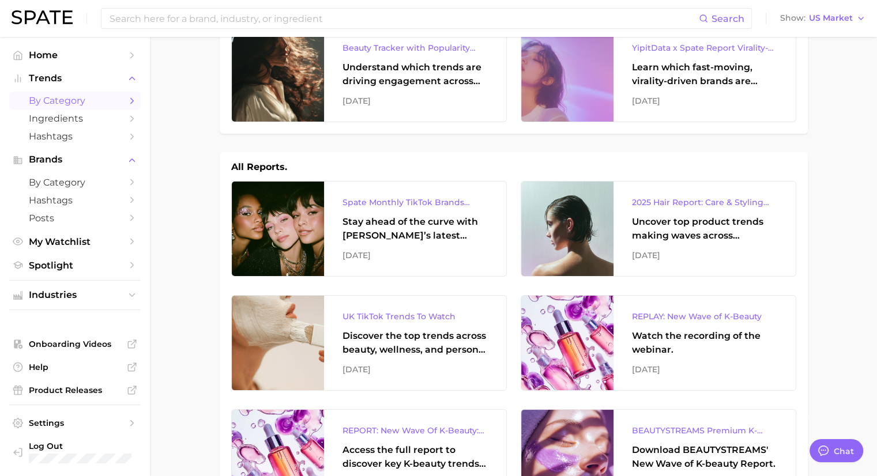
click at [60, 104] on span "by Category" at bounding box center [75, 100] width 92 height 11
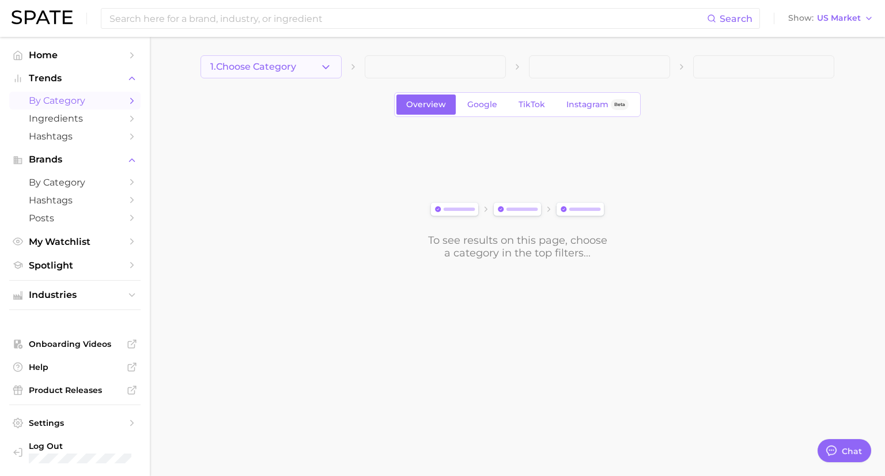
click at [274, 59] on button "1. Choose Category" at bounding box center [271, 66] width 141 height 23
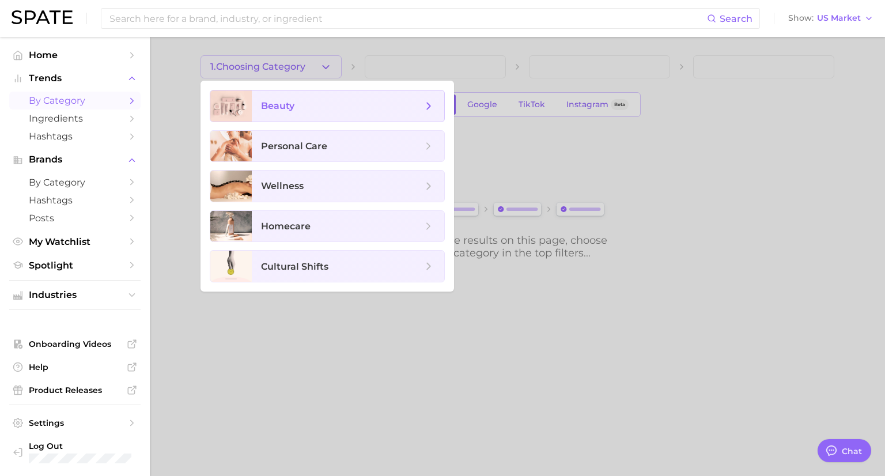
click at [282, 103] on span "beauty" at bounding box center [277, 105] width 33 height 11
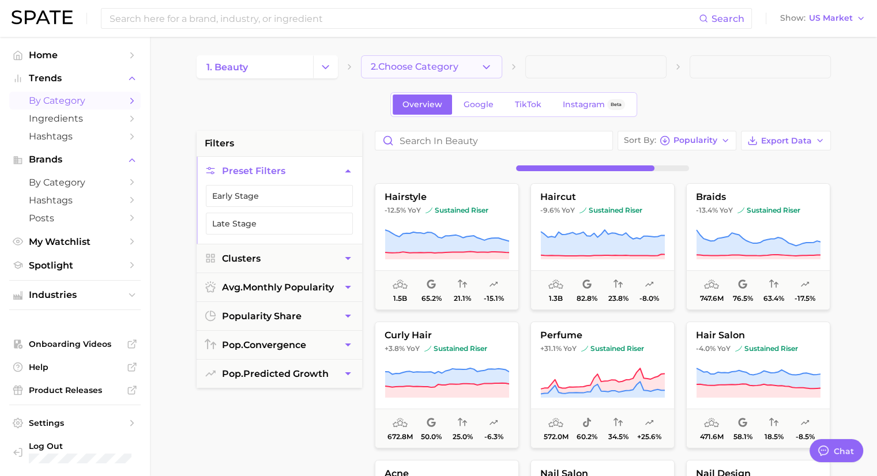
click at [468, 70] on button "2. Choose Category" at bounding box center [431, 66] width 141 height 23
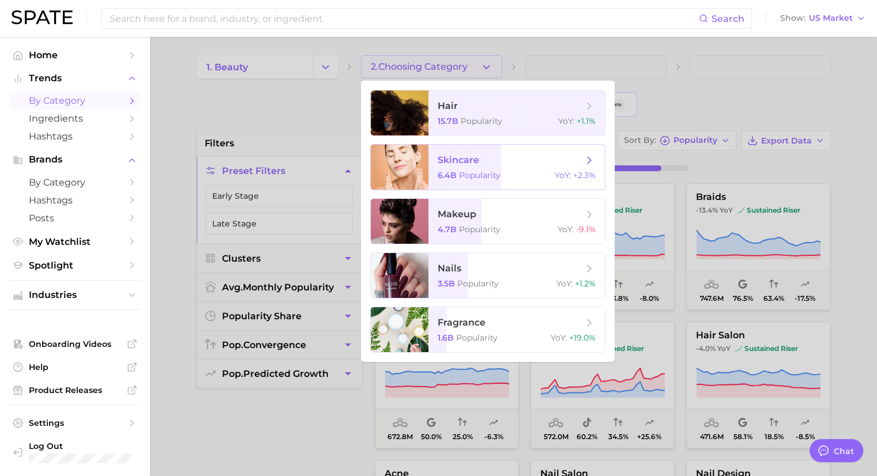
click at [475, 164] on span "skincare" at bounding box center [457, 159] width 41 height 11
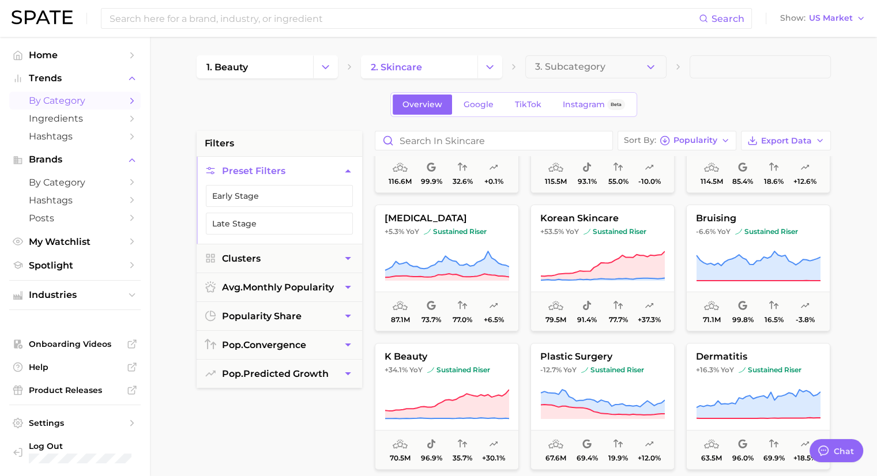
scroll to position [403, 0]
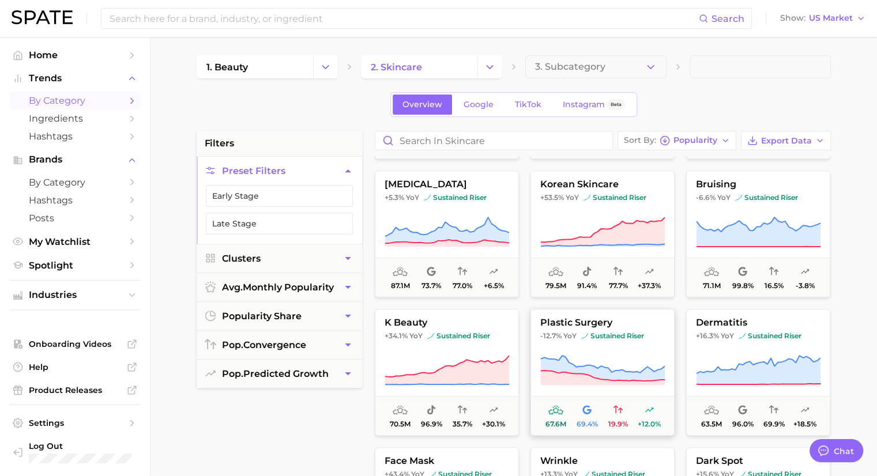
click at [579, 326] on span "plastic surgery" at bounding box center [602, 323] width 143 height 10
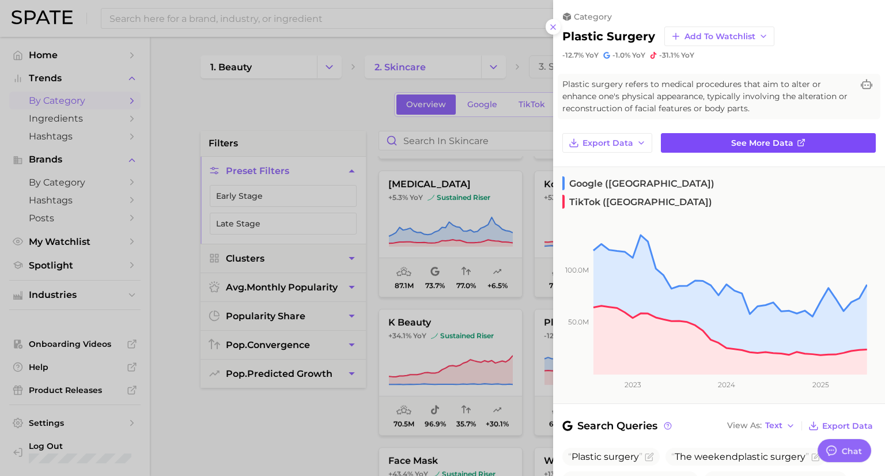
click at [742, 141] on span "See more data" at bounding box center [762, 143] width 62 height 10
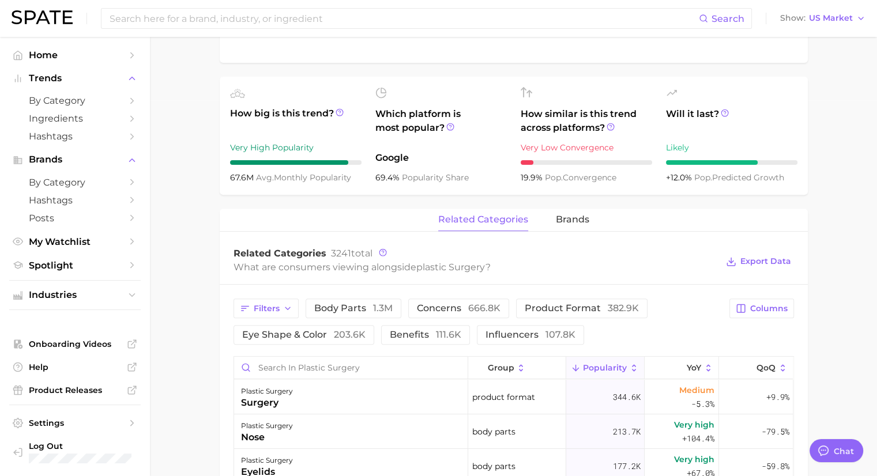
scroll to position [403, 0]
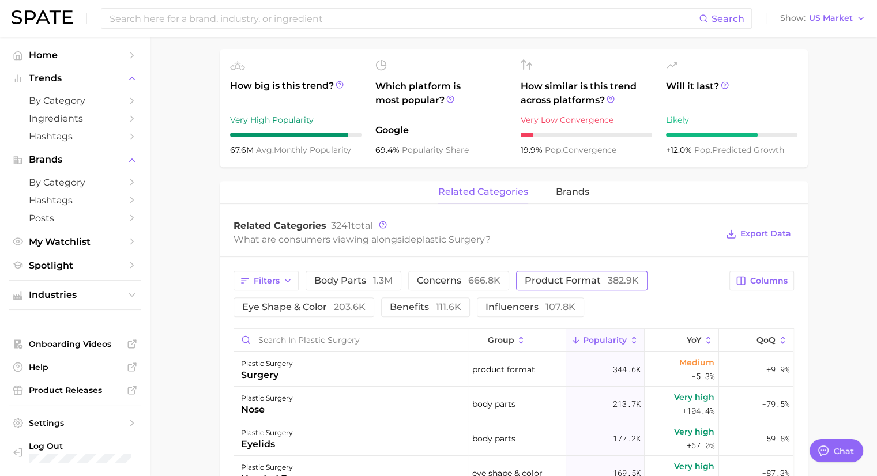
click at [577, 281] on span "product format 382.9k" at bounding box center [581, 280] width 114 height 9
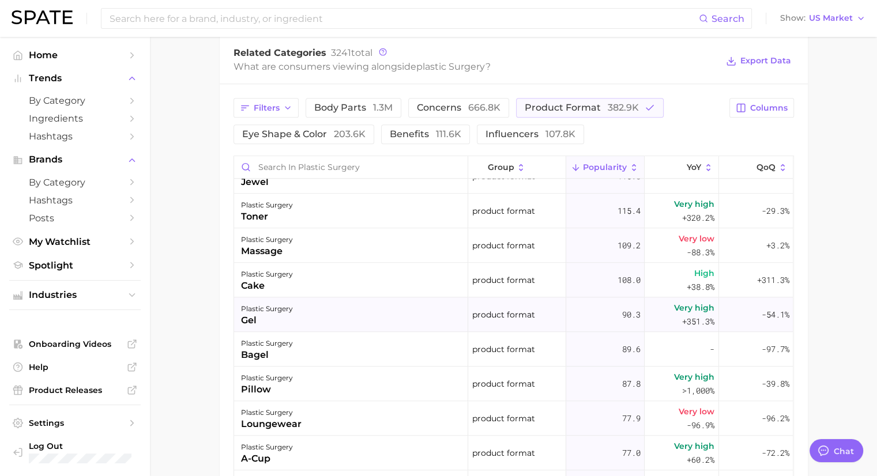
scroll to position [1153, 0]
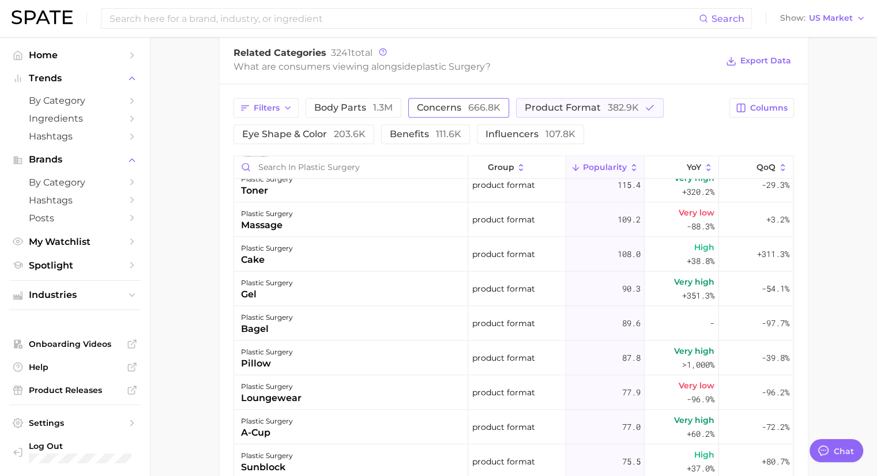
click at [456, 109] on span "concerns 666.8k" at bounding box center [459, 107] width 84 height 9
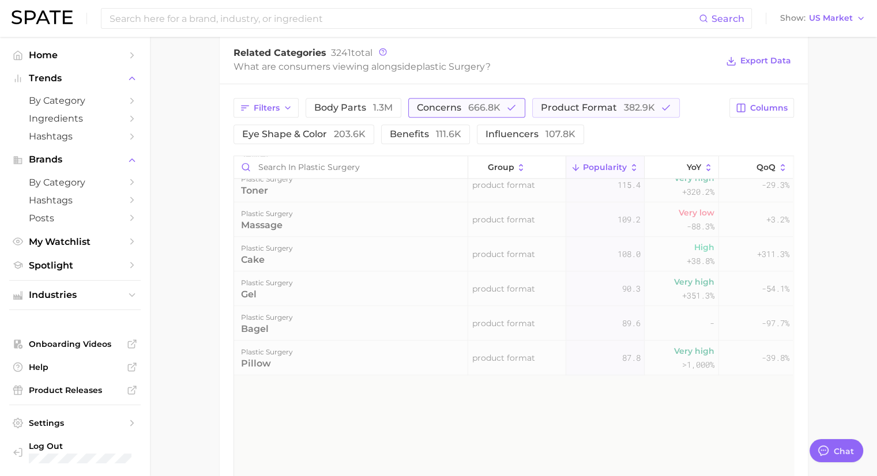
scroll to position [0, 0]
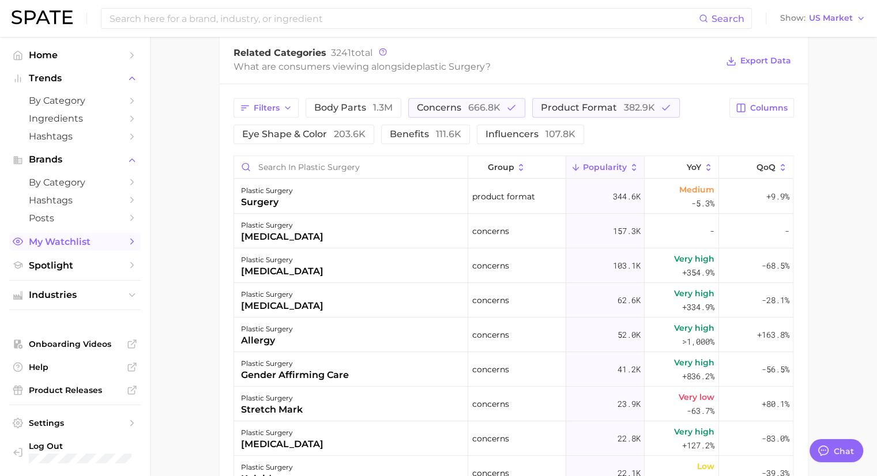
click at [90, 243] on span "My Watchlist" at bounding box center [75, 241] width 92 height 11
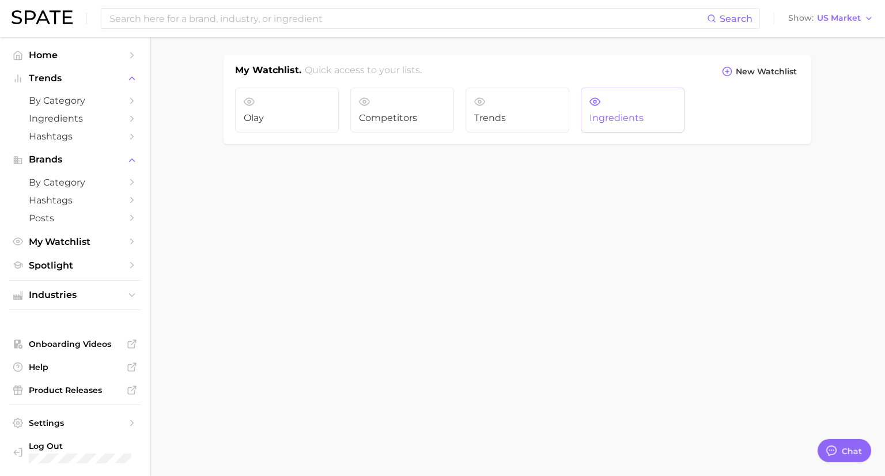
click at [609, 114] on span "Ingredients" at bounding box center [633, 118] width 86 height 10
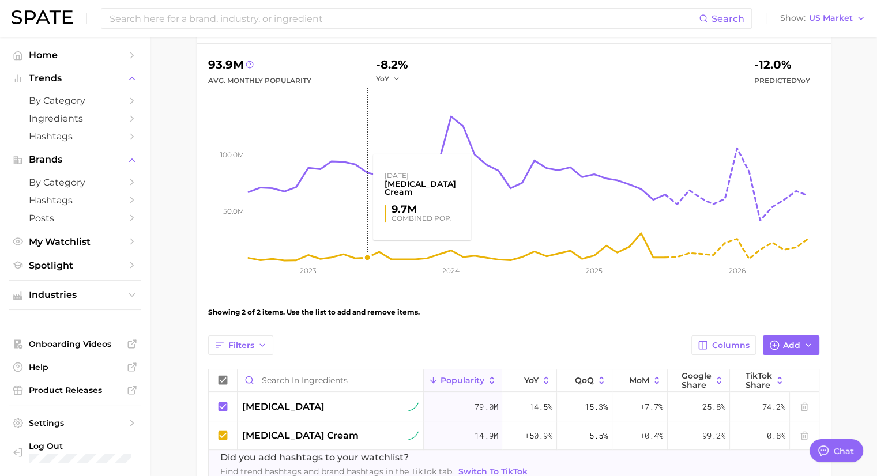
scroll to position [115, 0]
click at [222, 437] on icon at bounding box center [222, 435] width 9 height 9
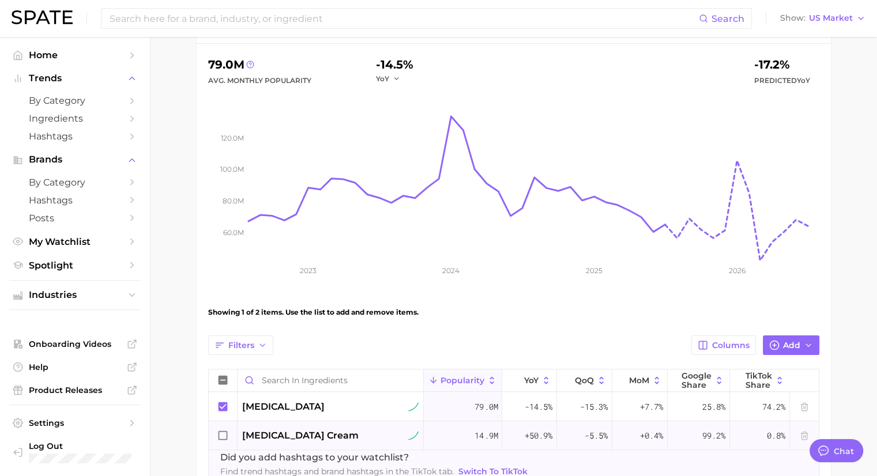
click at [224, 436] on icon at bounding box center [223, 435] width 13 height 13
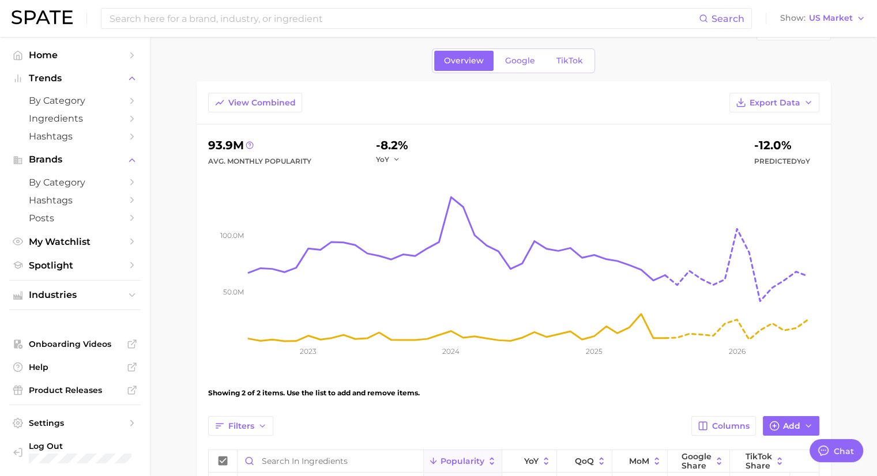
scroll to position [14, 0]
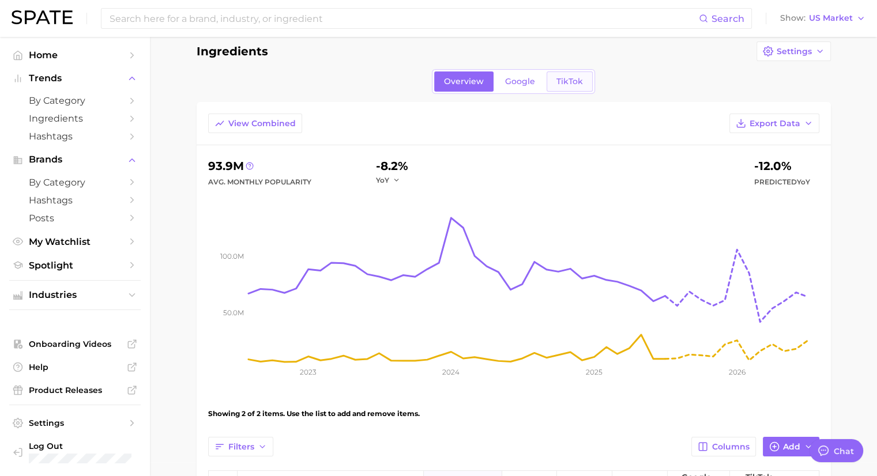
click at [558, 79] on span "TikTok" at bounding box center [569, 82] width 27 height 10
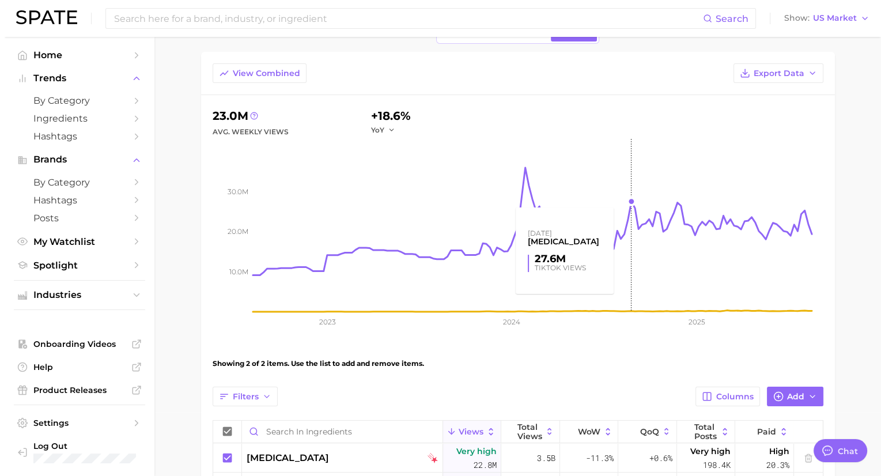
scroll to position [173, 0]
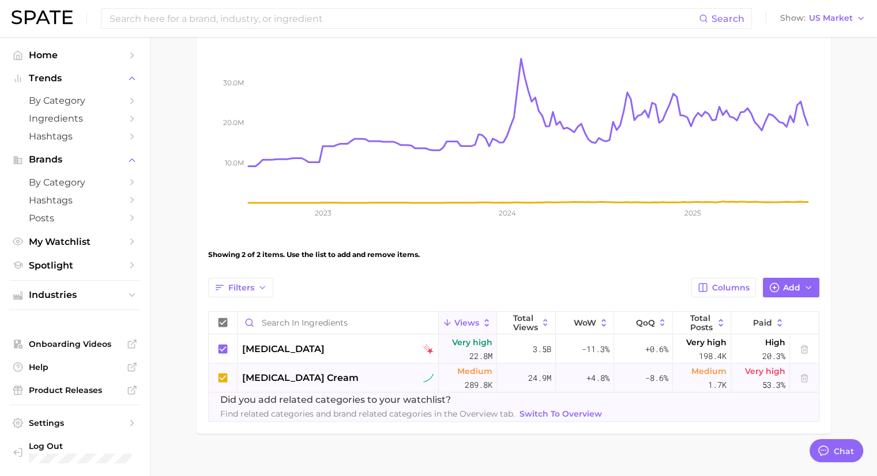
click at [221, 381] on icon at bounding box center [222, 377] width 9 height 9
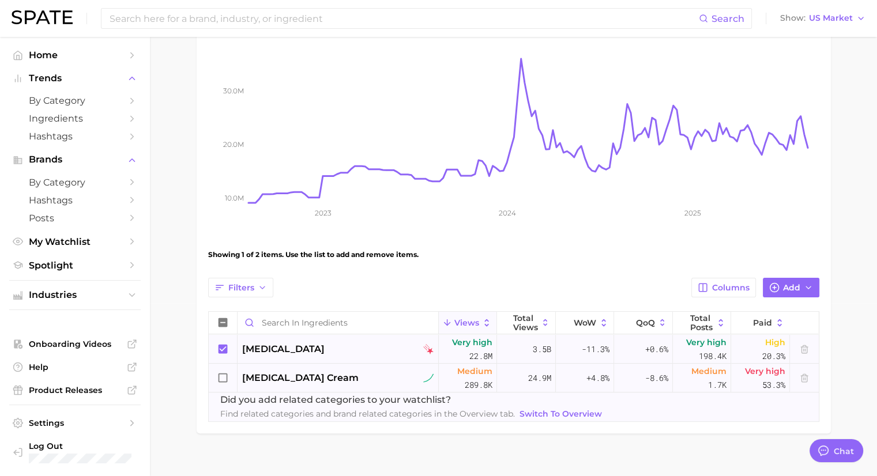
click at [256, 348] on span "[MEDICAL_DATA]" at bounding box center [283, 349] width 82 height 14
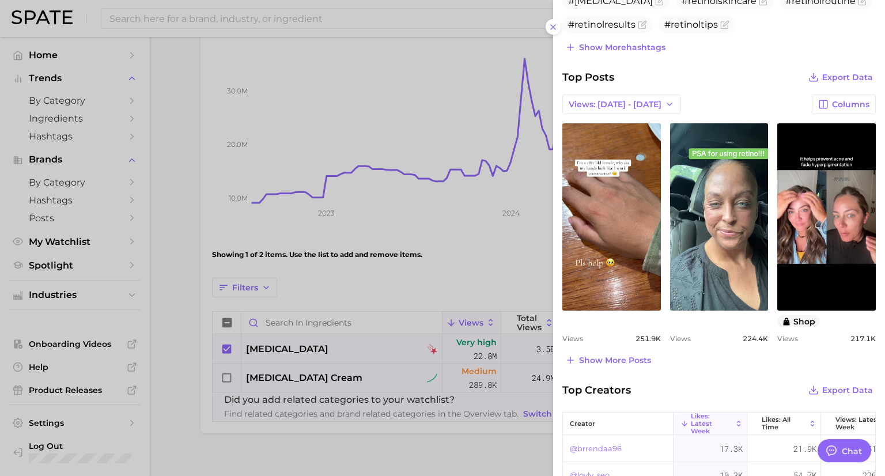
scroll to position [403, 0]
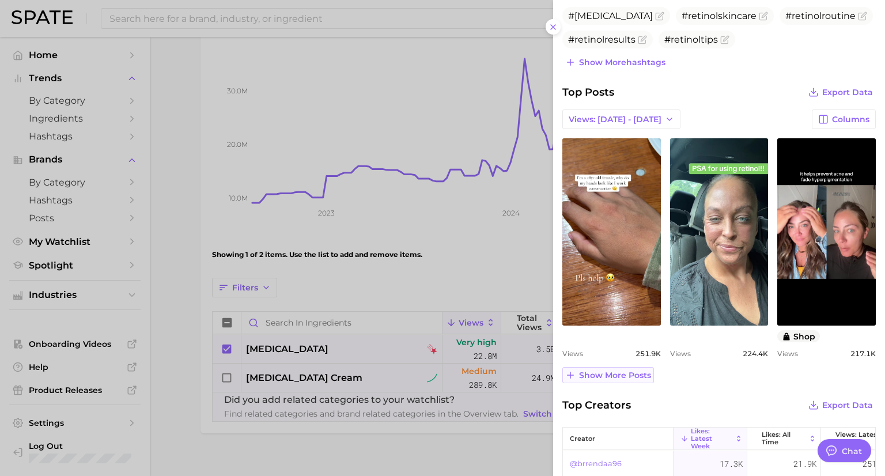
click at [604, 372] on span "Show more posts" at bounding box center [615, 376] width 72 height 10
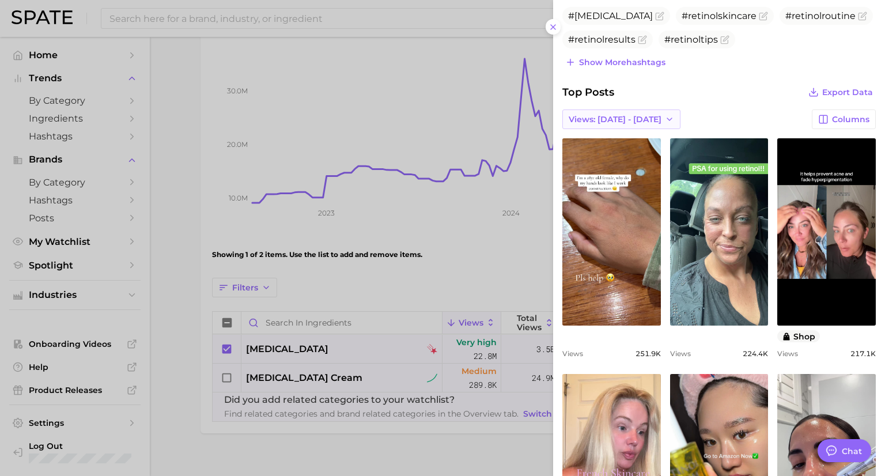
scroll to position [0, 0]
click at [619, 116] on span "Views: [DATE] - [DATE]" at bounding box center [615, 120] width 93 height 10
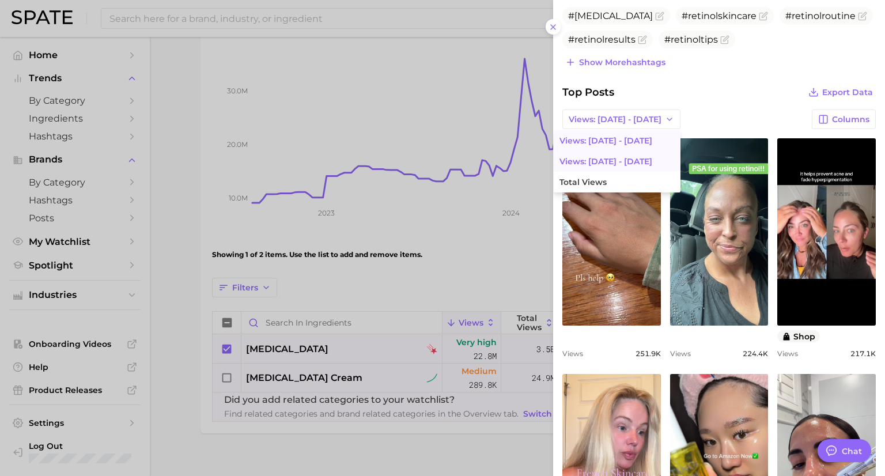
click at [603, 157] on span "Views: [DATE] - [DATE]" at bounding box center [606, 162] width 93 height 10
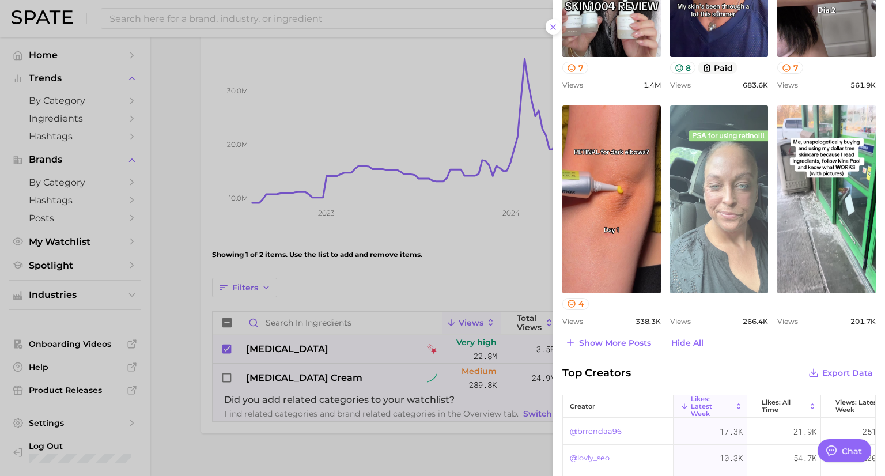
scroll to position [749, 0]
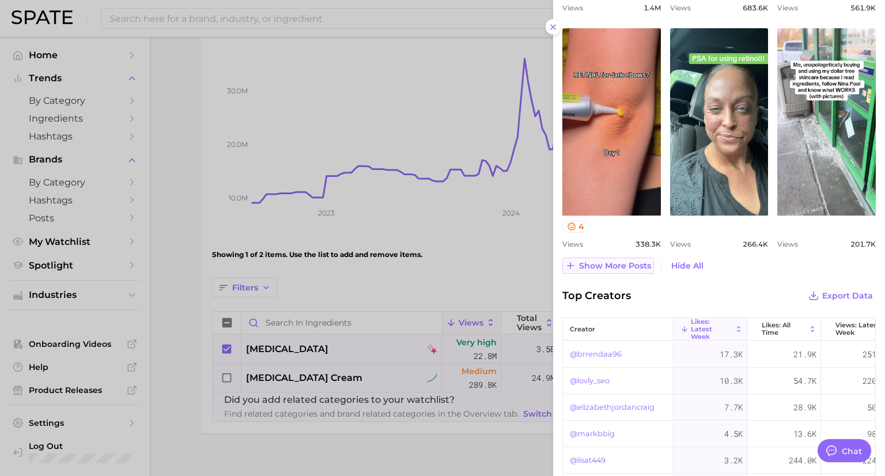
click at [615, 263] on span "Show more posts" at bounding box center [615, 266] width 72 height 10
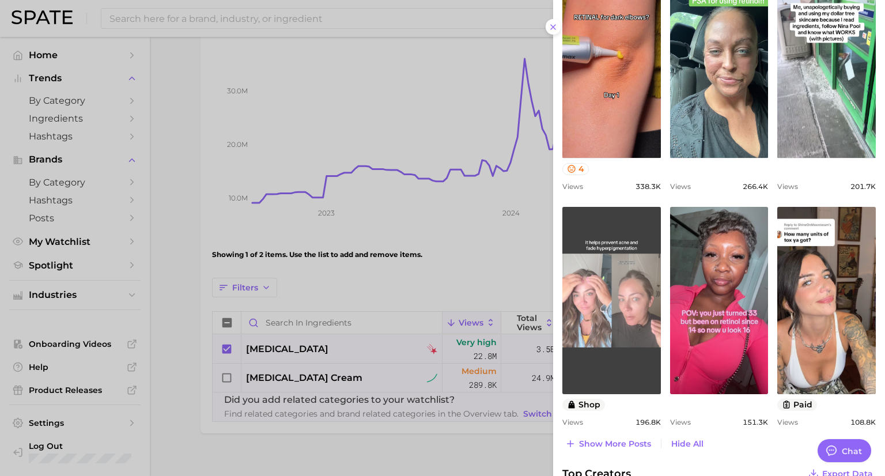
scroll to position [864, 0]
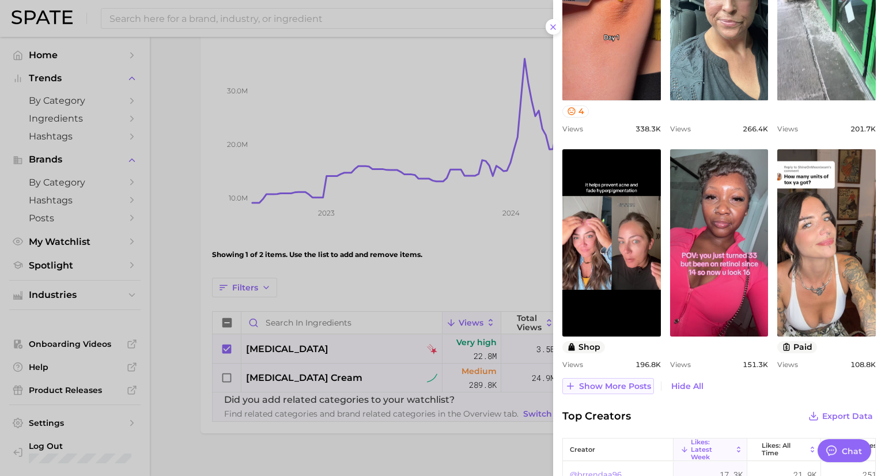
click at [579, 384] on span "Show more posts" at bounding box center [615, 387] width 72 height 10
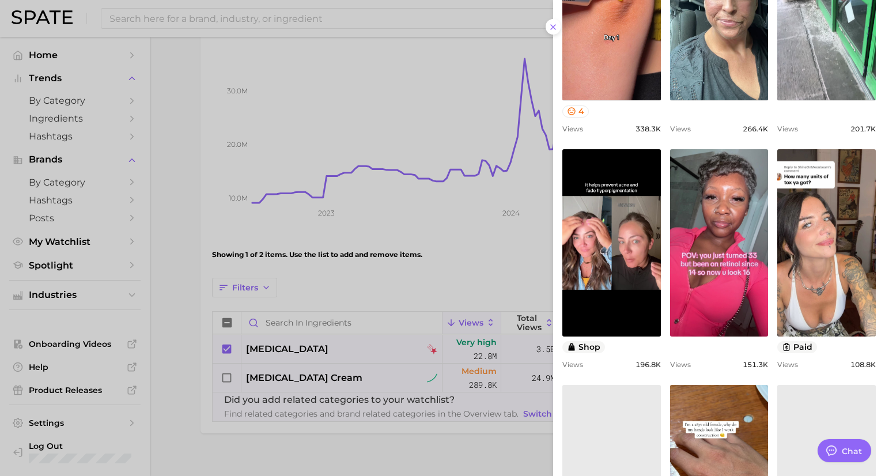
scroll to position [0, 0]
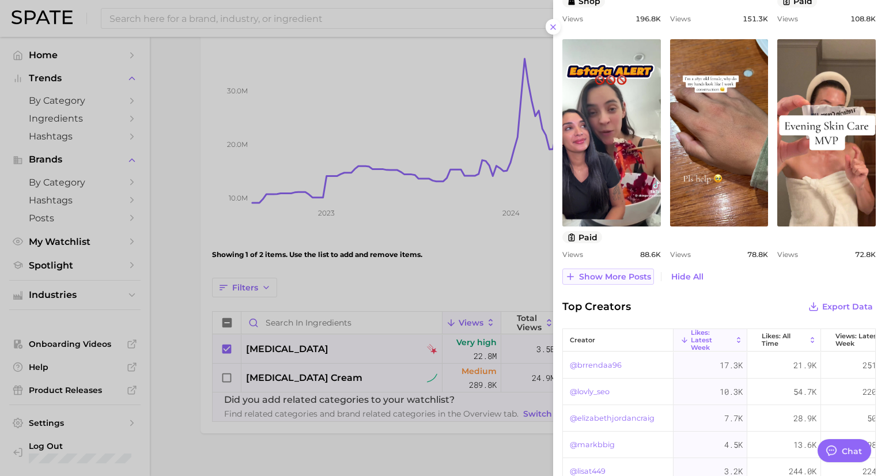
click at [607, 279] on span "Show more posts" at bounding box center [615, 277] width 72 height 10
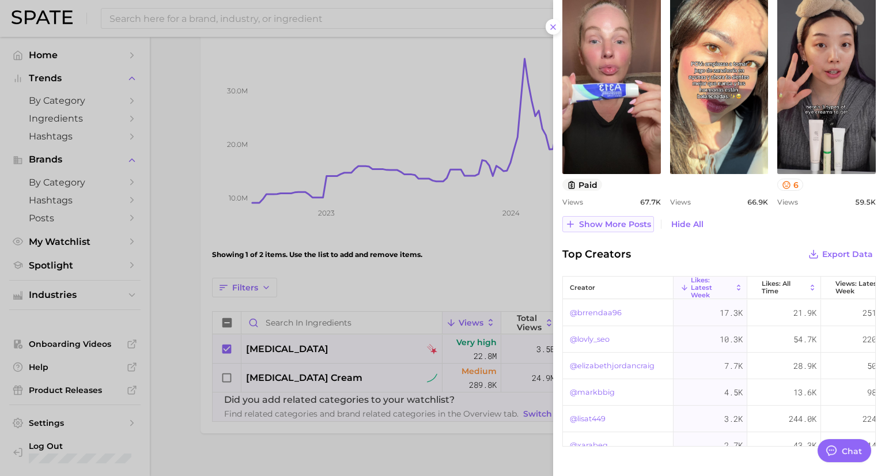
click at [618, 228] on button "Show more posts" at bounding box center [608, 224] width 92 height 16
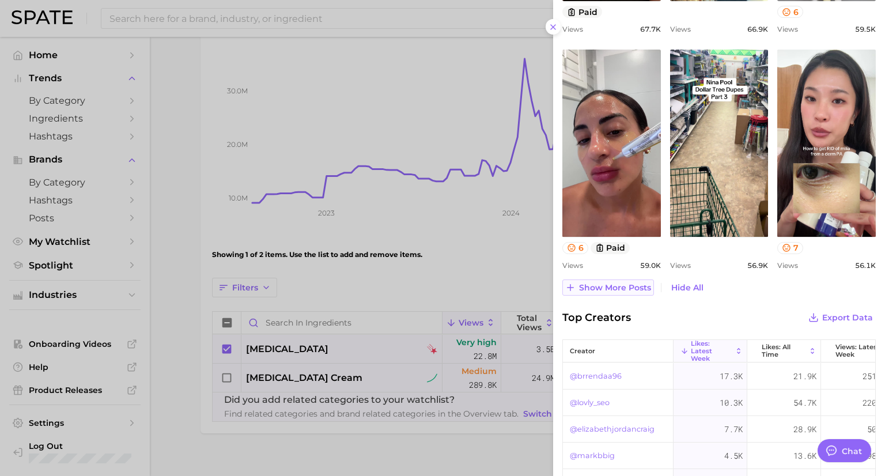
click at [599, 288] on span "Show more posts" at bounding box center [615, 288] width 72 height 10
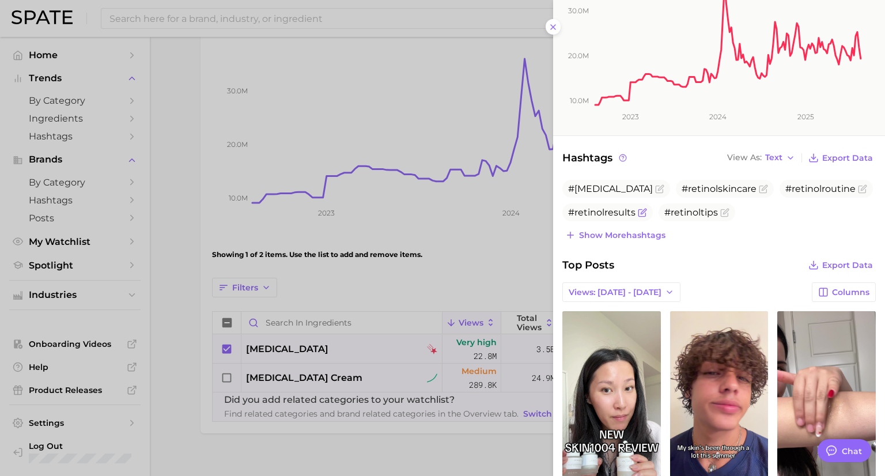
click at [642, 212] on icon "Flag as miscategorized or irrelevant" at bounding box center [643, 211] width 5 height 5
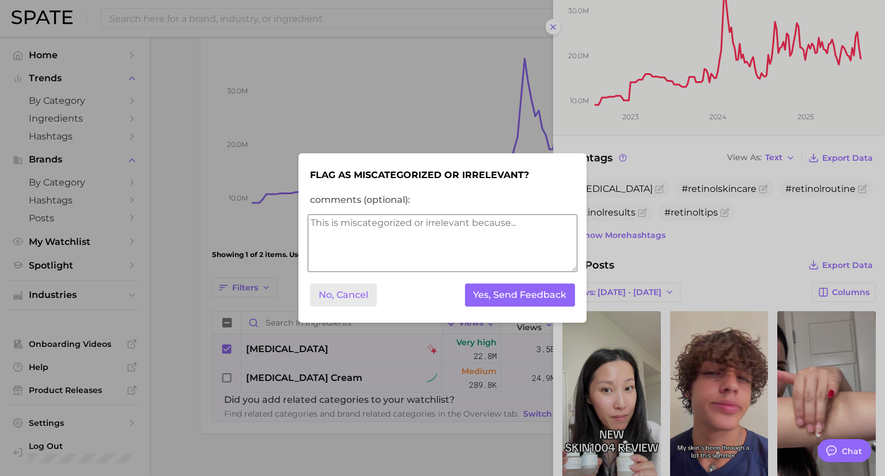
click at [352, 296] on button "No, Cancel" at bounding box center [343, 296] width 67 height 24
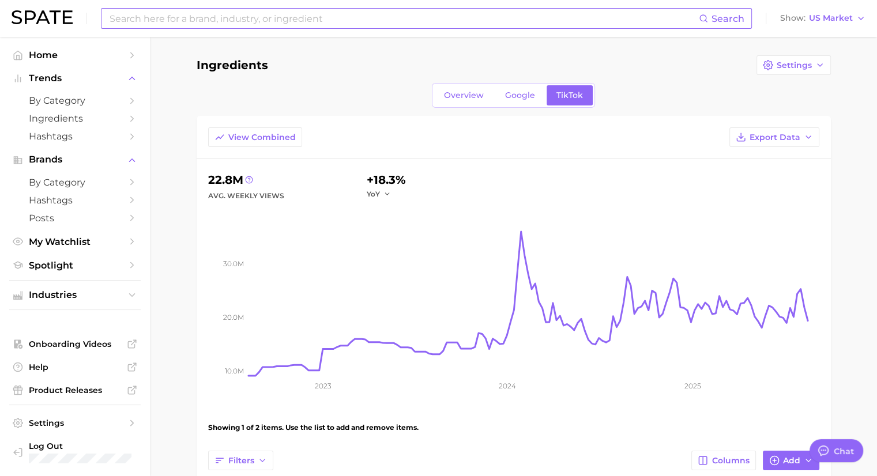
click at [271, 25] on input at bounding box center [403, 19] width 590 height 20
type input "[MEDICAL_DATA] results"
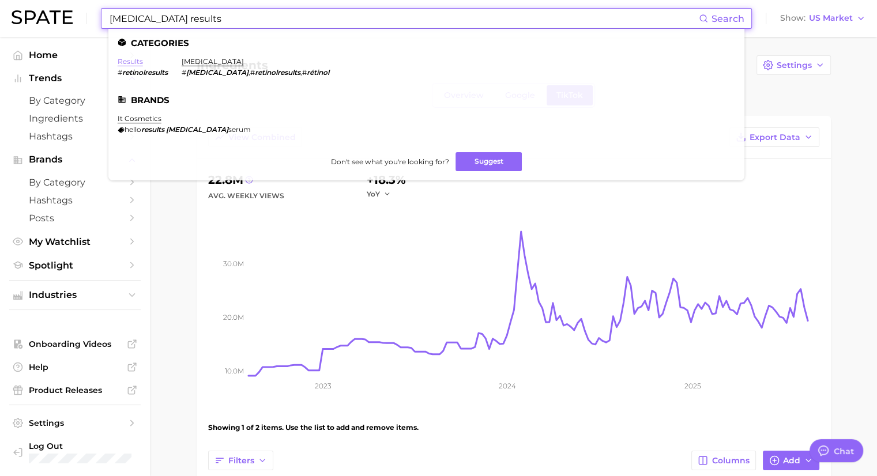
click at [131, 64] on link "results" at bounding box center [130, 61] width 25 height 9
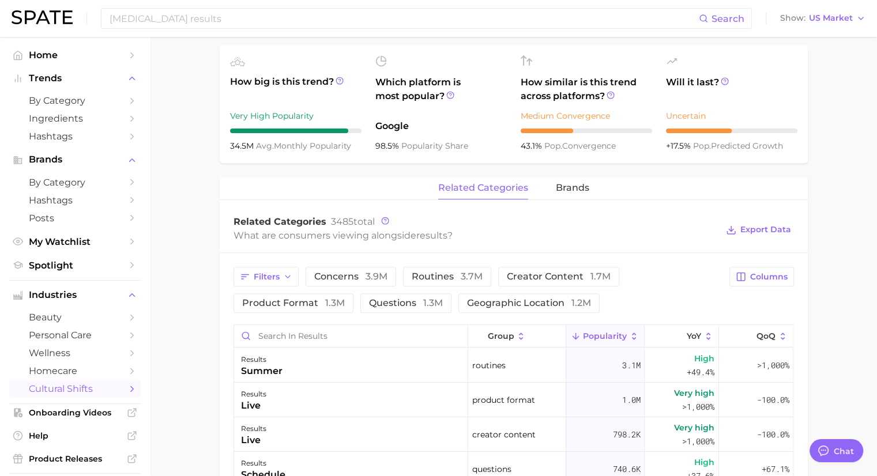
scroll to position [403, 0]
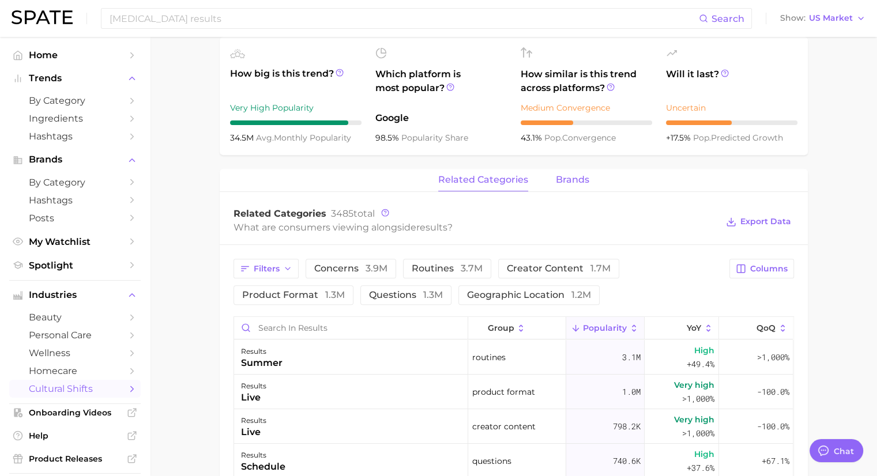
click at [564, 182] on span "brands" at bounding box center [572, 180] width 33 height 10
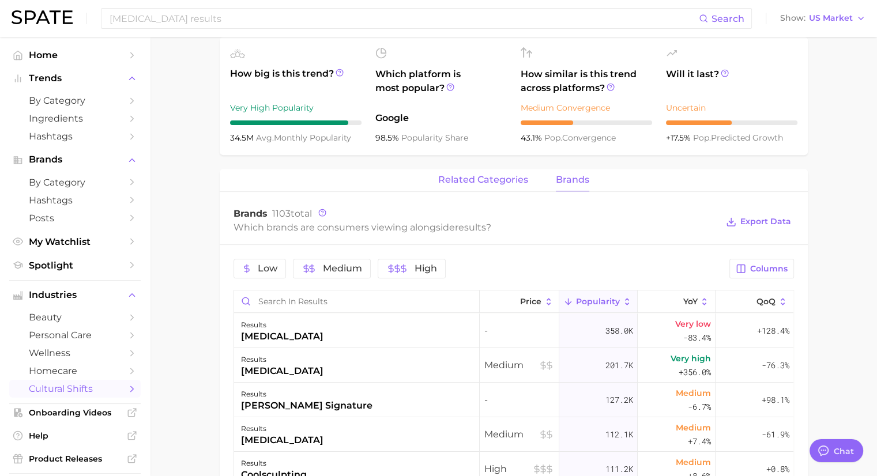
click at [486, 176] on span "related categories" at bounding box center [483, 180] width 90 height 10
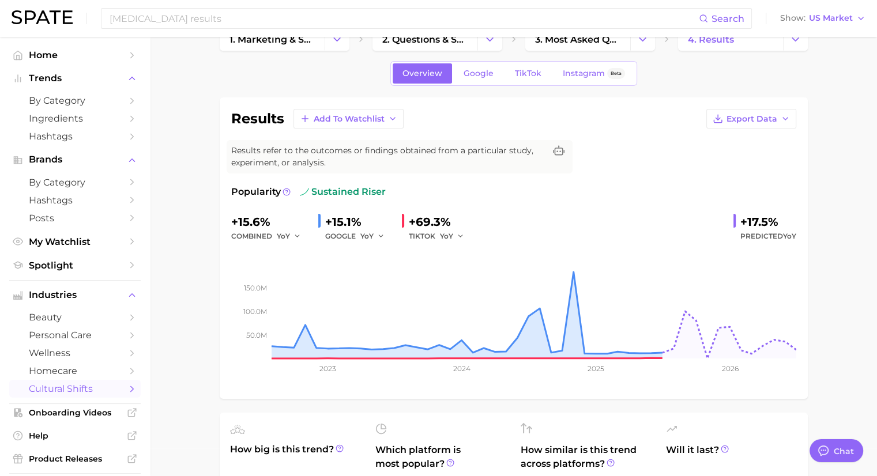
scroll to position [0, 0]
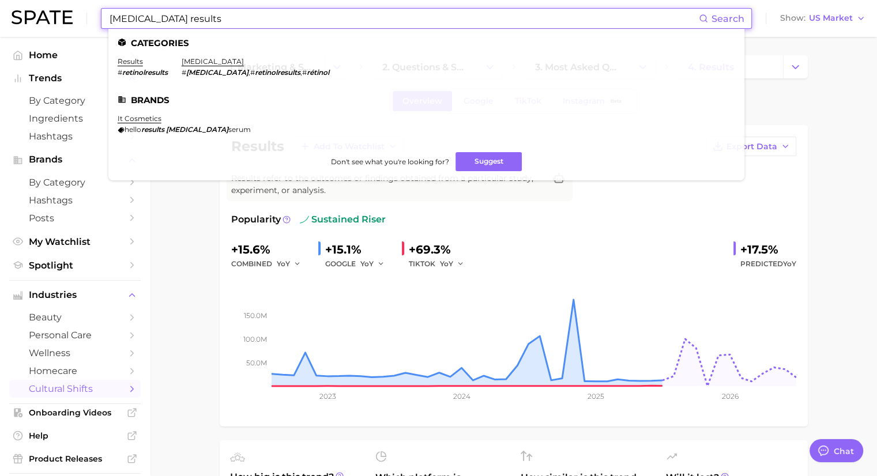
click at [198, 27] on input "[MEDICAL_DATA] results" at bounding box center [403, 19] width 590 height 20
click at [194, 60] on link "[MEDICAL_DATA]" at bounding box center [213, 61] width 62 height 9
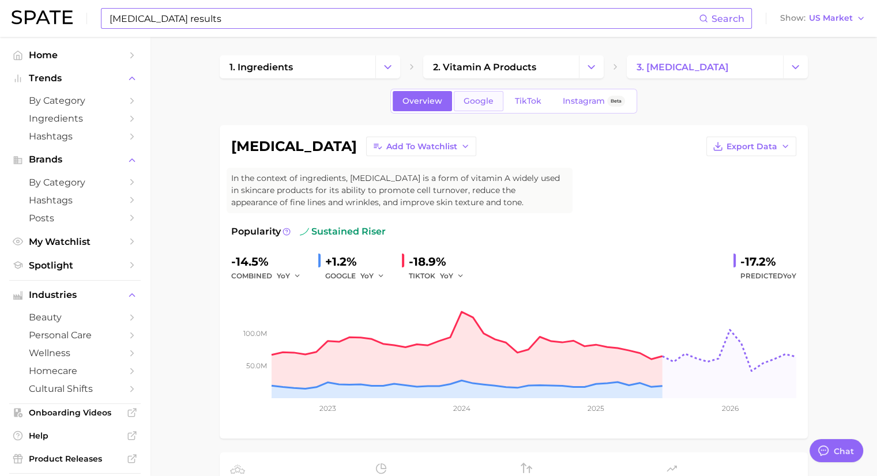
click at [482, 108] on link "Google" at bounding box center [479, 101] width 50 height 20
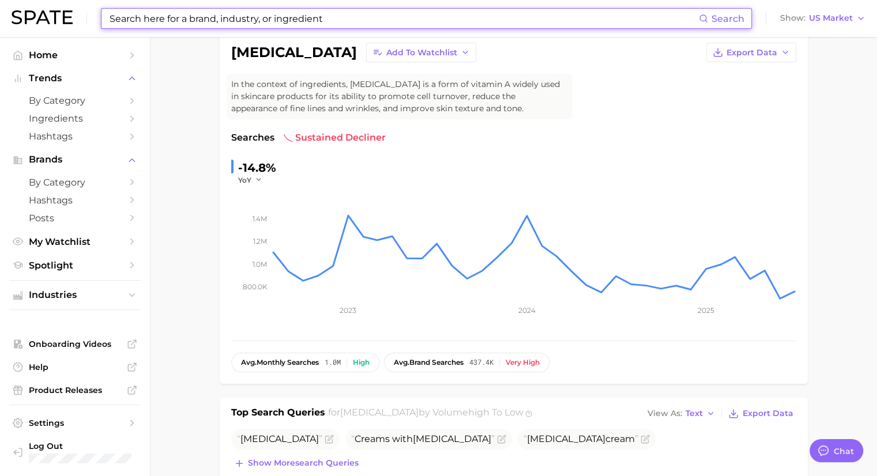
scroll to position [288, 0]
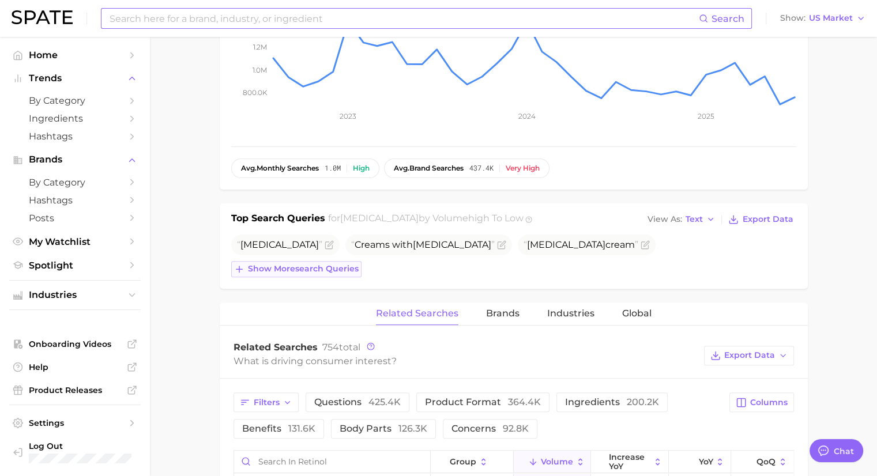
click at [243, 269] on icon at bounding box center [239, 269] width 10 height 10
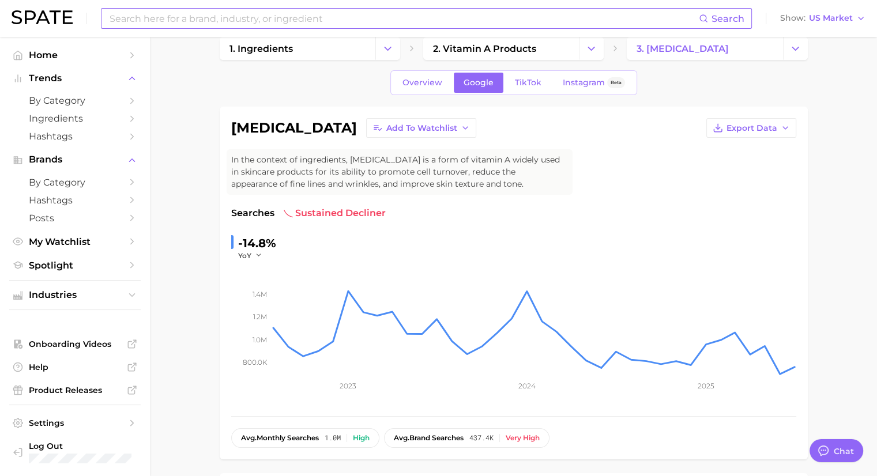
scroll to position [0, 0]
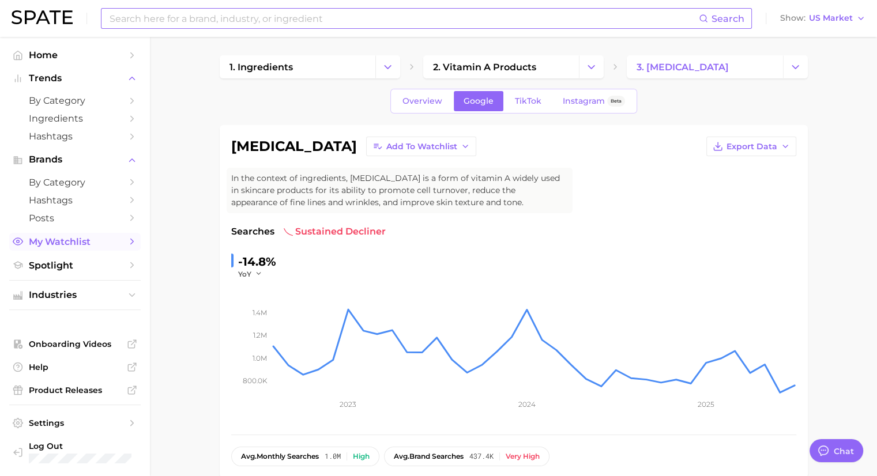
click at [81, 240] on span "My Watchlist" at bounding box center [75, 241] width 92 height 11
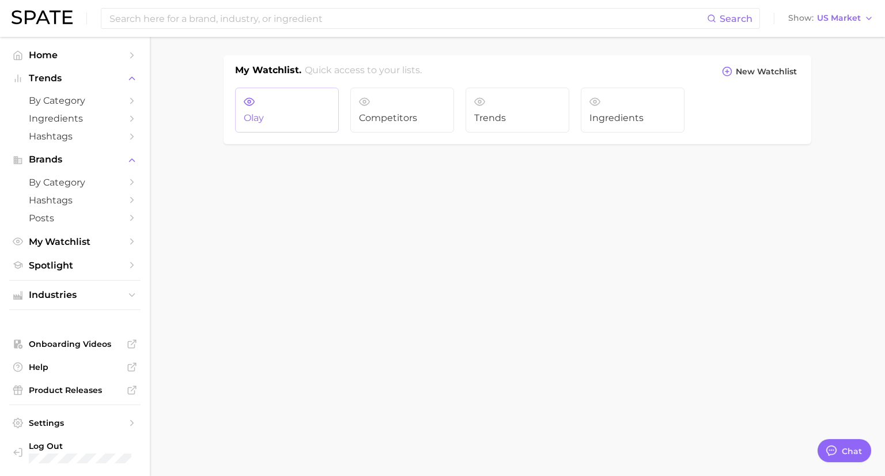
click at [272, 120] on span "Olay" at bounding box center [287, 118] width 86 height 10
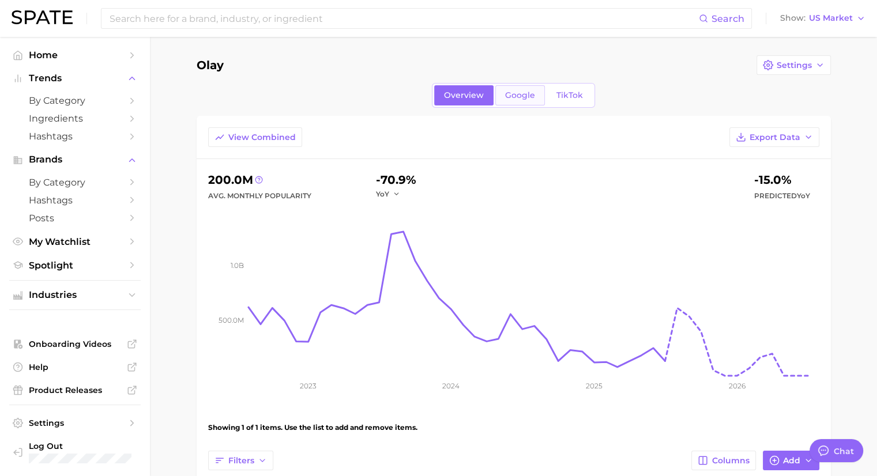
click at [523, 95] on span "Google" at bounding box center [520, 95] width 30 height 10
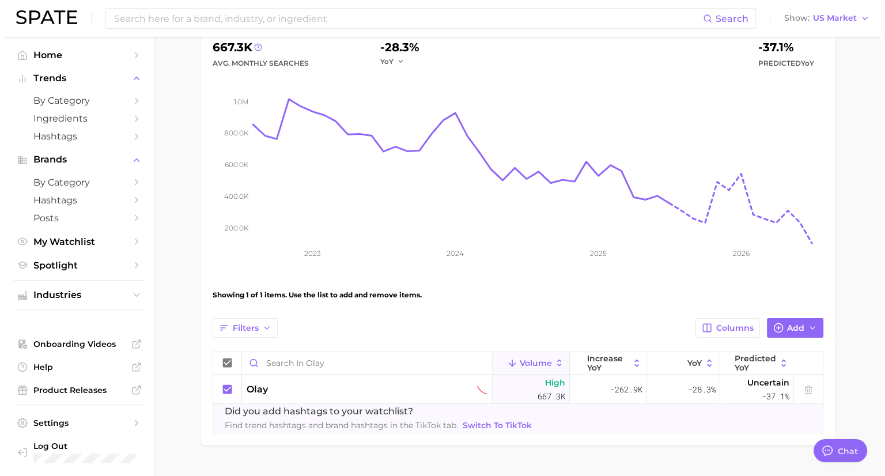
scroll to position [158, 0]
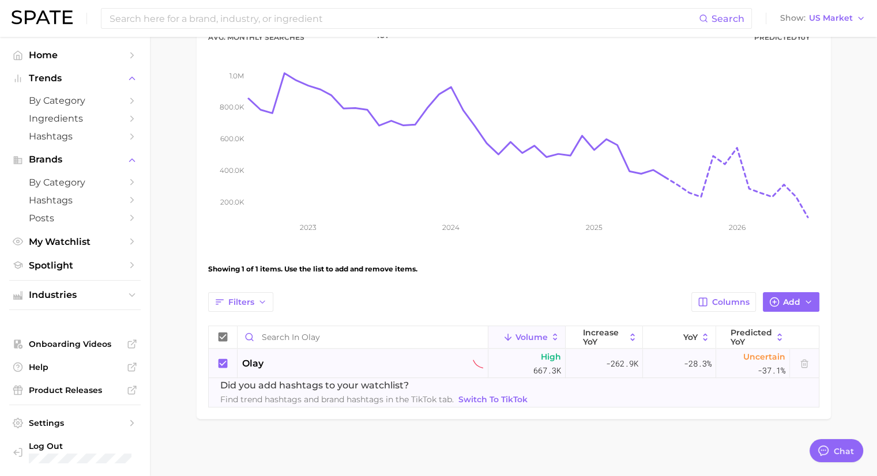
click at [257, 364] on span "olay" at bounding box center [252, 364] width 21 height 14
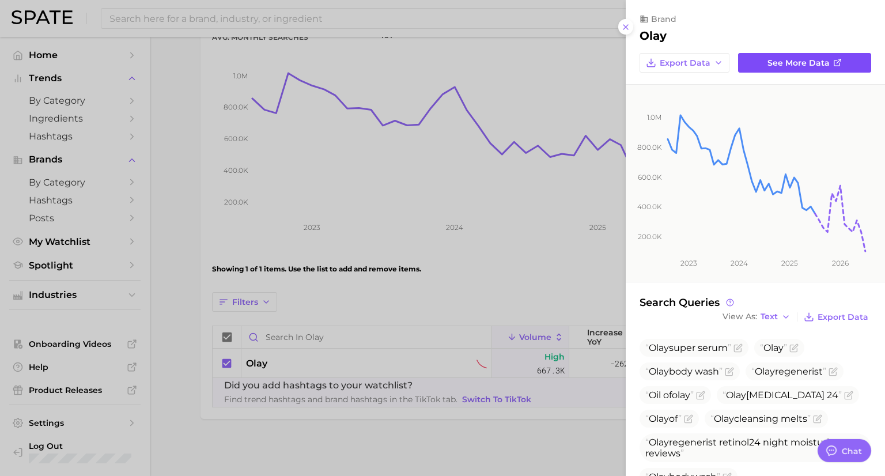
click at [801, 61] on span "See more data" at bounding box center [799, 63] width 62 height 10
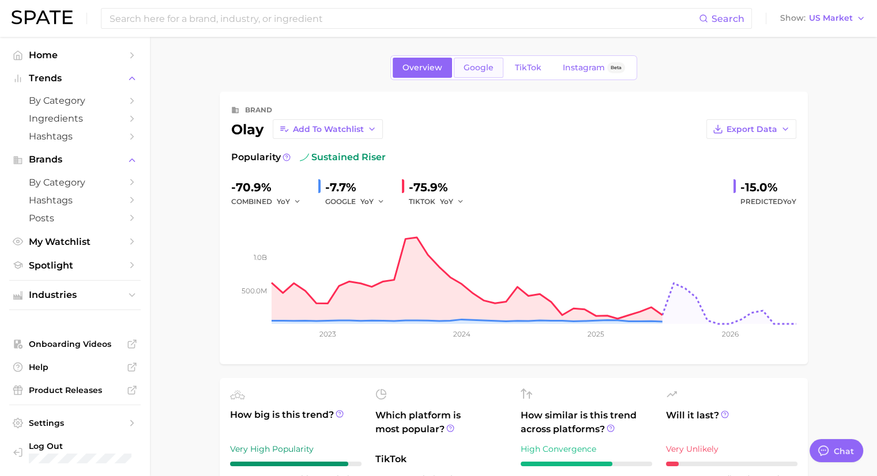
click at [491, 71] on span "Google" at bounding box center [478, 68] width 30 height 10
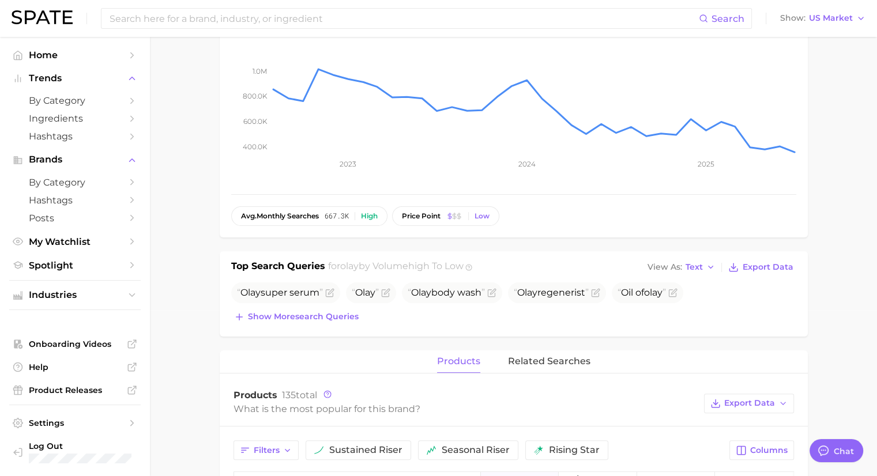
scroll to position [173, 0]
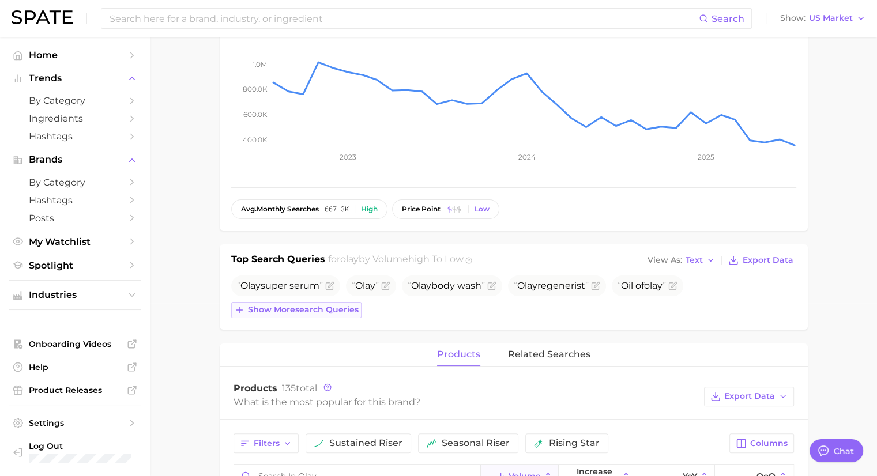
click at [268, 313] on span "Show more search queries" at bounding box center [303, 310] width 111 height 10
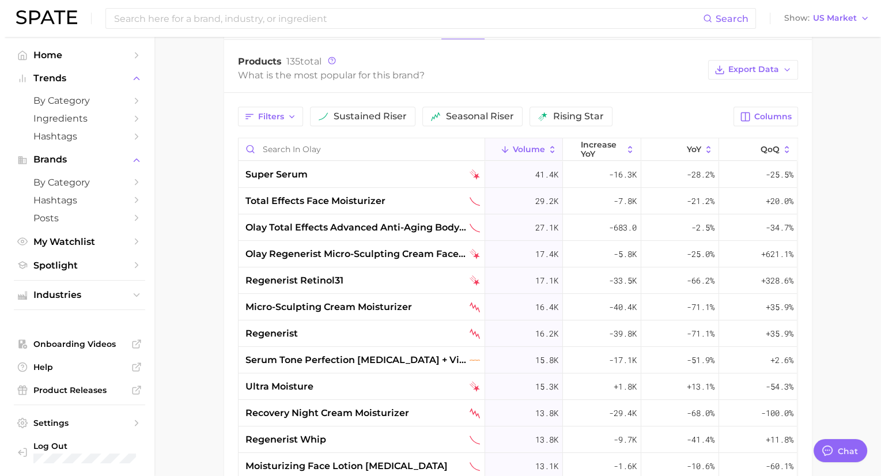
scroll to position [576, 0]
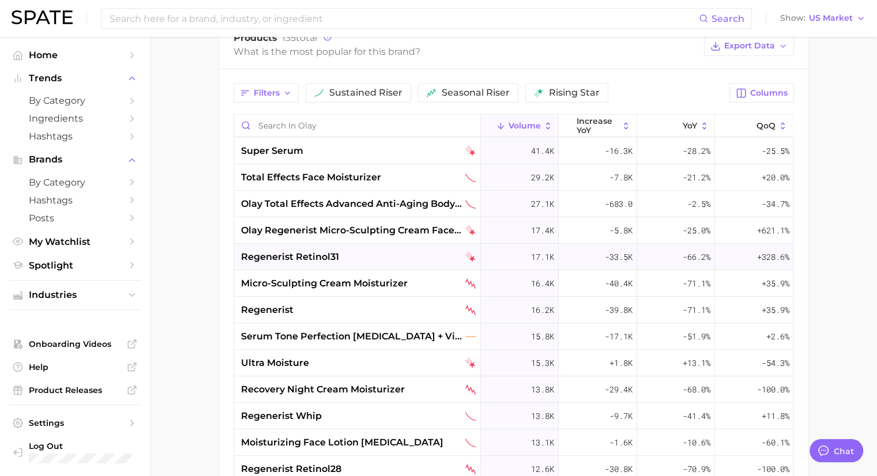
click at [280, 258] on span "regenerist retinol31" at bounding box center [290, 257] width 98 height 14
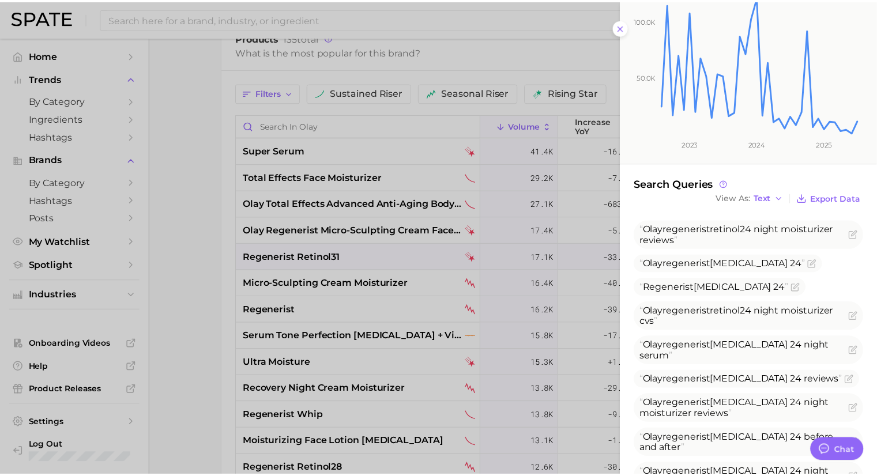
scroll to position [173, 0]
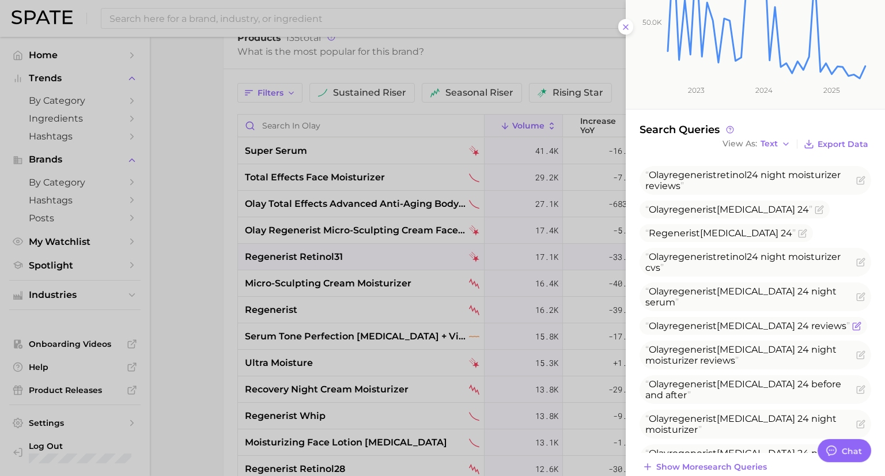
click at [855, 322] on icon "Flag as miscategorized or irrelevant" at bounding box center [857, 324] width 5 height 5
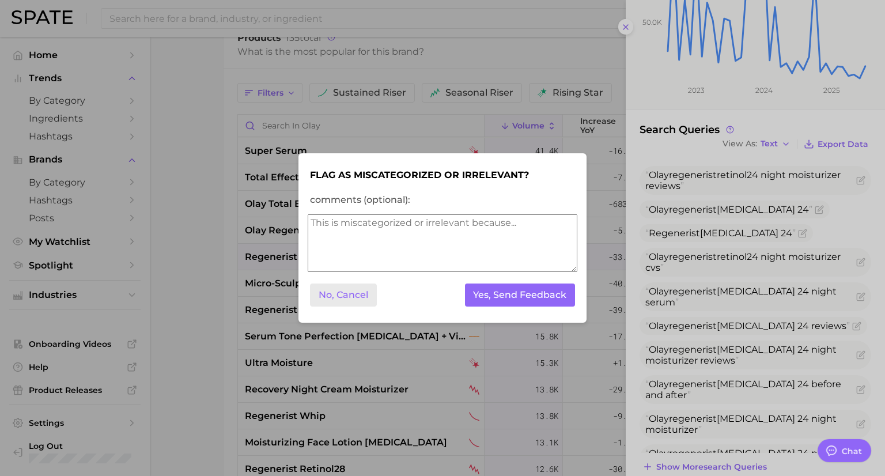
click at [354, 299] on button "No, Cancel" at bounding box center [343, 296] width 67 height 24
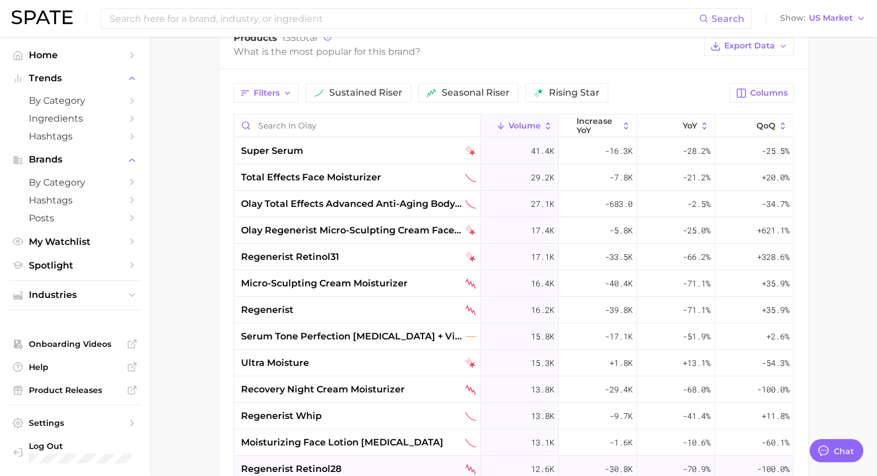
scroll to position [0, 0]
click at [282, 309] on span "regenerist" at bounding box center [267, 310] width 52 height 14
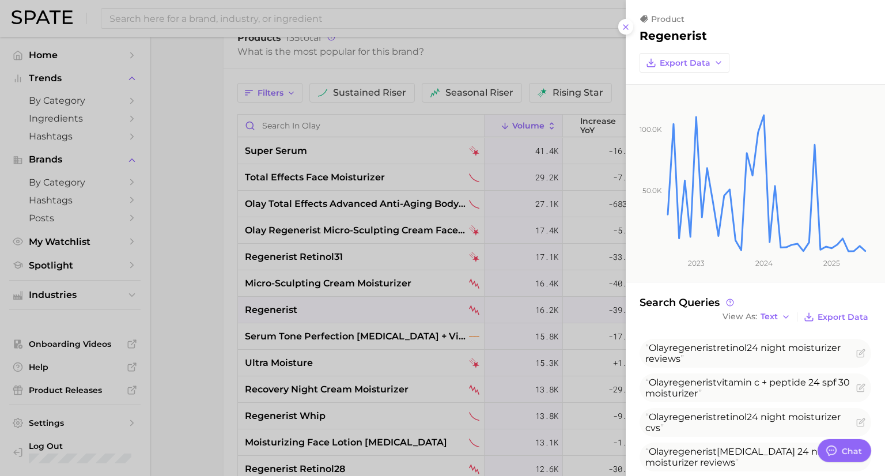
click at [278, 309] on div at bounding box center [442, 238] width 885 height 476
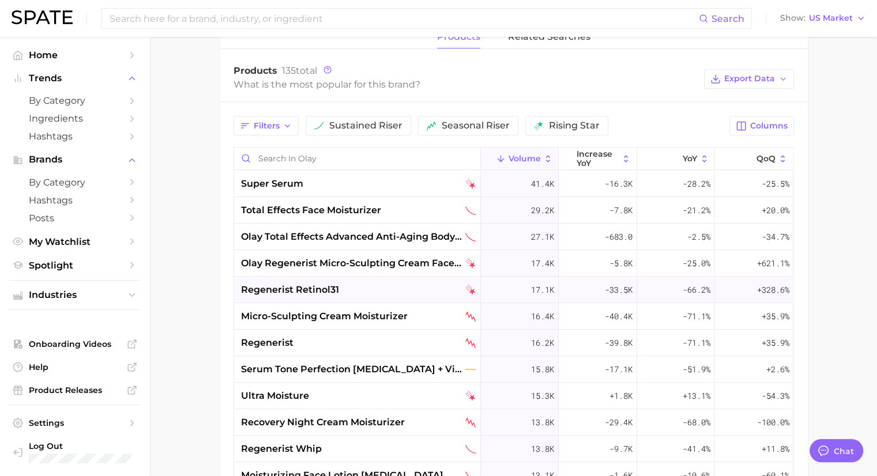
scroll to position [519, 0]
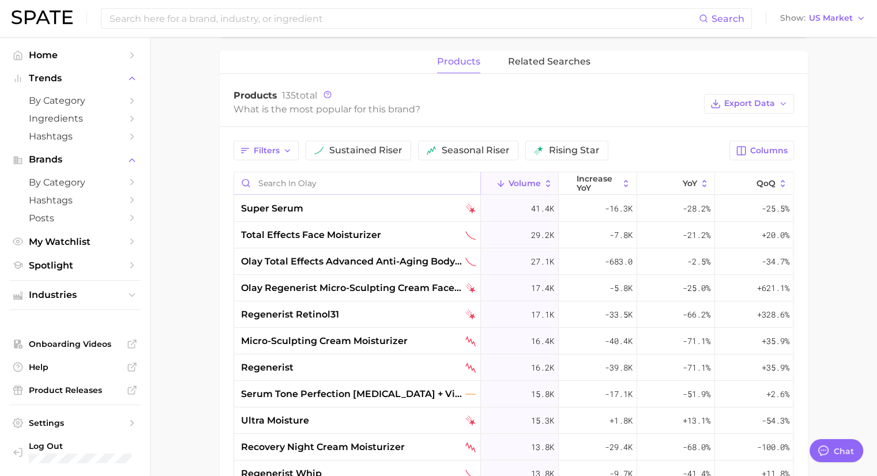
click at [350, 191] on input "Search in olay" at bounding box center [357, 183] width 246 height 22
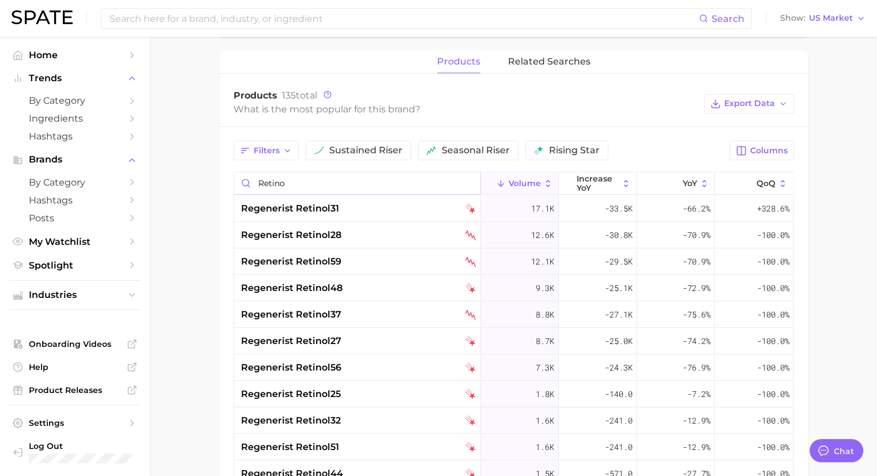
type input "[MEDICAL_DATA]"
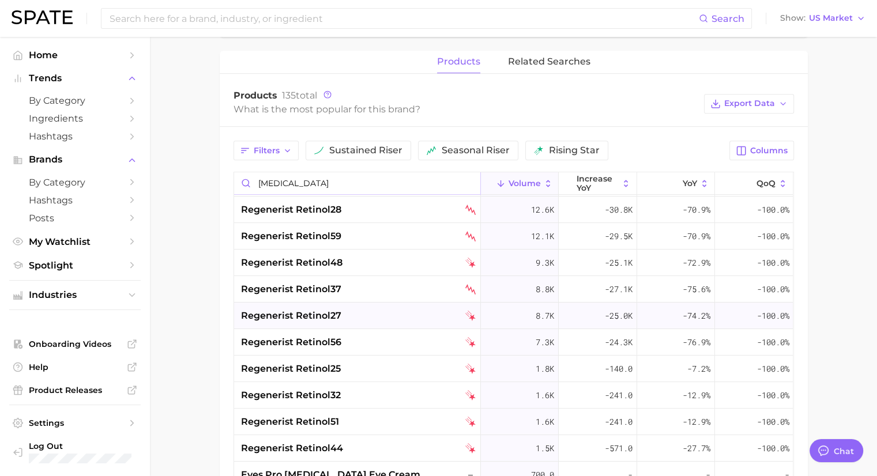
scroll to position [0, 0]
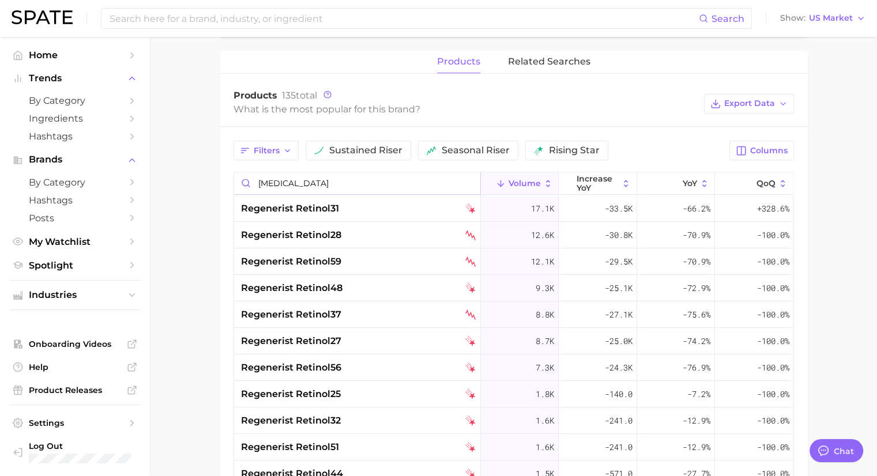
click at [463, 183] on input "[MEDICAL_DATA]" at bounding box center [357, 183] width 246 height 22
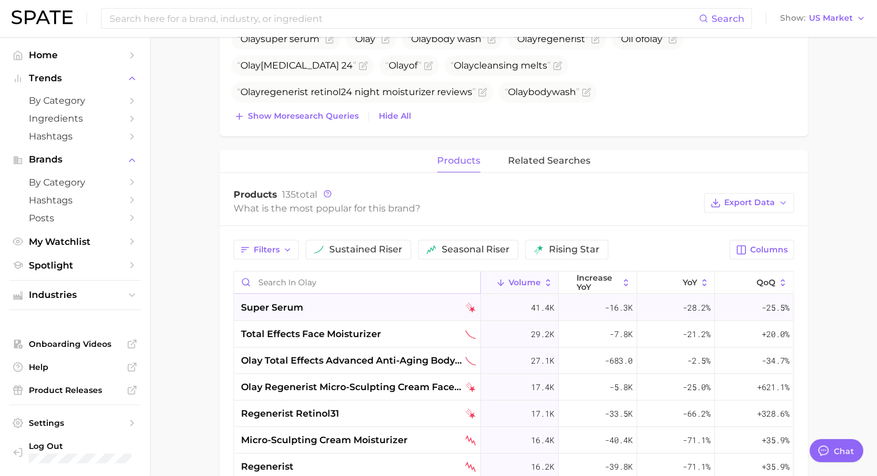
scroll to position [403, 0]
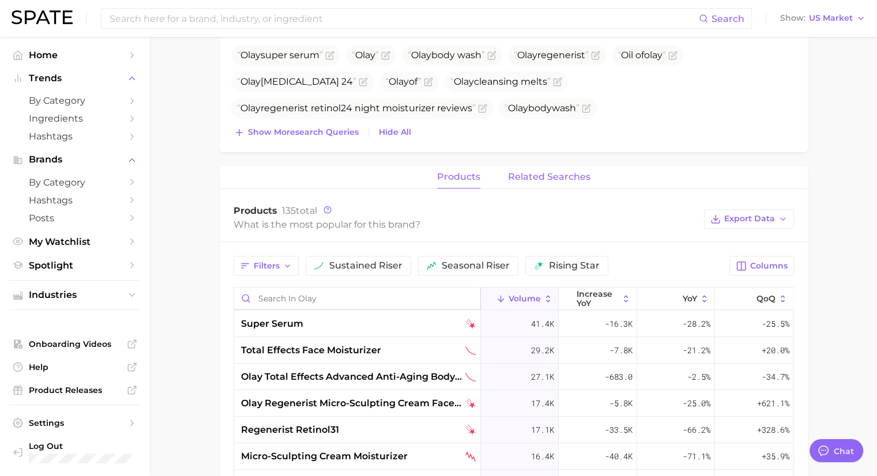
click at [525, 176] on span "related searches" at bounding box center [549, 177] width 82 height 10
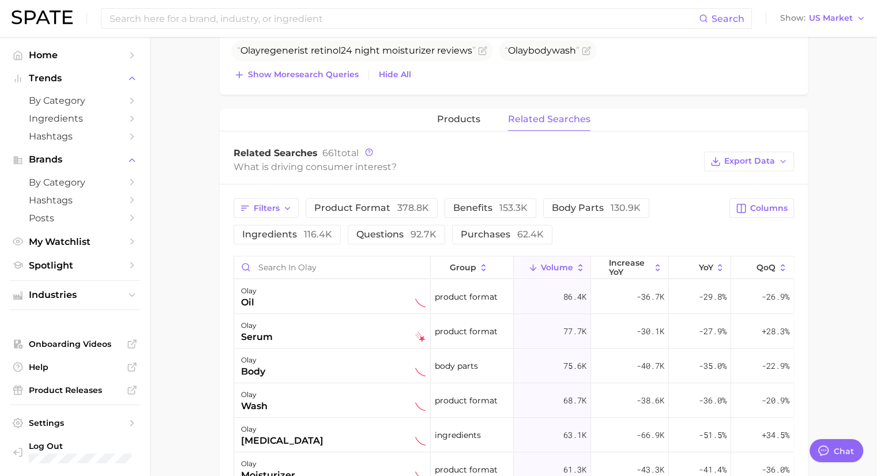
scroll to position [519, 0]
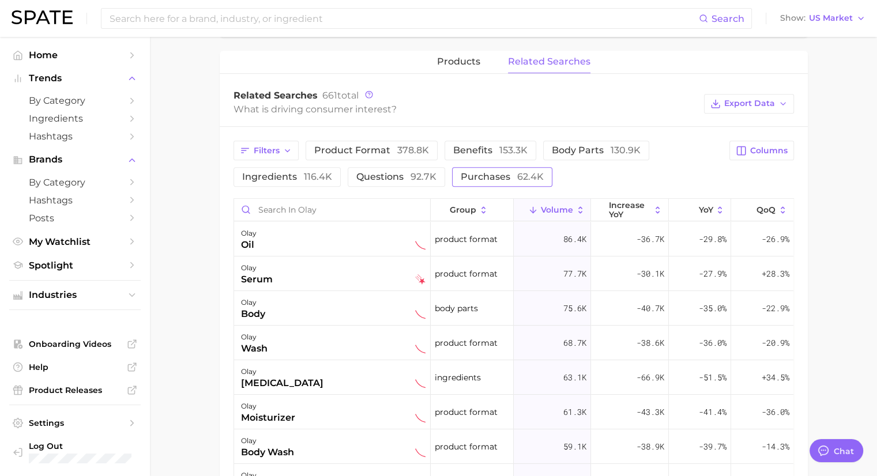
click at [473, 182] on button "purchases 62.4k" at bounding box center [502, 177] width 100 height 20
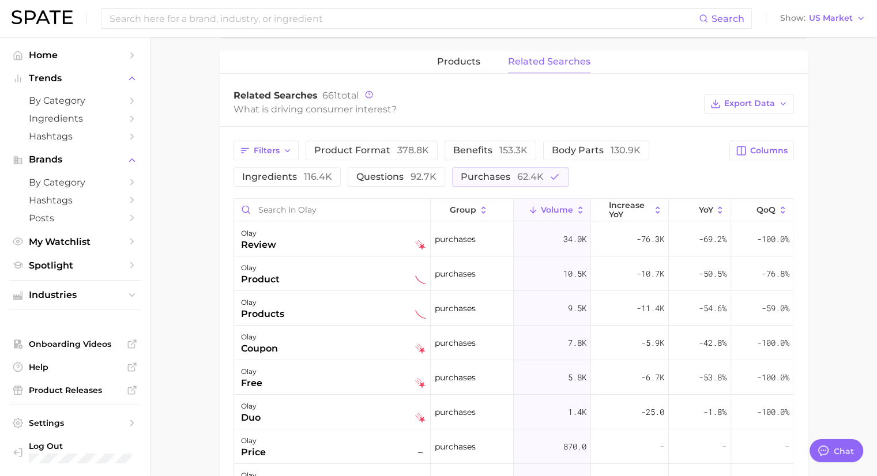
click at [383, 107] on div "What is driving consumer interest?" at bounding box center [465, 109] width 465 height 16
click at [328, 152] on span "product format 378.8k" at bounding box center [371, 150] width 115 height 11
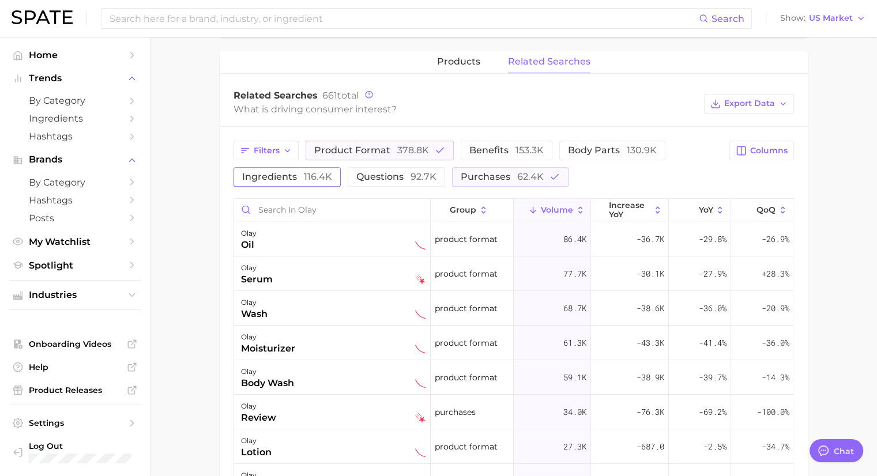
click at [296, 175] on span "ingredients 116.4k" at bounding box center [287, 176] width 90 height 11
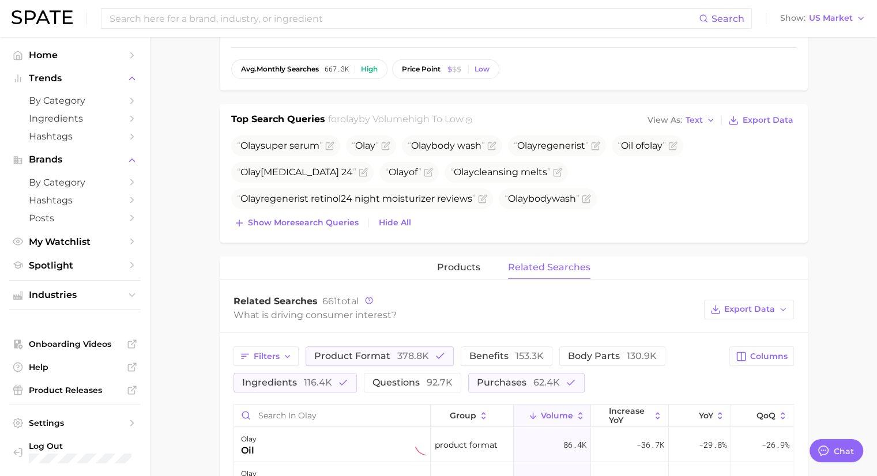
scroll to position [346, 0]
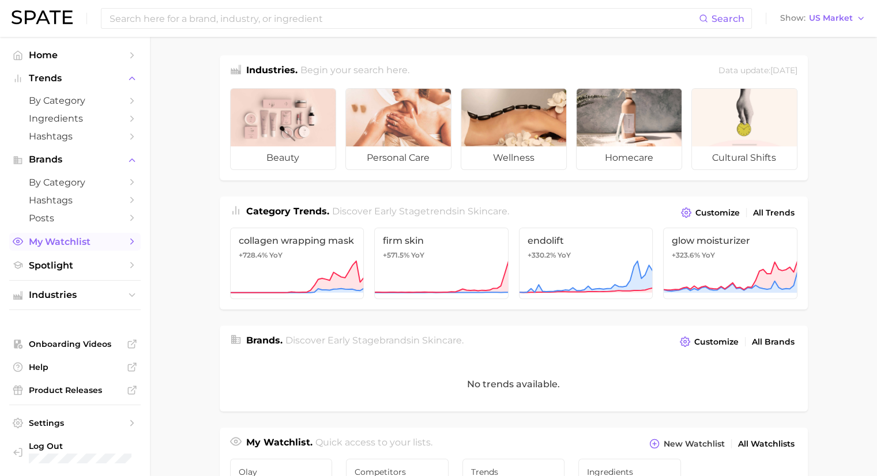
click at [78, 245] on span "My Watchlist" at bounding box center [75, 241] width 92 height 11
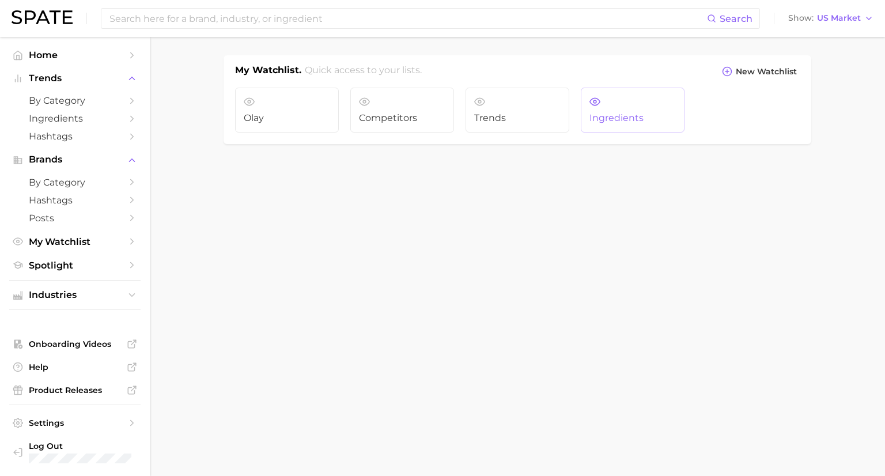
click at [625, 115] on span "Ingredients" at bounding box center [633, 118] width 86 height 10
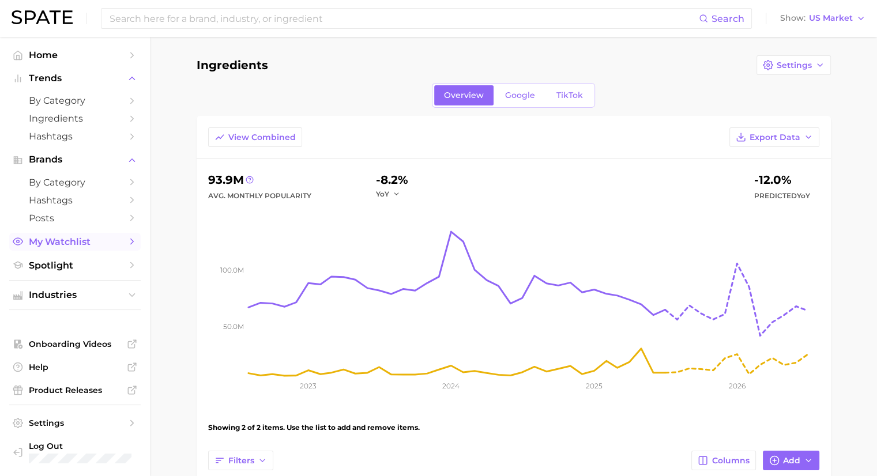
click at [60, 241] on span "My Watchlist" at bounding box center [75, 241] width 92 height 11
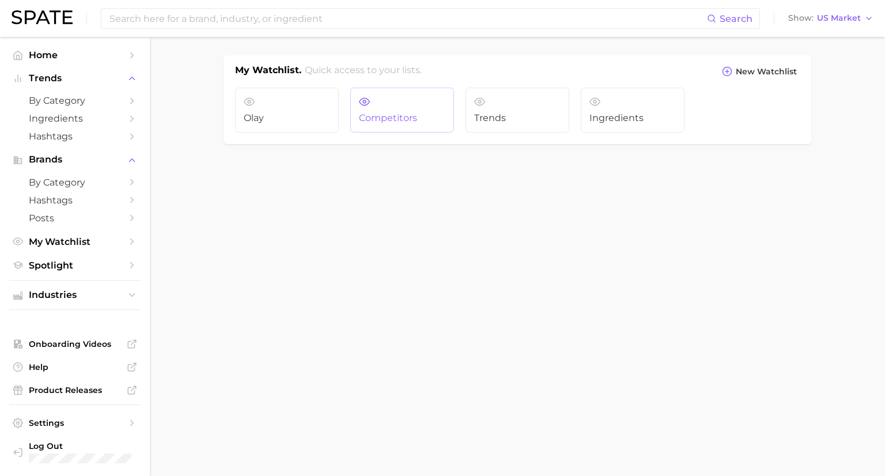
click at [407, 107] on link "Competitors" at bounding box center [402, 110] width 104 height 45
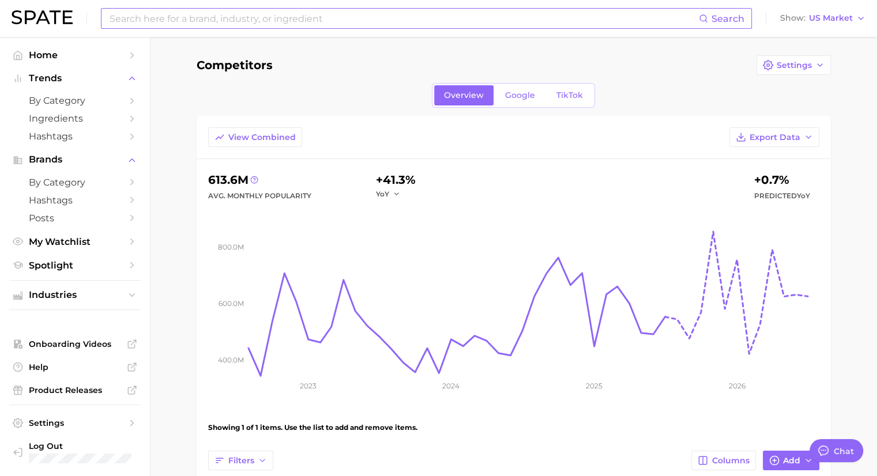
click at [251, 25] on input at bounding box center [403, 19] width 590 height 20
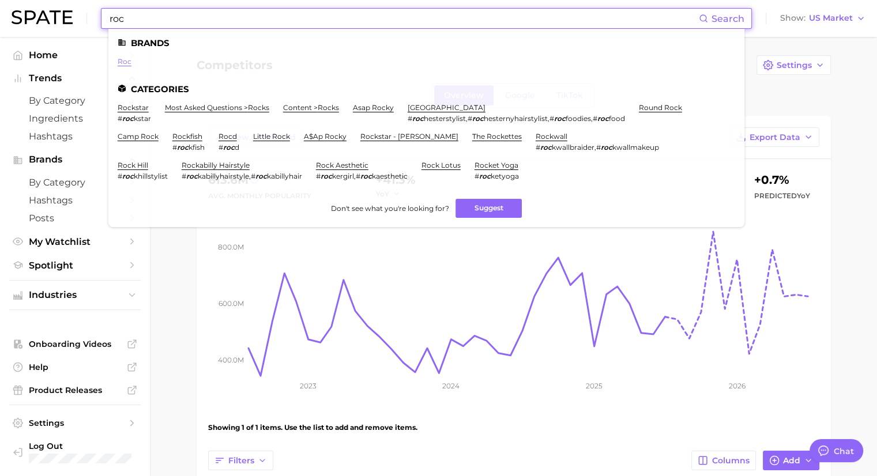
type input "roc"
click at [122, 63] on link "roc" at bounding box center [125, 61] width 14 height 9
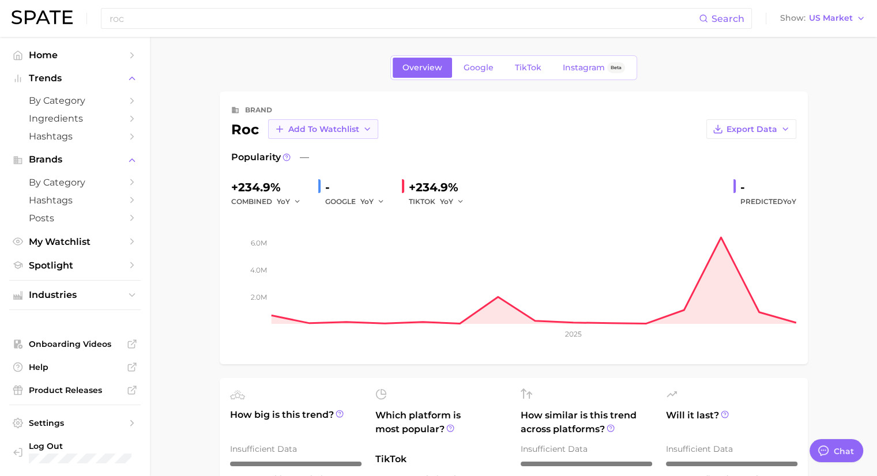
click at [348, 127] on span "Add to Watchlist" at bounding box center [323, 129] width 71 height 10
click at [282, 173] on icon at bounding box center [279, 172] width 8 height 8
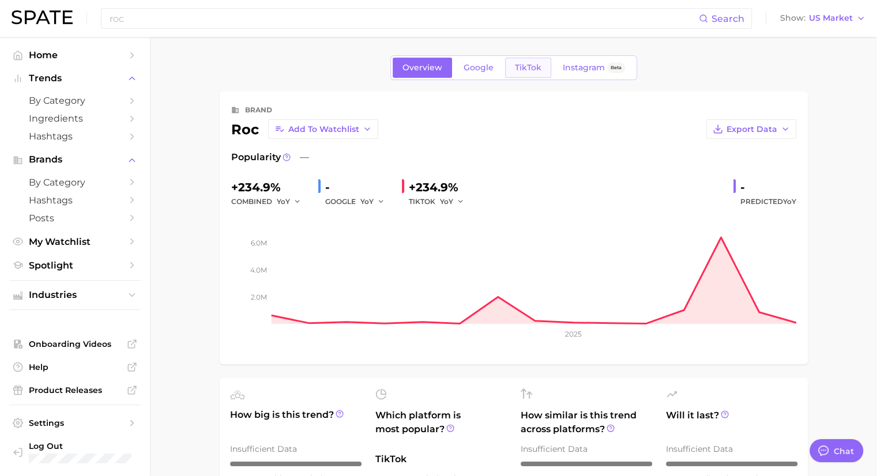
click at [534, 72] on link "TikTok" at bounding box center [528, 68] width 46 height 20
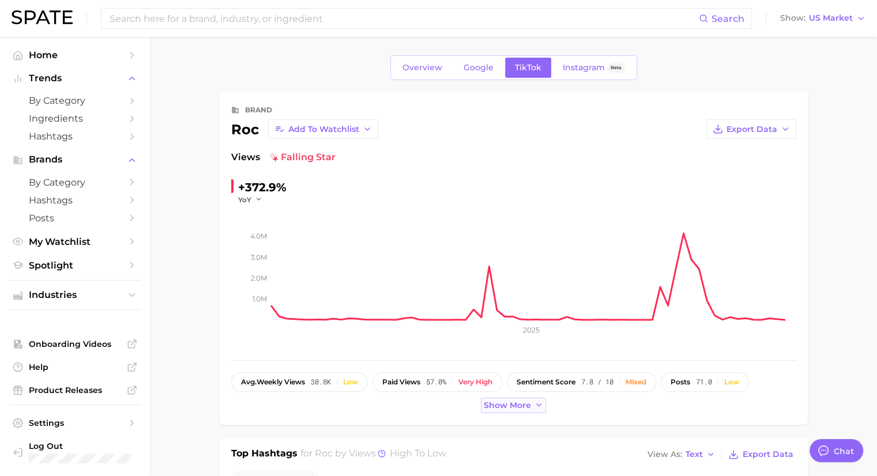
click at [528, 409] on span "Show more" at bounding box center [507, 406] width 47 height 10
